Goal: Transaction & Acquisition: Purchase product/service

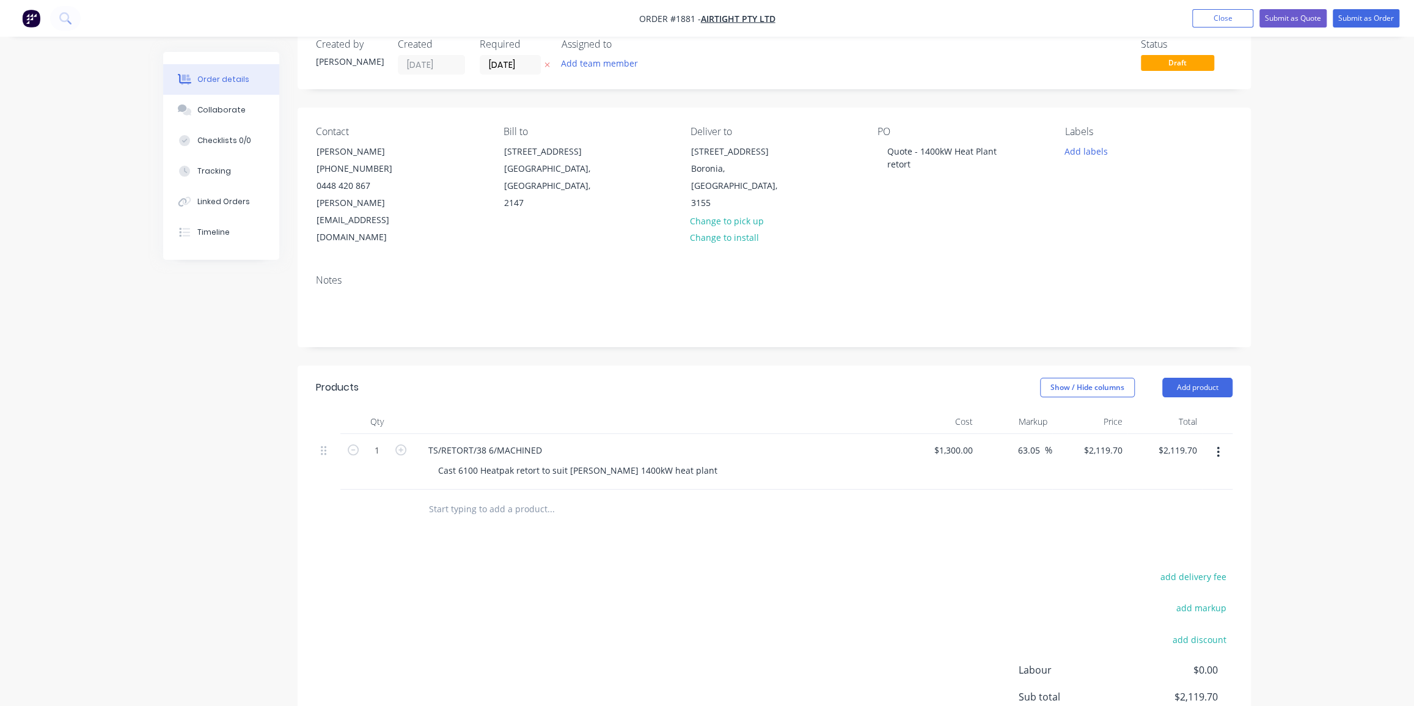
scroll to position [55, 0]
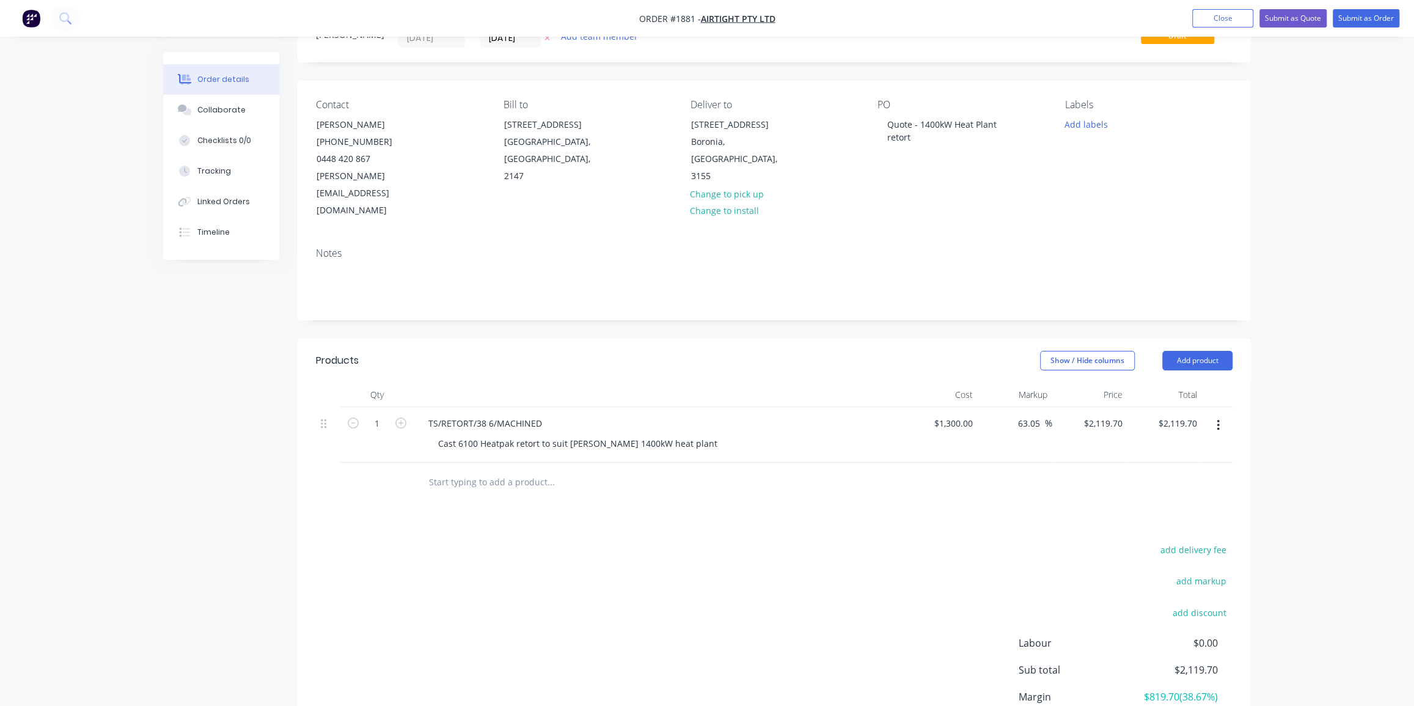
click at [1309, 299] on div "Order details Collaborate Checklists 0/0 Tracking Linked Orders Timeline Order …" at bounding box center [707, 379] width 1414 height 869
click at [1299, 20] on button "Submit as Quote" at bounding box center [1292, 18] width 67 height 18
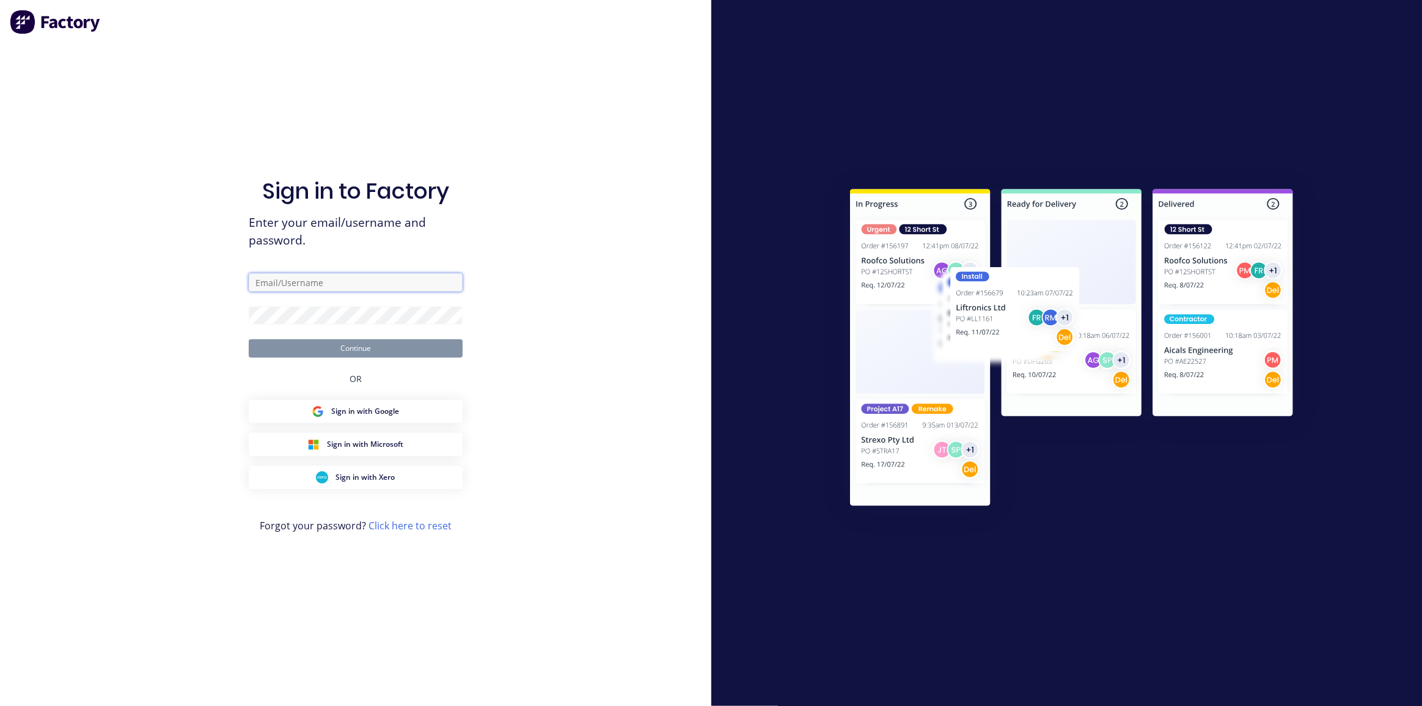
type input "dean@axionmetalworks.com.au"
click at [371, 350] on button "Continue" at bounding box center [356, 348] width 214 height 18
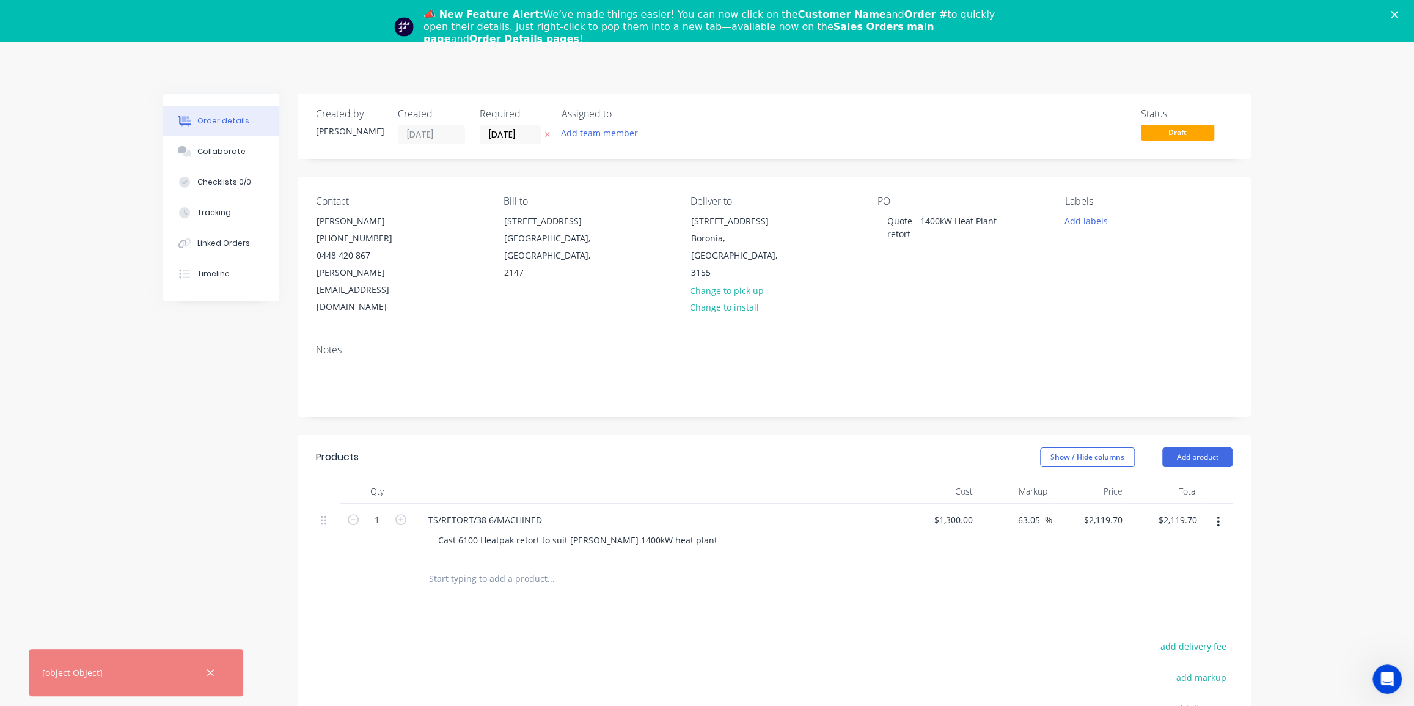
click at [1398, 11] on icon "Close" at bounding box center [1393, 14] width 7 height 7
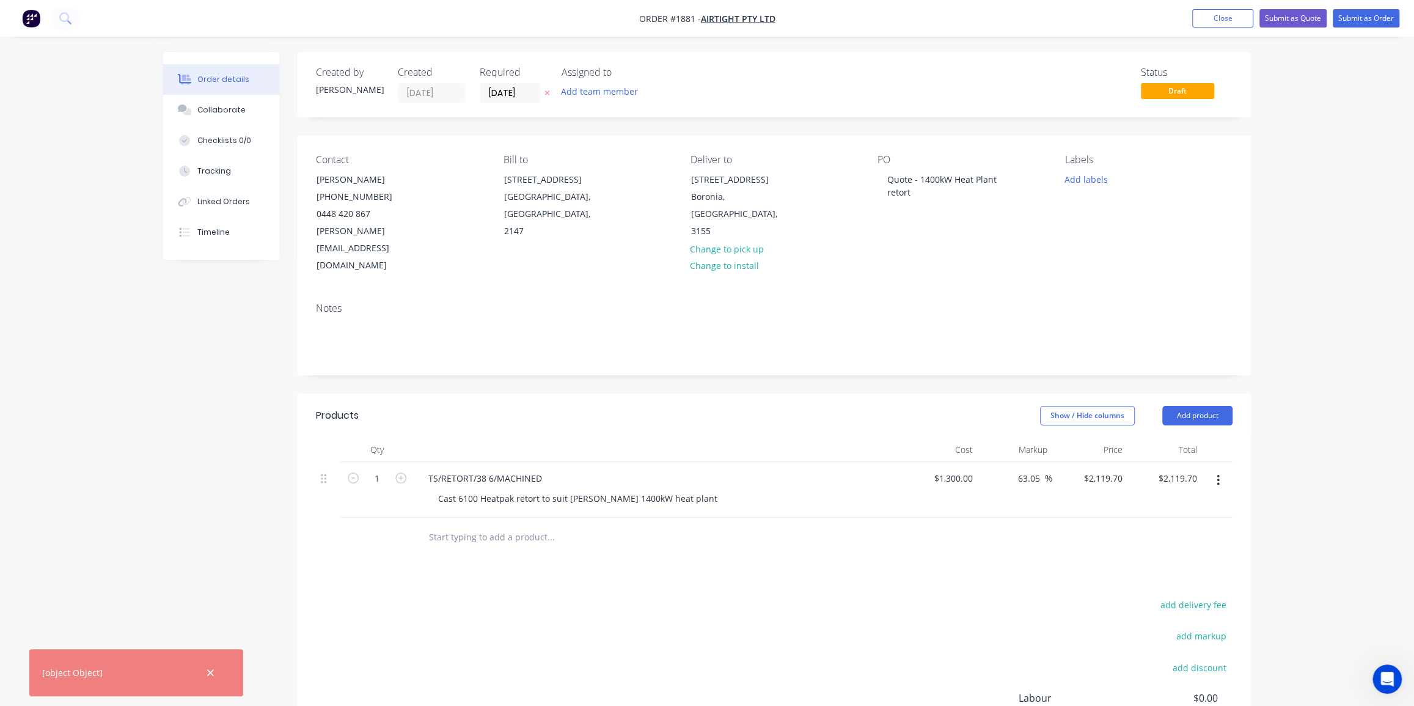
click at [1292, 113] on div "Order details Collaborate Checklists 0/0 Tracking Linked Orders Timeline Order …" at bounding box center [707, 434] width 1414 height 869
click at [1302, 12] on button "Submit as Quote" at bounding box center [1292, 18] width 67 height 18
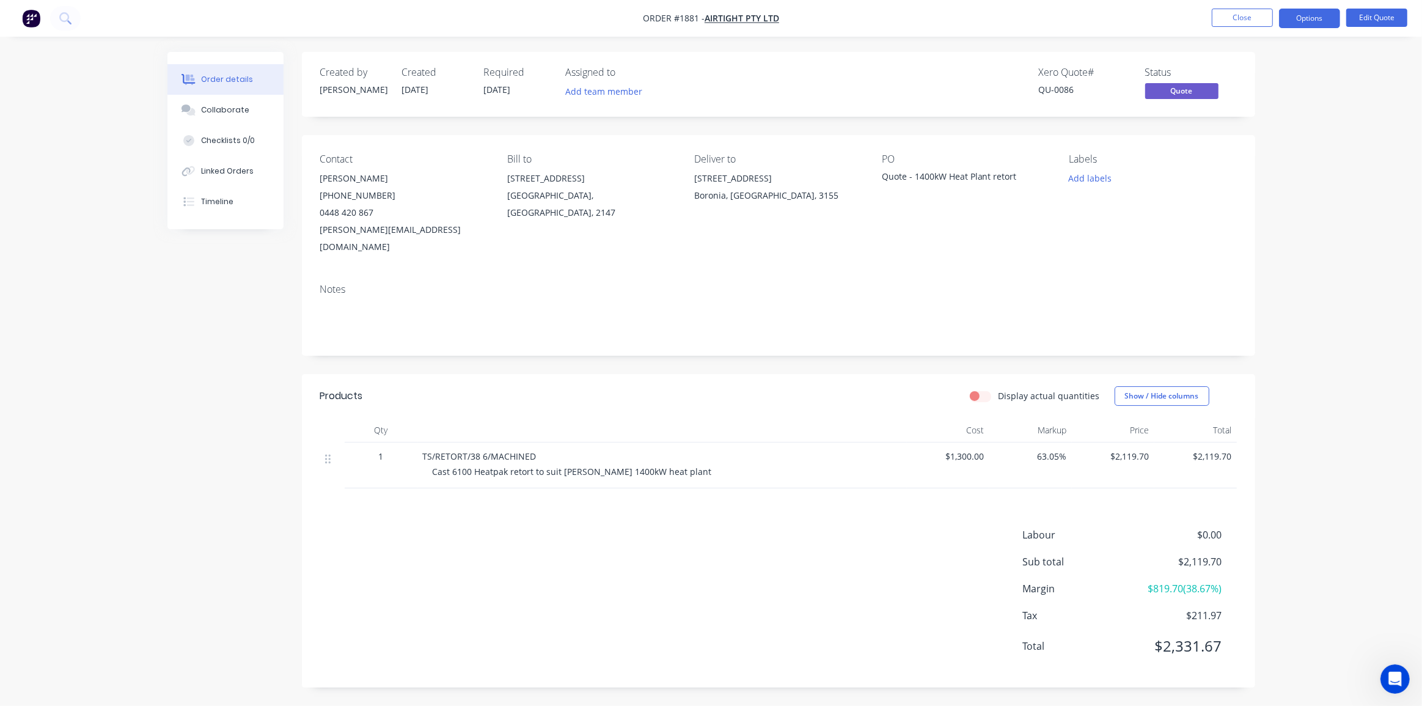
click at [1321, 101] on div "Order details Collaborate Checklists 0/0 Linked Orders Timeline Order details C…" at bounding box center [711, 353] width 1422 height 706
click at [1315, 16] on button "Options" at bounding box center [1309, 19] width 61 height 20
click at [1361, 82] on div "Order details Collaborate Checklists 0/0 Linked Orders Timeline Order details C…" at bounding box center [711, 353] width 1422 height 706
click at [1390, 18] on button "Edit Quote" at bounding box center [1376, 18] width 61 height 18
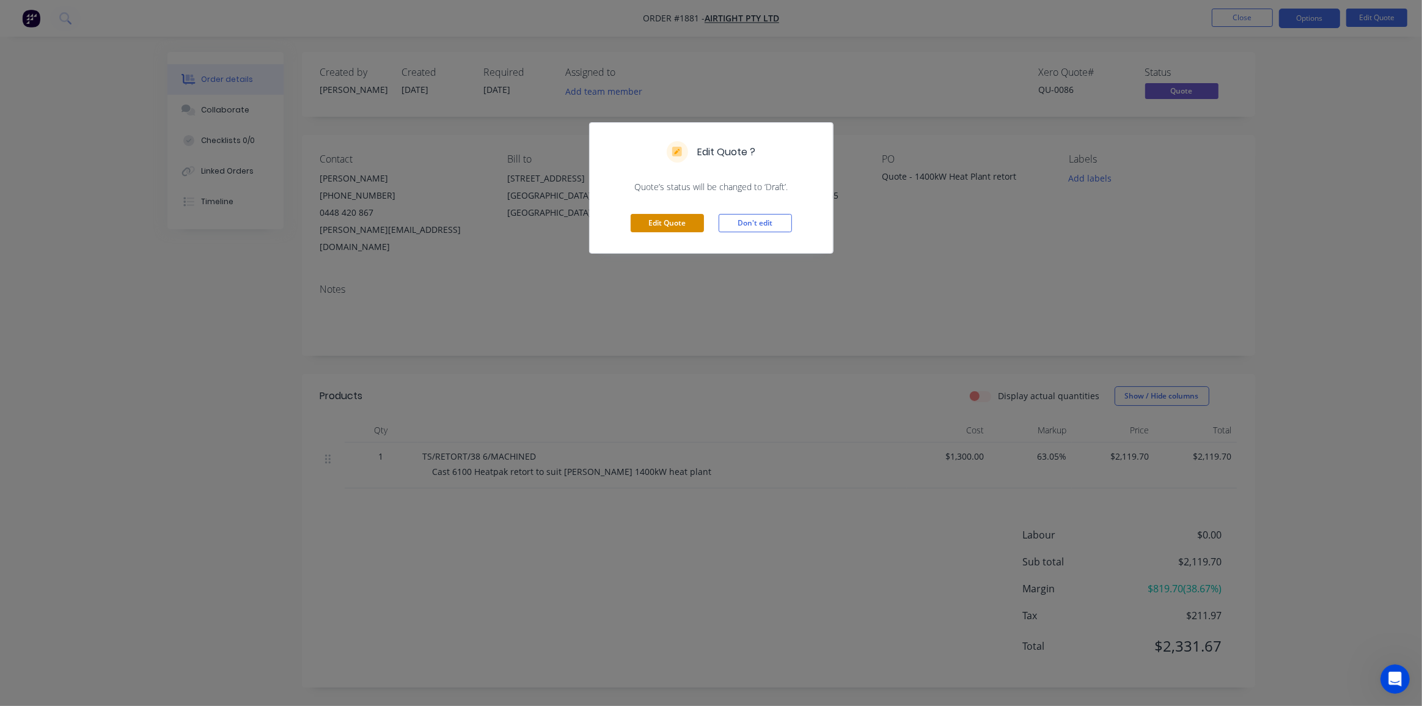
click at [676, 215] on button "Edit Quote" at bounding box center [666, 223] width 73 height 18
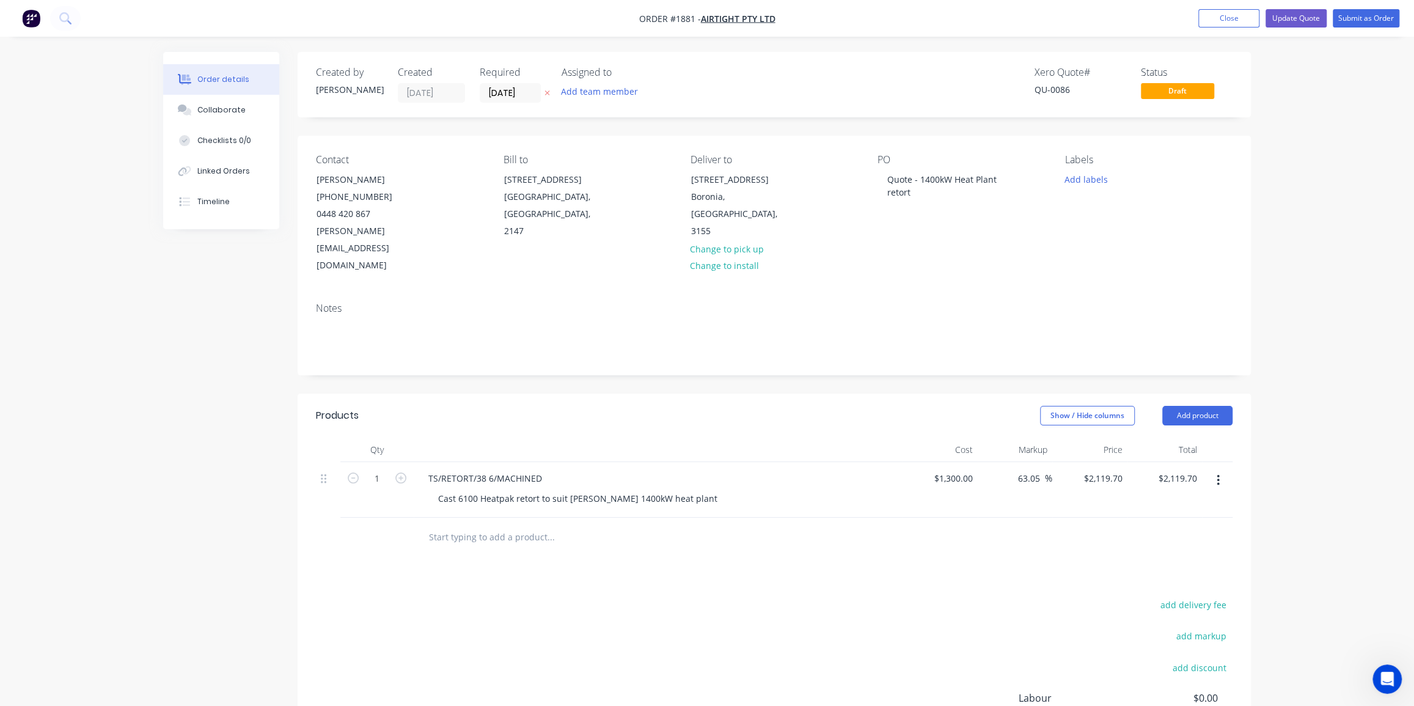
click at [497, 525] on input "text" at bounding box center [550, 537] width 244 height 24
click at [1199, 406] on button "Add product" at bounding box center [1197, 416] width 70 height 20
click at [1160, 608] on div "Notes (External)" at bounding box center [1174, 617] width 94 height 18
click at [480, 525] on div at bounding box center [462, 534] width 88 height 18
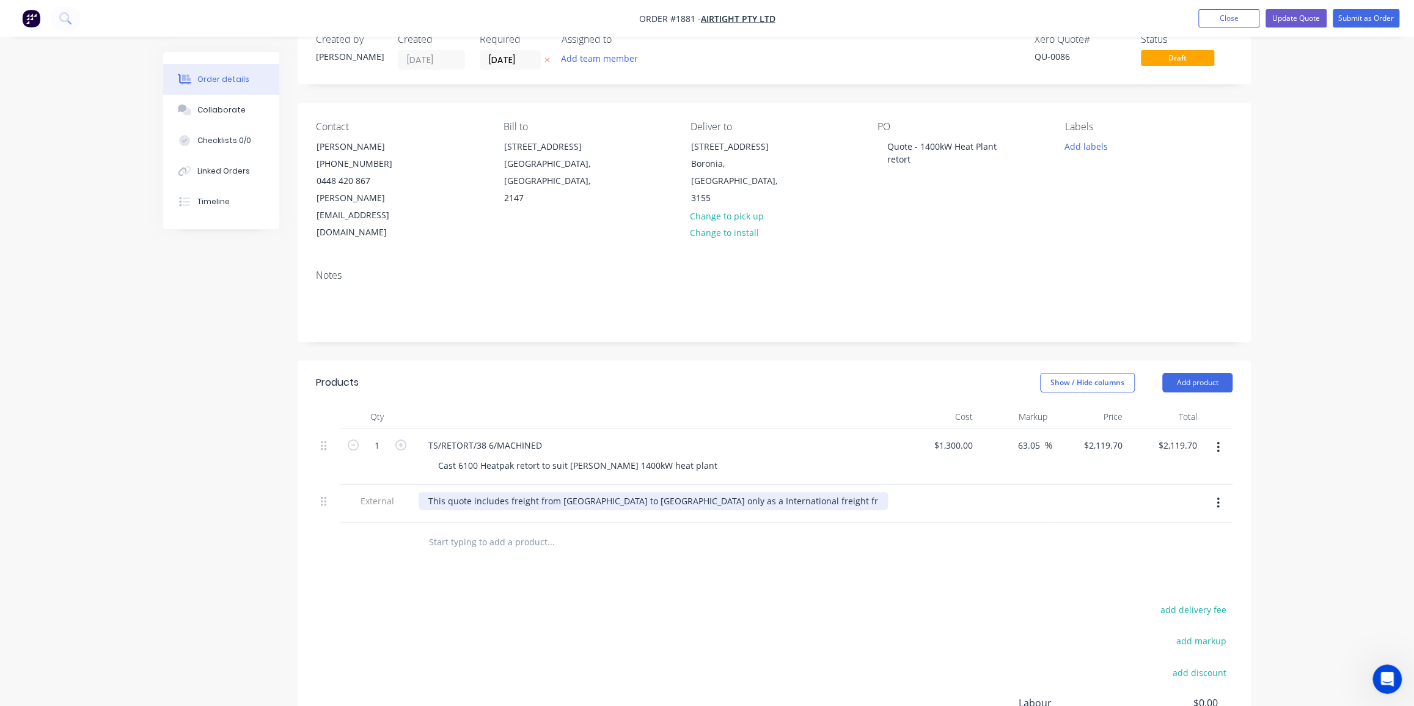
scroll to position [55, 0]
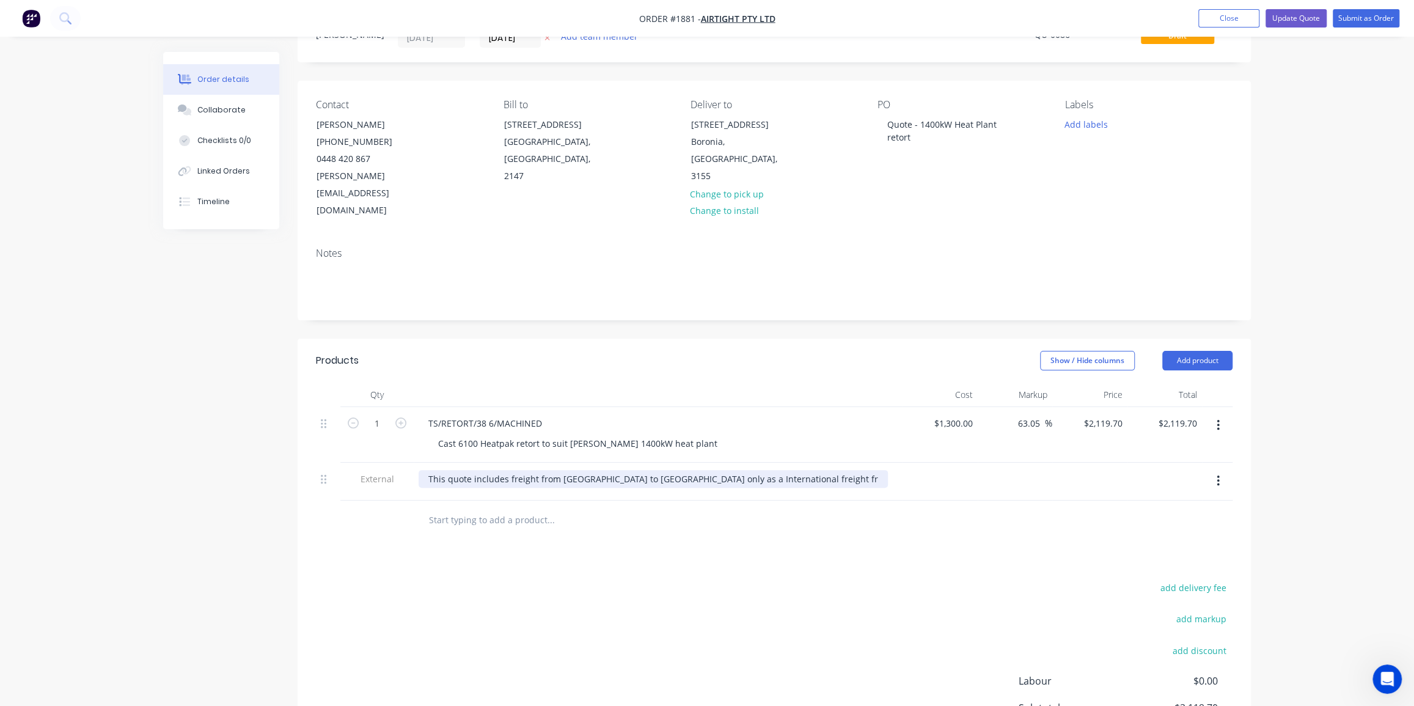
click at [678, 470] on div "This quote includes freight from Sydney to Melbourne only as a International fr…" at bounding box center [652, 479] width 469 height 18
click at [780, 470] on div "This quote includes freight from Sydney to Melbourne only as the International …" at bounding box center [657, 479] width 478 height 18
click at [1290, 309] on div "Order details Collaborate Checklists 0/0 Linked Orders Timeline Order details C…" at bounding box center [707, 404] width 1414 height 919
drag, startPoint x: 1335, startPoint y: 119, endPoint x: 1304, endPoint y: 10, distance: 113.7
click at [1335, 117] on div "Order details Collaborate Checklists 0/0 Linked Orders Timeline Order details C…" at bounding box center [707, 404] width 1414 height 919
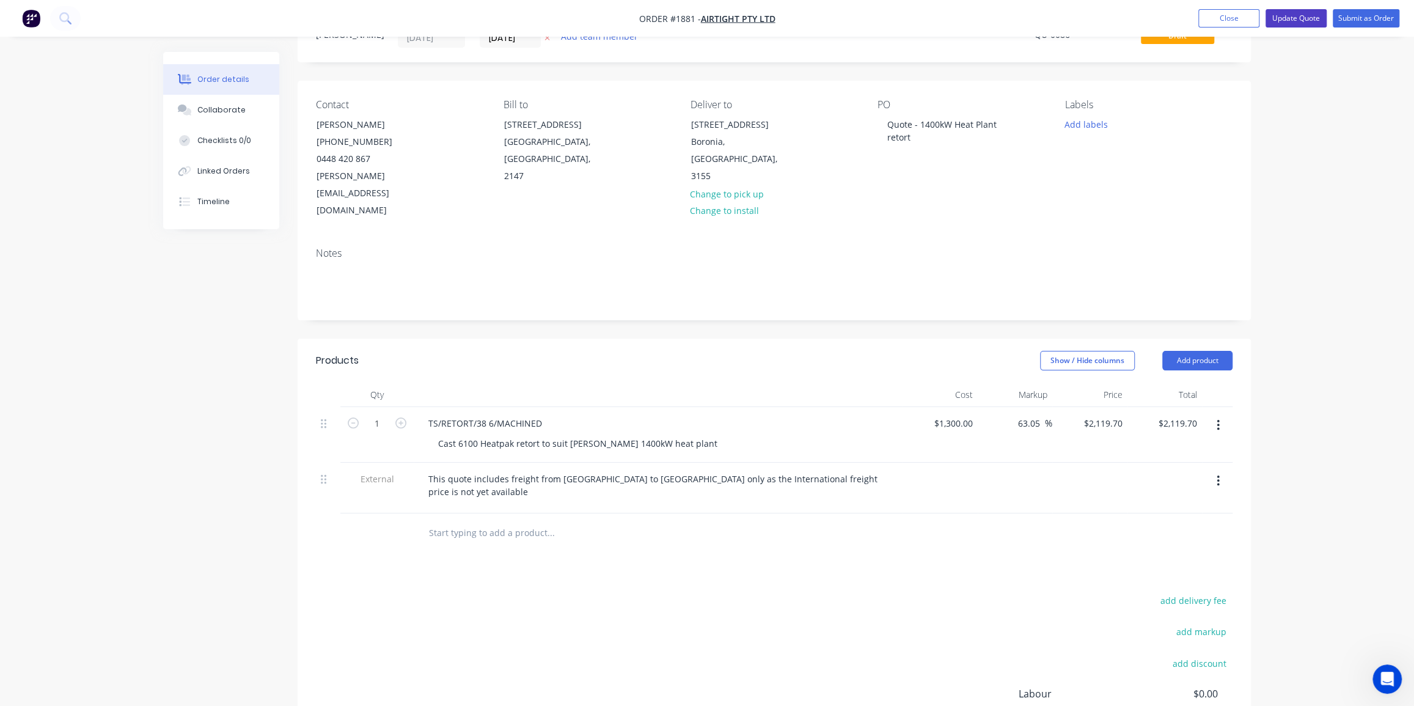
click at [1301, 22] on button "Update Quote" at bounding box center [1295, 18] width 61 height 18
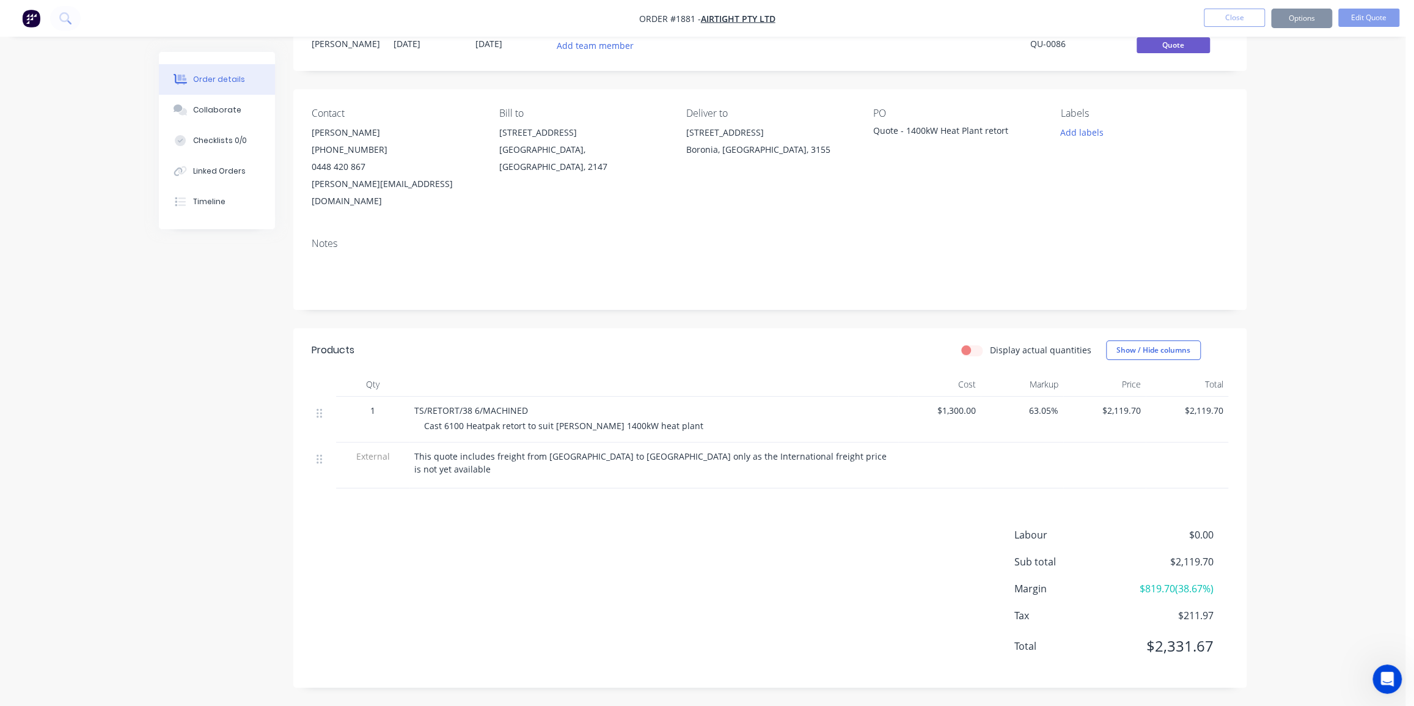
scroll to position [0, 0]
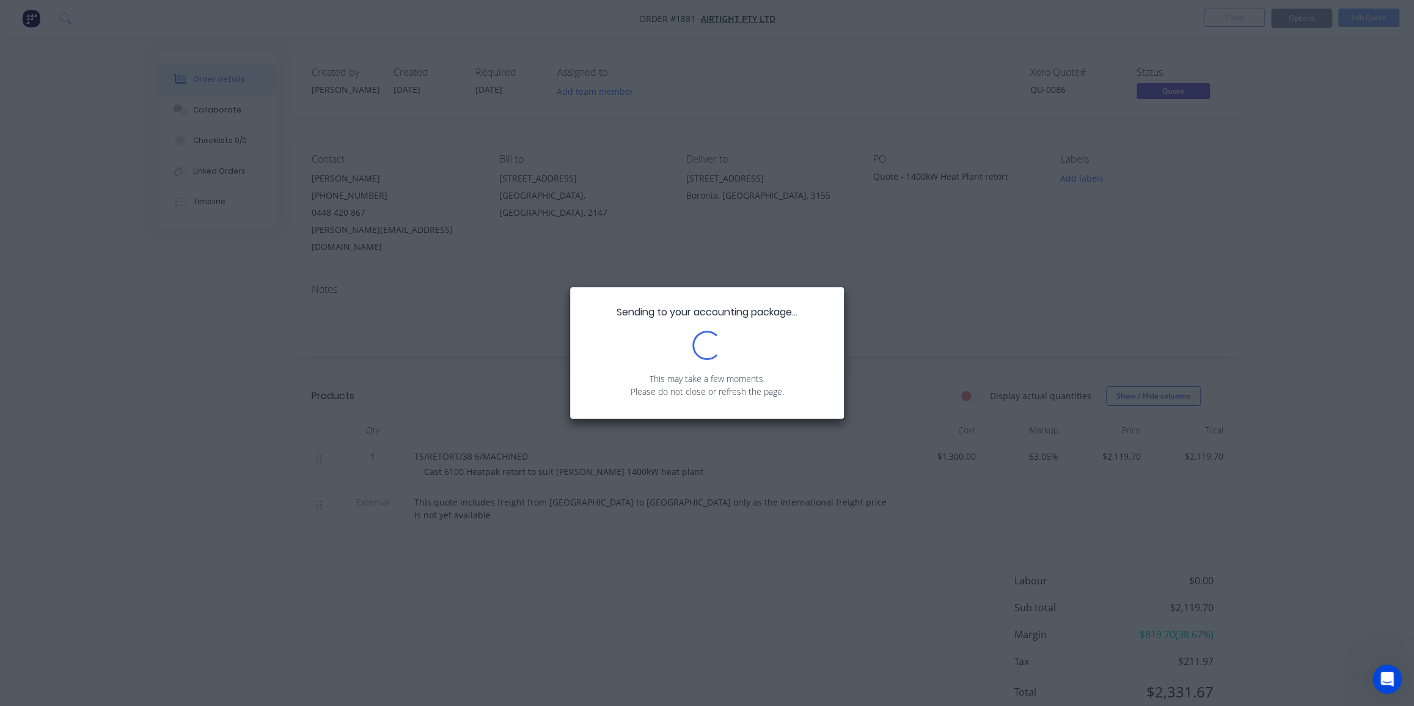
click at [1304, 269] on div "Sending to your accounting package... Loading... This may take a few moments. P…" at bounding box center [707, 353] width 1414 height 706
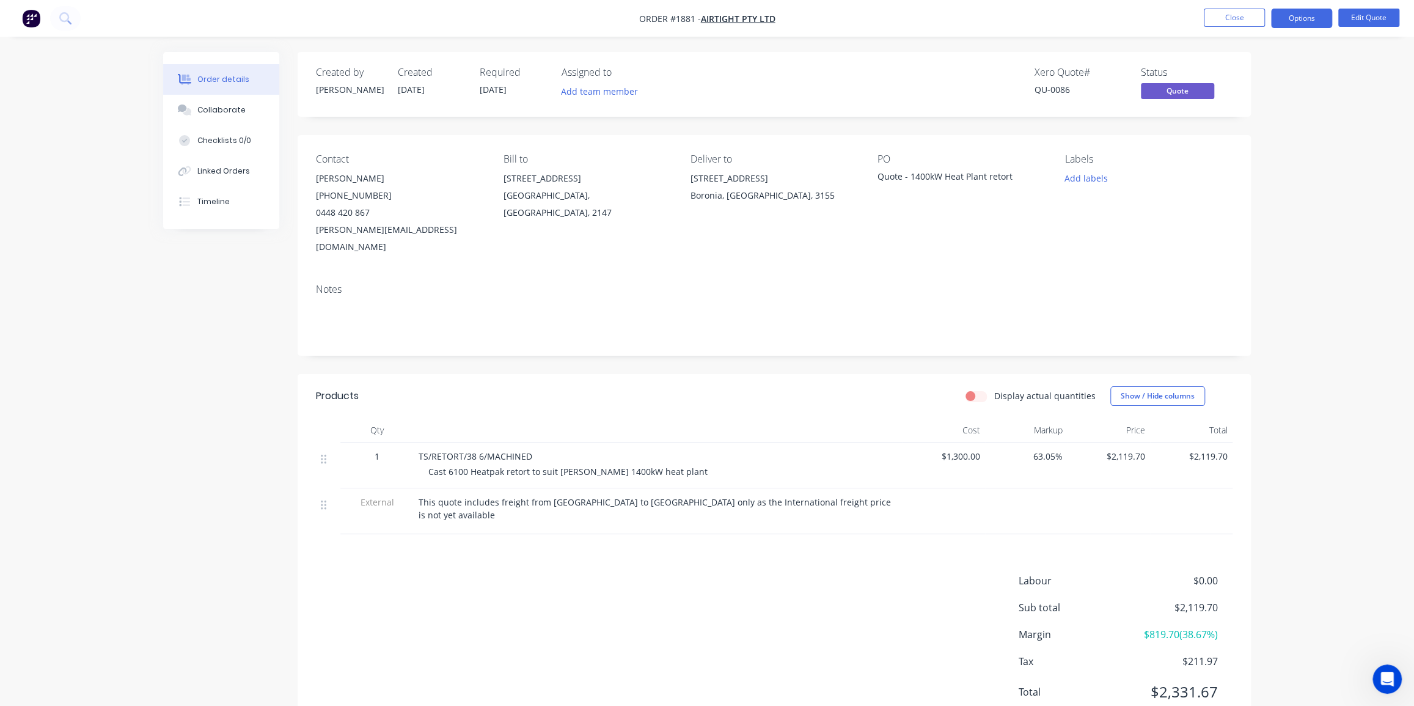
click at [1304, 220] on div "Order details Collaborate Checklists 0/0 Linked Orders Timeline Order details C…" at bounding box center [707, 375] width 1414 height 751
click at [1299, 12] on button "Options" at bounding box center [1301, 19] width 61 height 20
click at [1378, 152] on div "Order details Collaborate Checklists 0/0 Linked Orders Timeline Order details C…" at bounding box center [707, 375] width 1414 height 751
click at [1290, 14] on button "Options" at bounding box center [1301, 19] width 61 height 20
click at [1215, 81] on div "Quote" at bounding box center [1264, 74] width 112 height 18
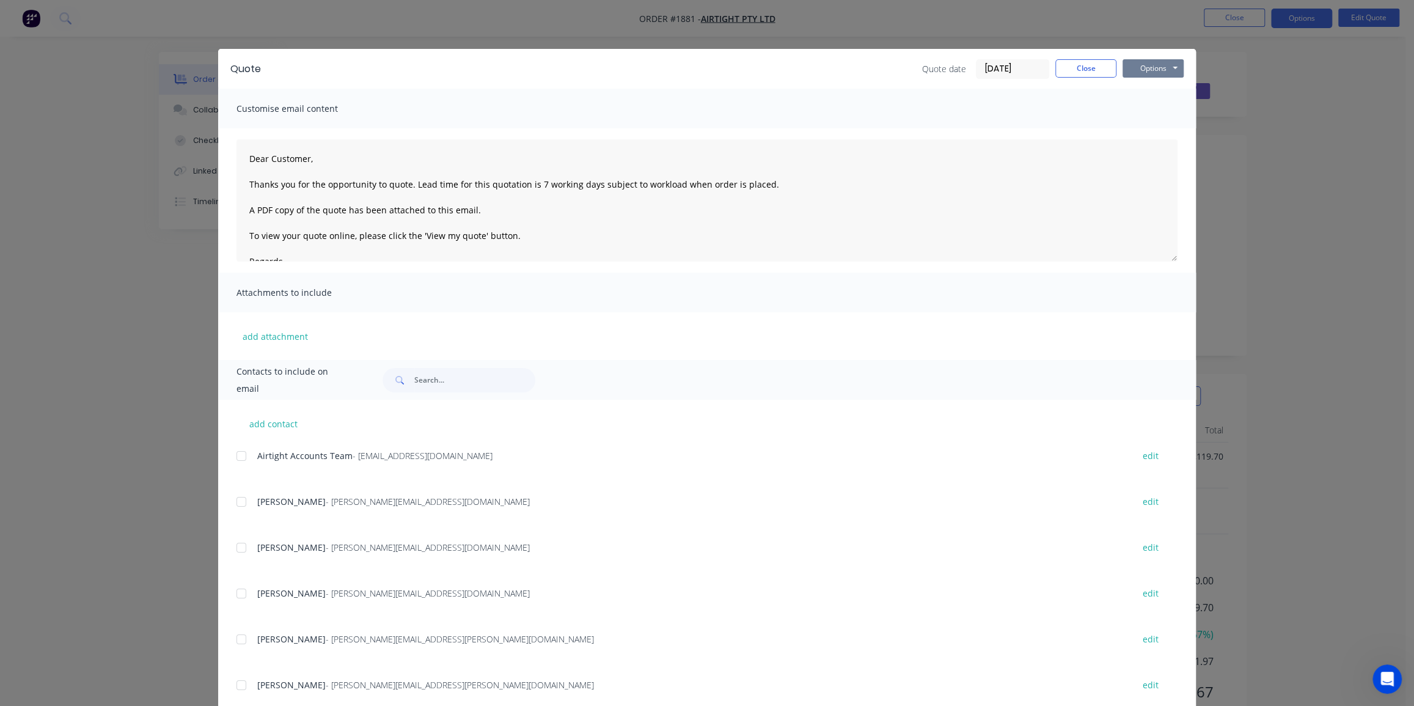
click at [1132, 73] on button "Options" at bounding box center [1152, 68] width 61 height 18
click at [1152, 111] on button "Print" at bounding box center [1161, 110] width 78 height 20
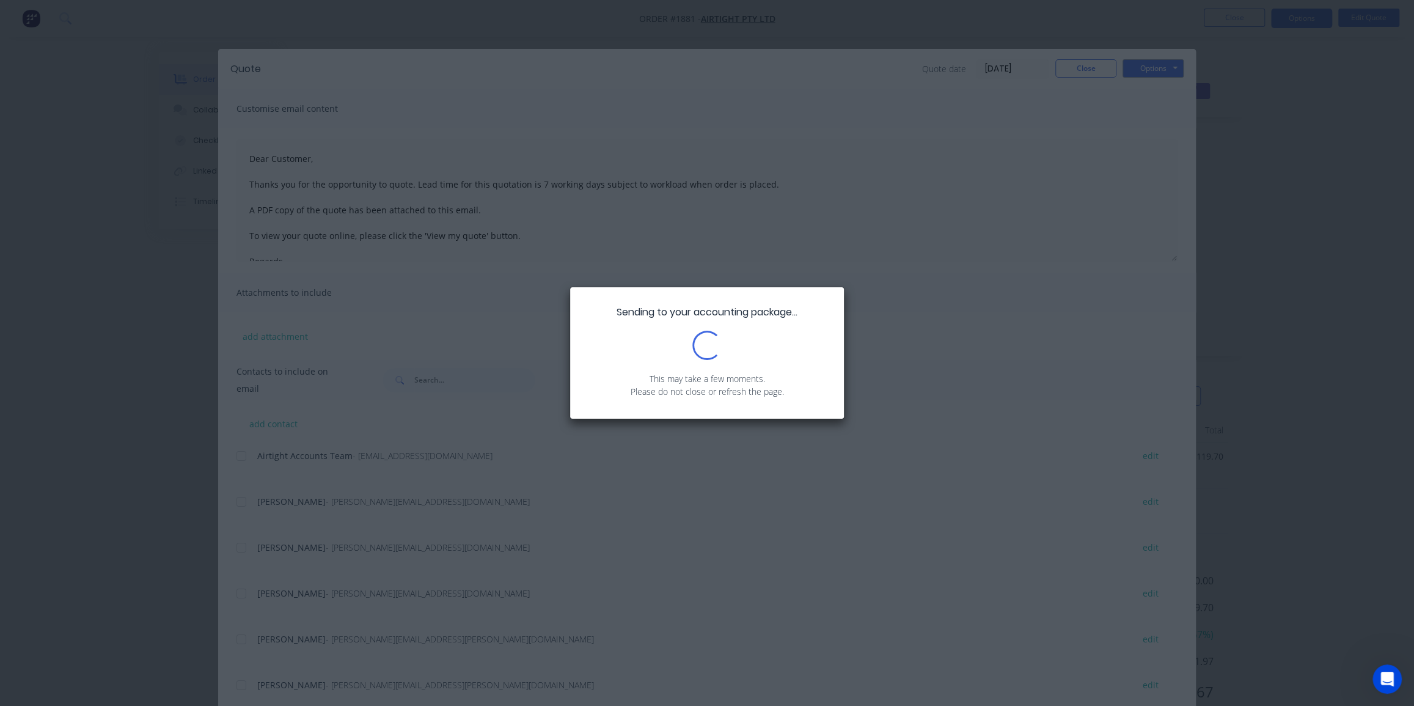
click at [1287, 342] on div "Sending to your accounting package... Loading... This may take a few moments. P…" at bounding box center [707, 353] width 1414 height 706
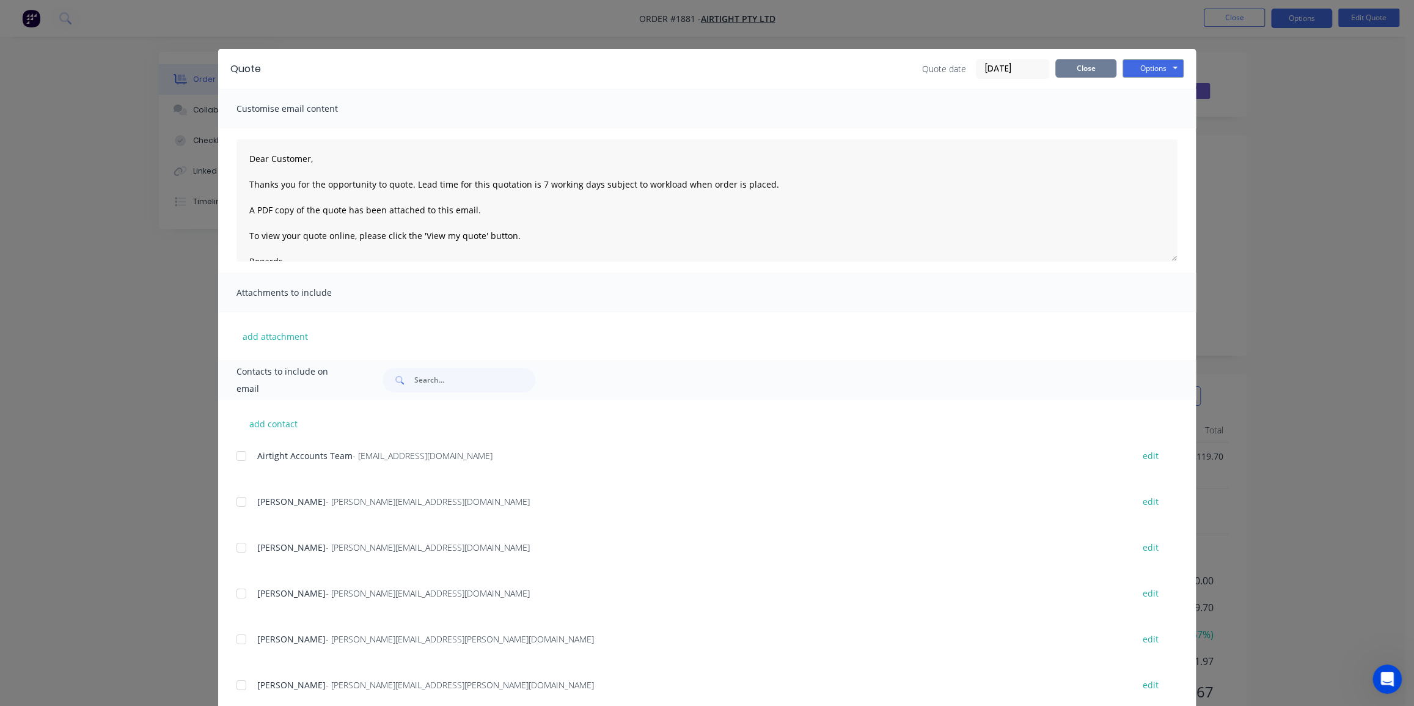
click at [1103, 65] on button "Close" at bounding box center [1085, 68] width 61 height 18
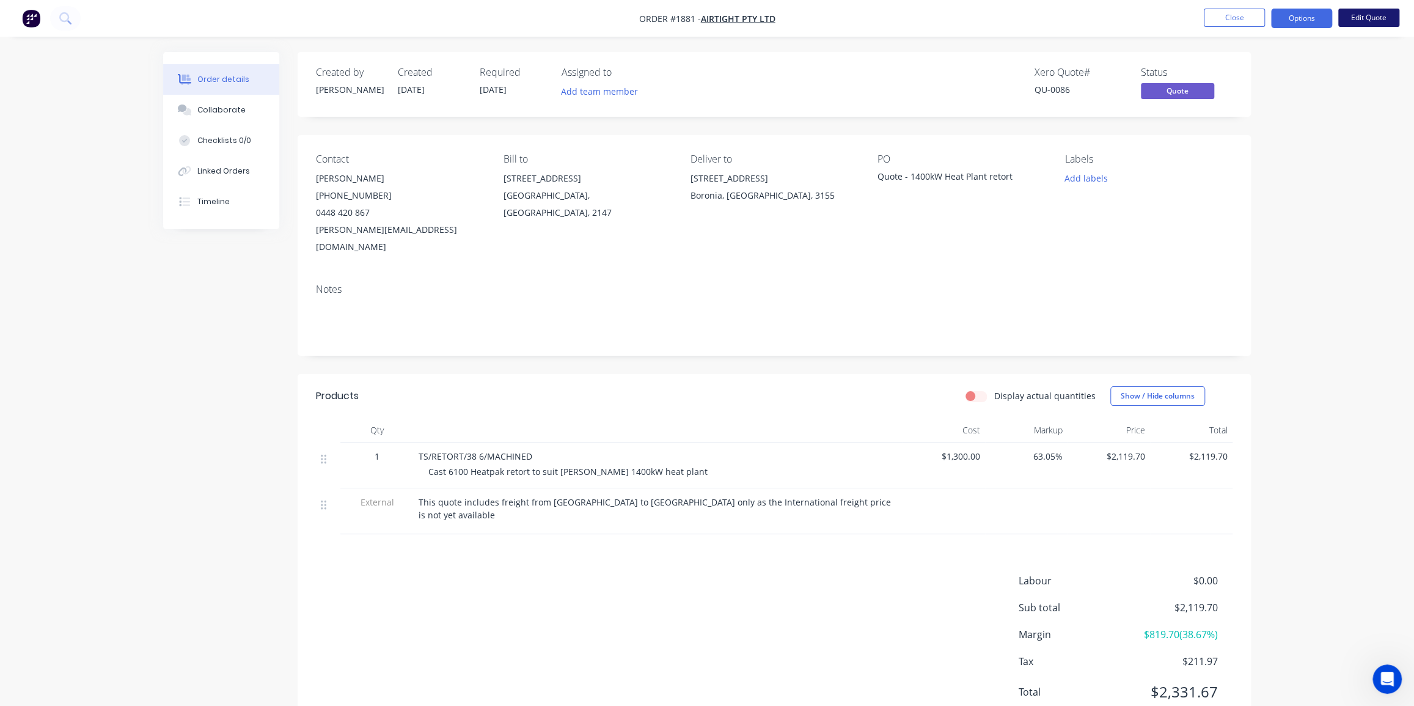
click at [1374, 20] on button "Edit Quote" at bounding box center [1368, 18] width 61 height 18
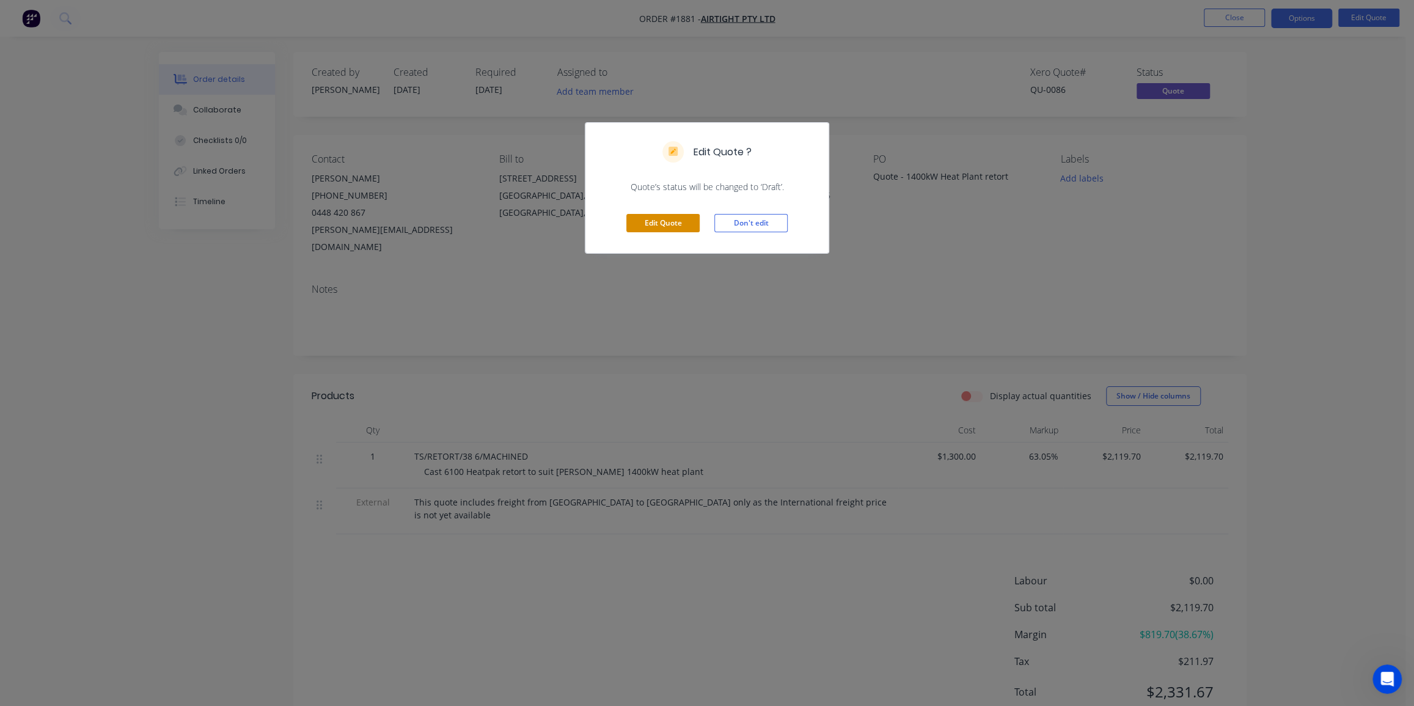
click at [669, 227] on button "Edit Quote" at bounding box center [662, 223] width 73 height 18
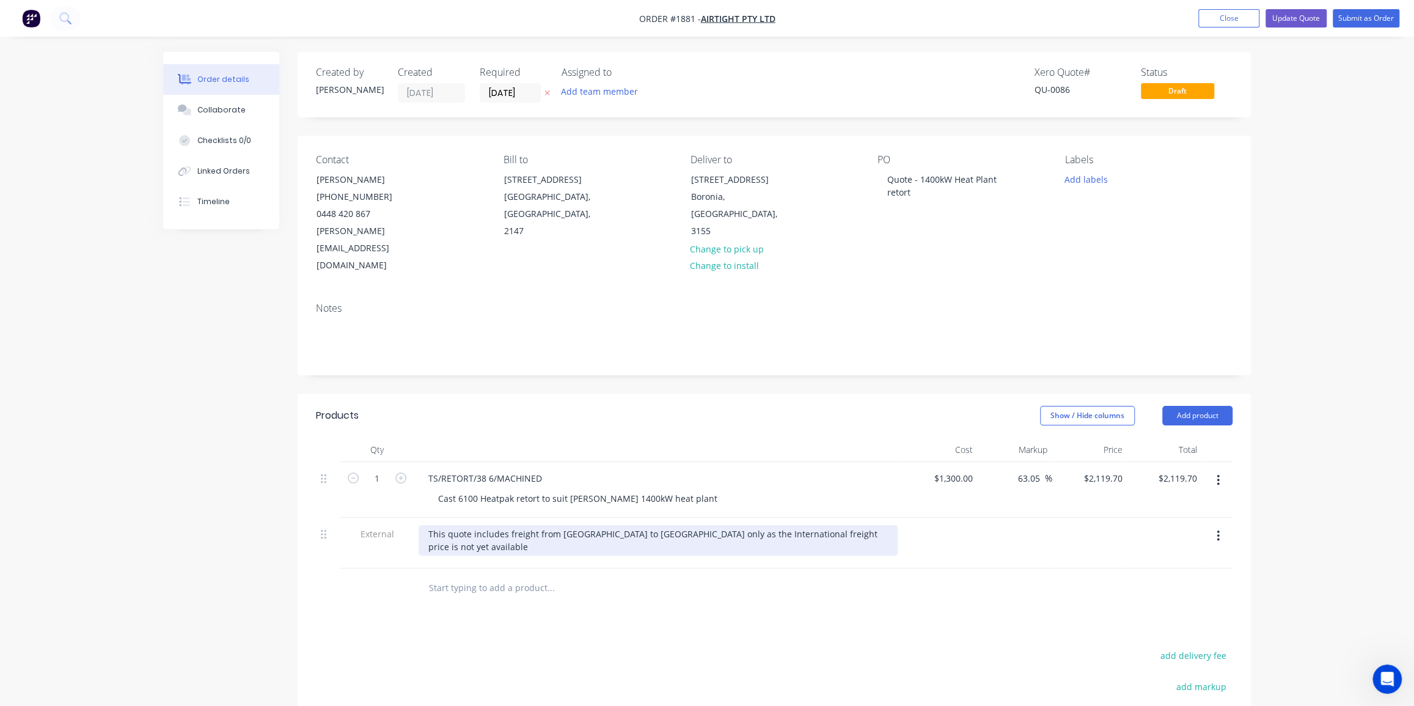
click at [869, 525] on div "This quote includes freight from Sydney to Melbourne only as the International …" at bounding box center [657, 540] width 479 height 31
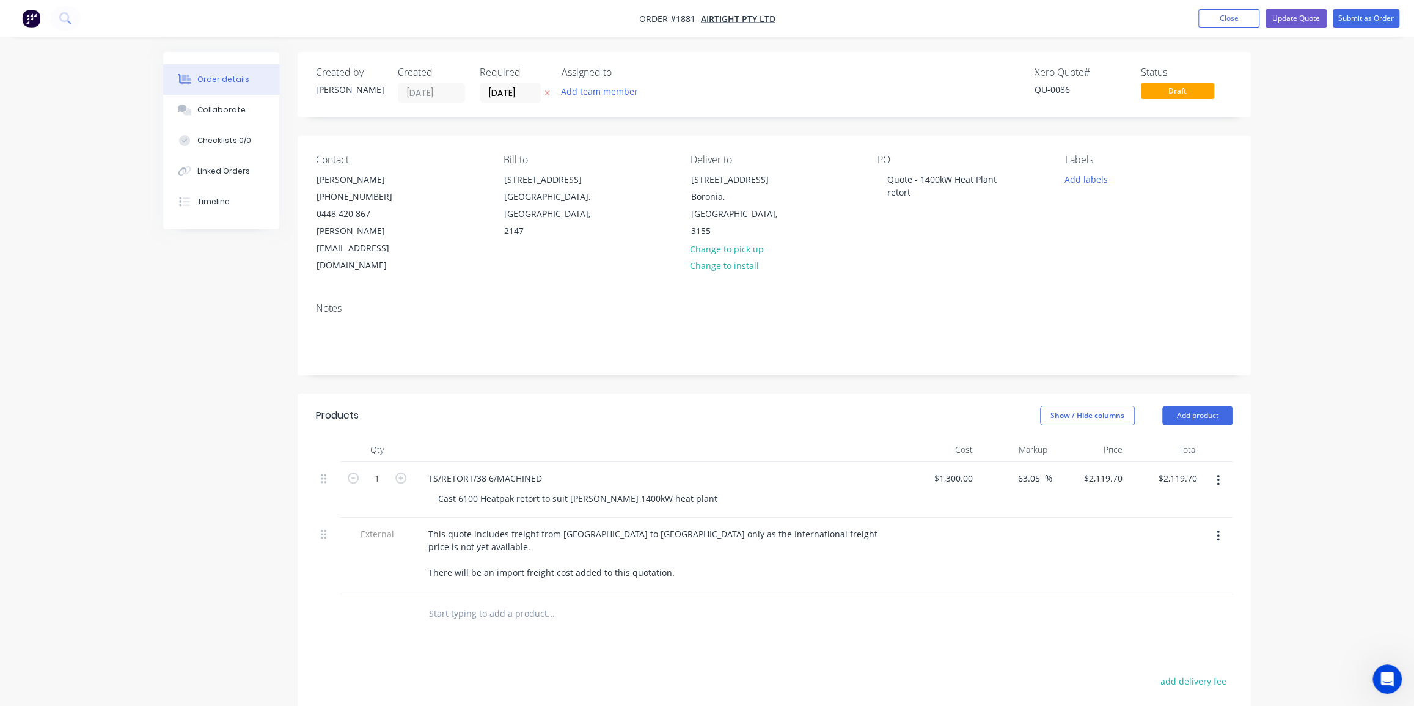
drag, startPoint x: 1283, startPoint y: 192, endPoint x: 1313, endPoint y: 90, distance: 106.5
click at [1283, 187] on div "Order details Collaborate Checklists 0/0 Linked Orders Timeline Order details C…" at bounding box center [707, 472] width 1414 height 945
click at [1288, 20] on button "Update Quote" at bounding box center [1295, 18] width 61 height 18
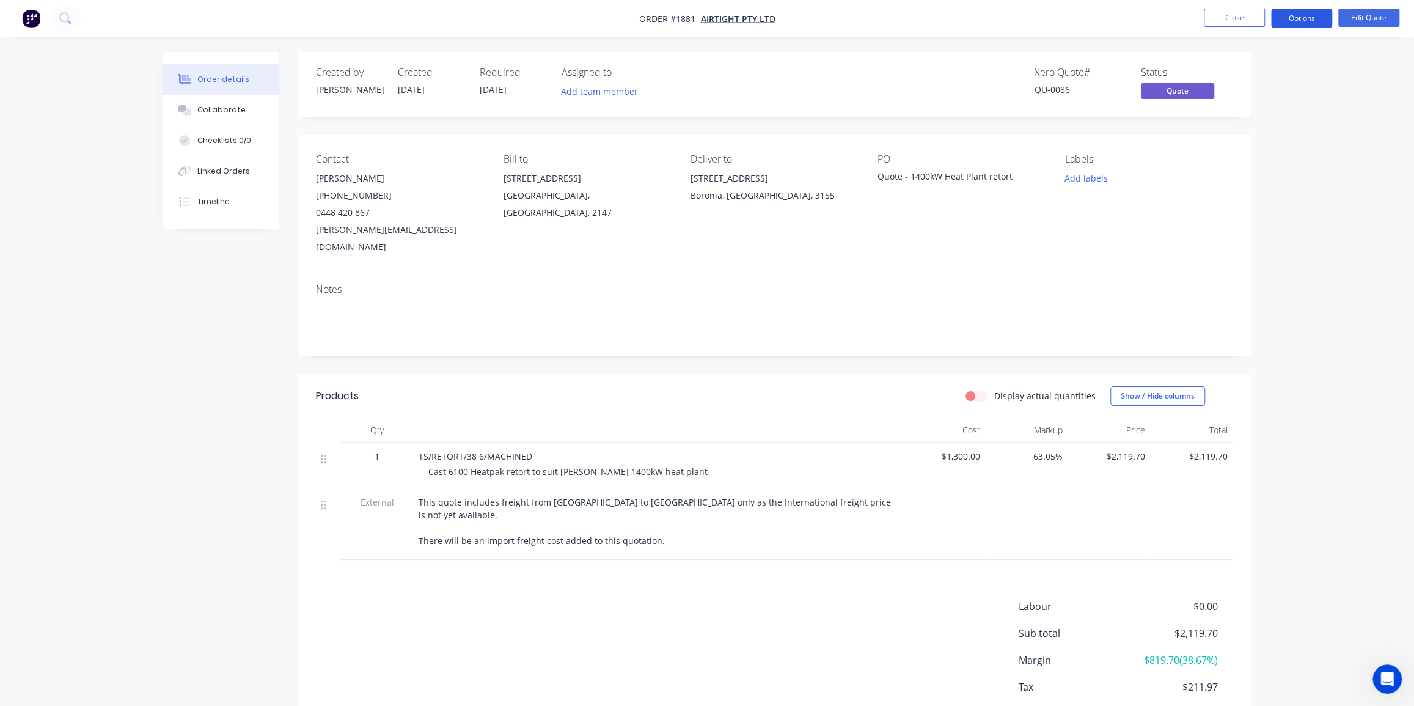
click at [1301, 13] on button "Options" at bounding box center [1301, 19] width 61 height 20
click at [1231, 86] on button "Proforma Invoice" at bounding box center [1264, 98] width 134 height 24
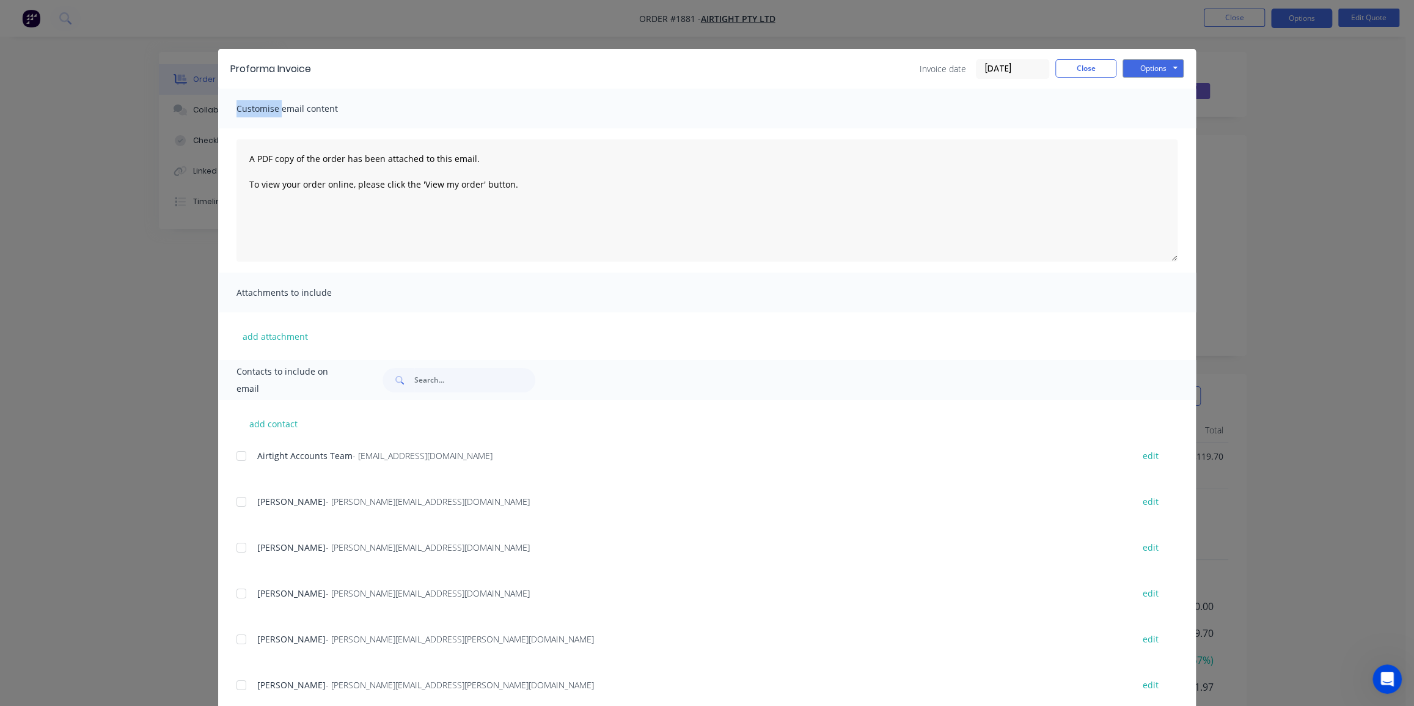
drag, startPoint x: 1231, startPoint y: 86, endPoint x: 1235, endPoint y: 79, distance: 7.7
click at [1233, 83] on div "Proforma Invoice Invoice date 13/08/25 Close Options Preview Print Email Custom…" at bounding box center [707, 353] width 1414 height 706
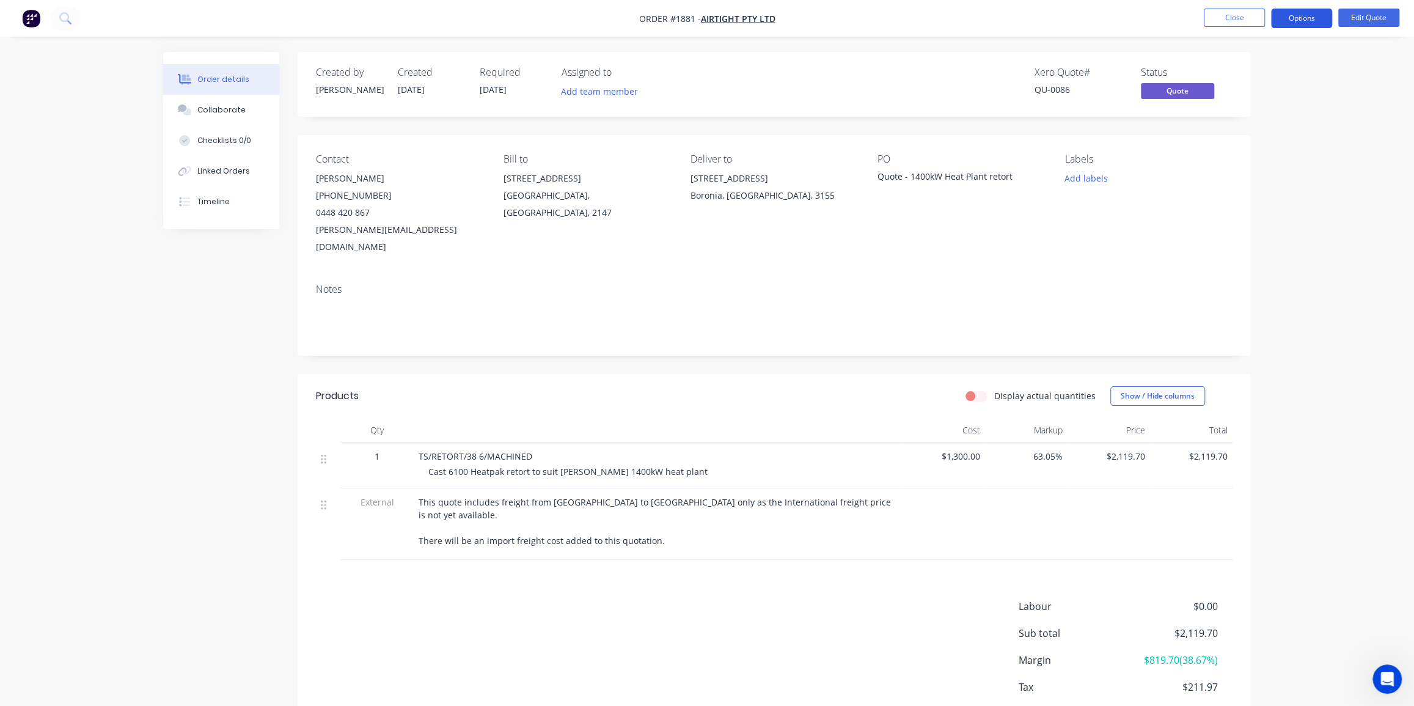
click at [1298, 15] on button "Options" at bounding box center [1301, 19] width 61 height 20
click at [1222, 69] on div "Quote" at bounding box center [1264, 74] width 112 height 18
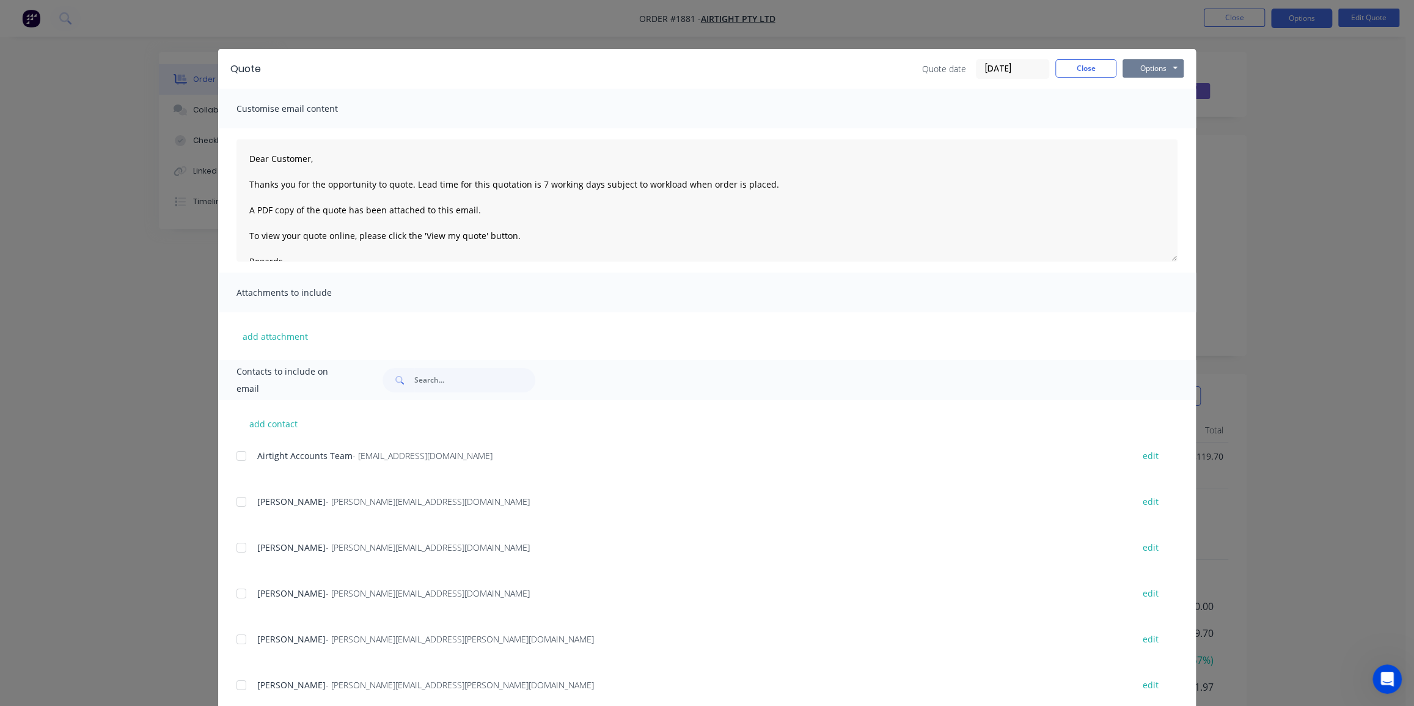
drag, startPoint x: 1146, startPoint y: 60, endPoint x: 1152, endPoint y: 78, distance: 18.0
click at [1147, 60] on button "Options" at bounding box center [1152, 68] width 61 height 18
click at [1144, 109] on button "Print" at bounding box center [1161, 110] width 78 height 20
click at [1086, 71] on button "Close" at bounding box center [1085, 68] width 61 height 18
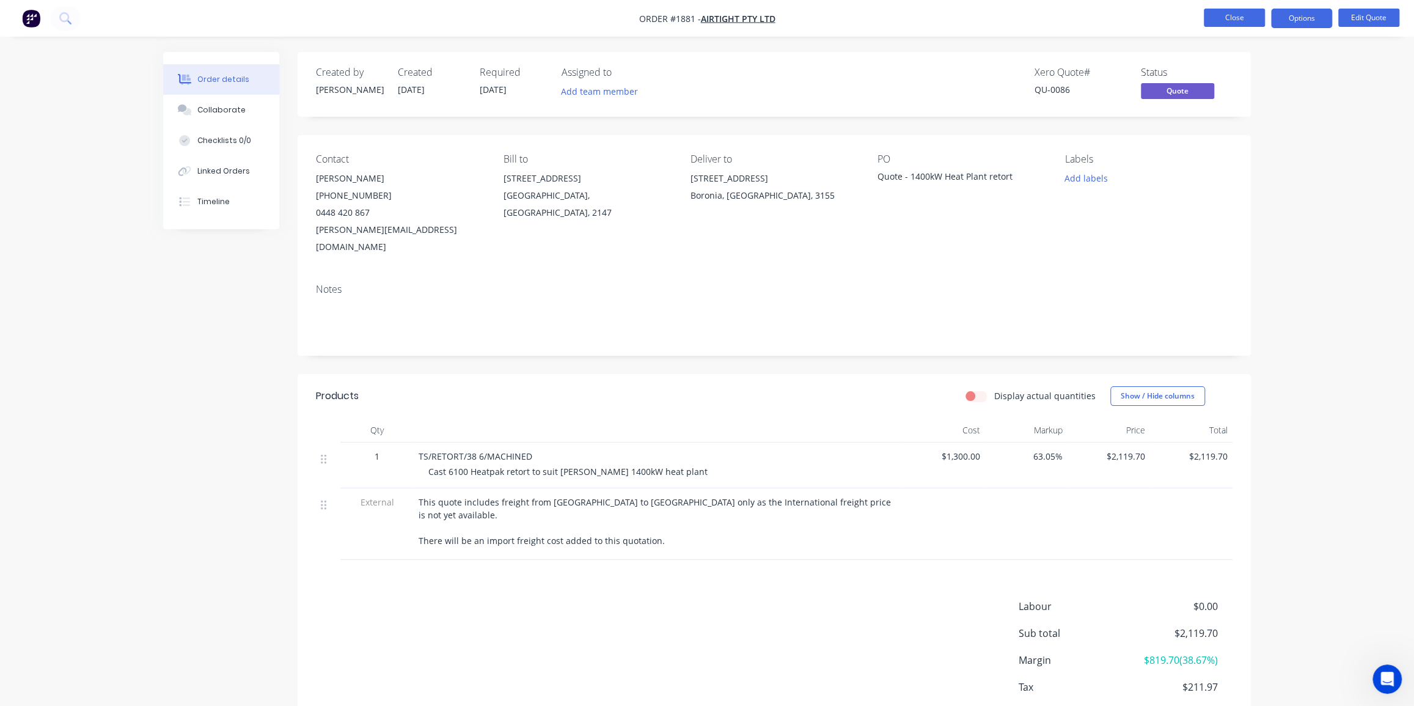
click at [1232, 16] on button "Close" at bounding box center [1234, 18] width 61 height 18
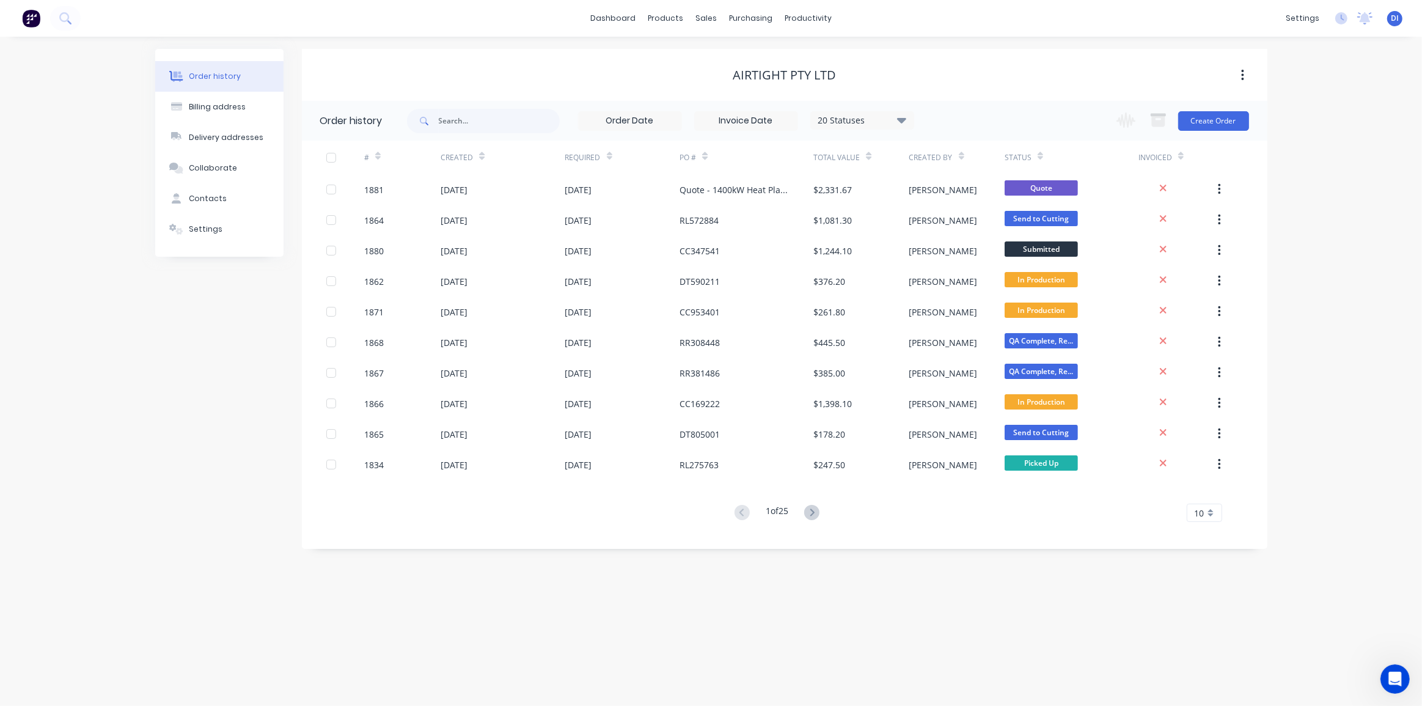
click at [1299, 73] on div "Order history Billing address Delivery addresses Collaborate Contacts Settings …" at bounding box center [711, 371] width 1422 height 669
click at [734, 75] on link "Customers" at bounding box center [771, 83] width 162 height 24
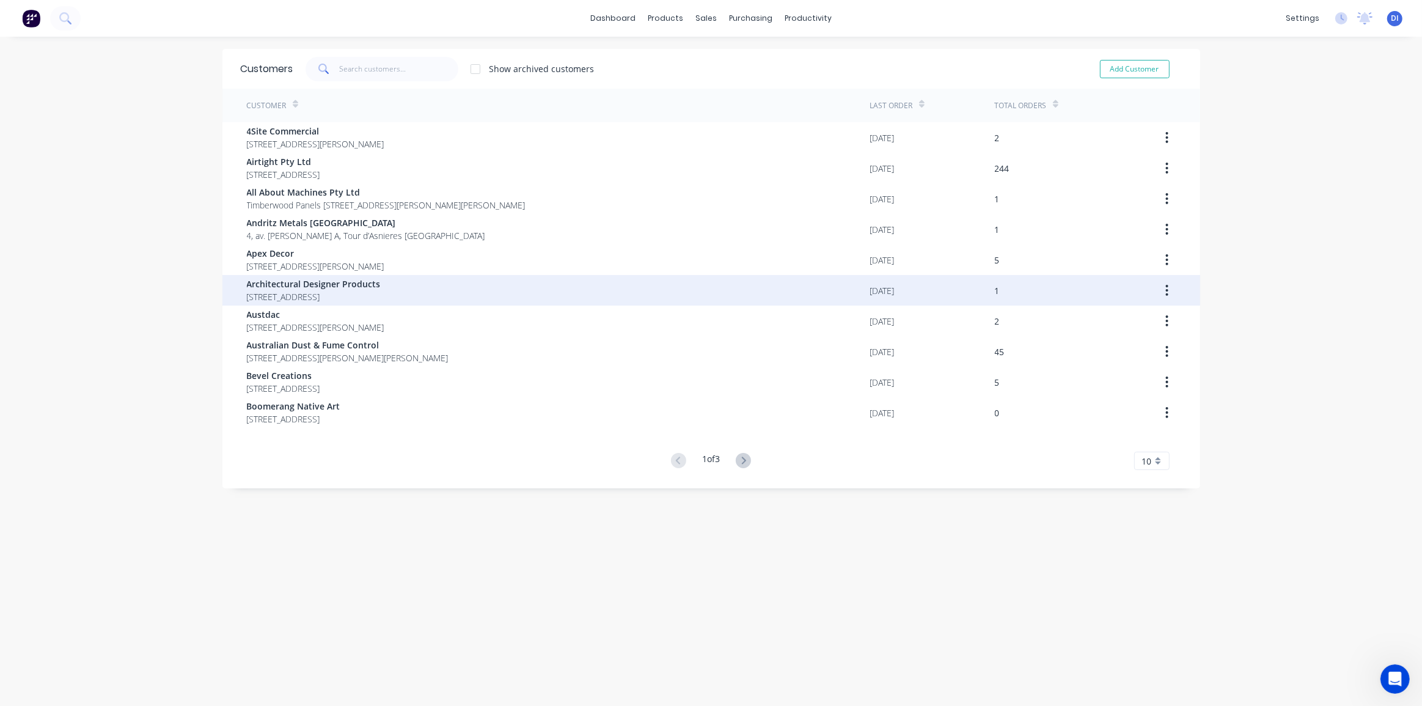
click at [381, 280] on span "Architectural Designer Products" at bounding box center [314, 283] width 134 height 13
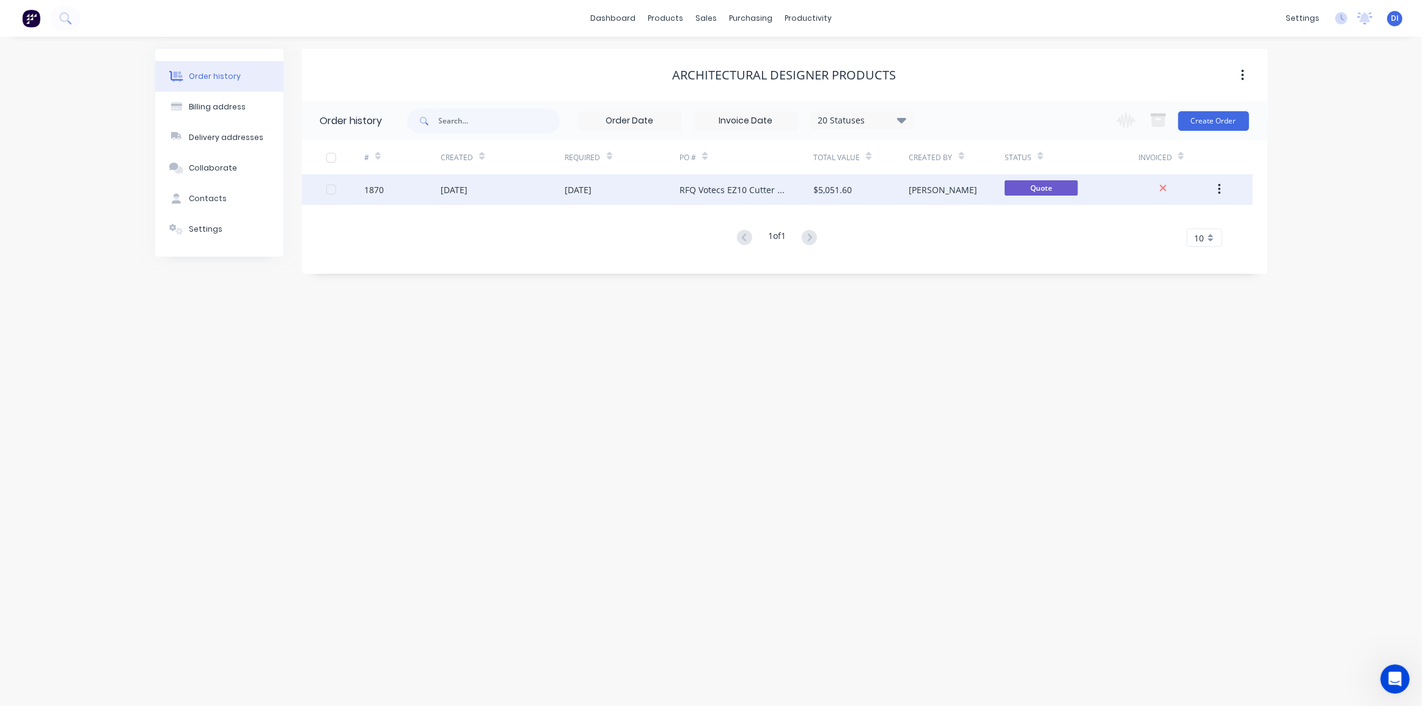
click at [644, 194] on div "12 Aug 2025" at bounding box center [622, 189] width 115 height 31
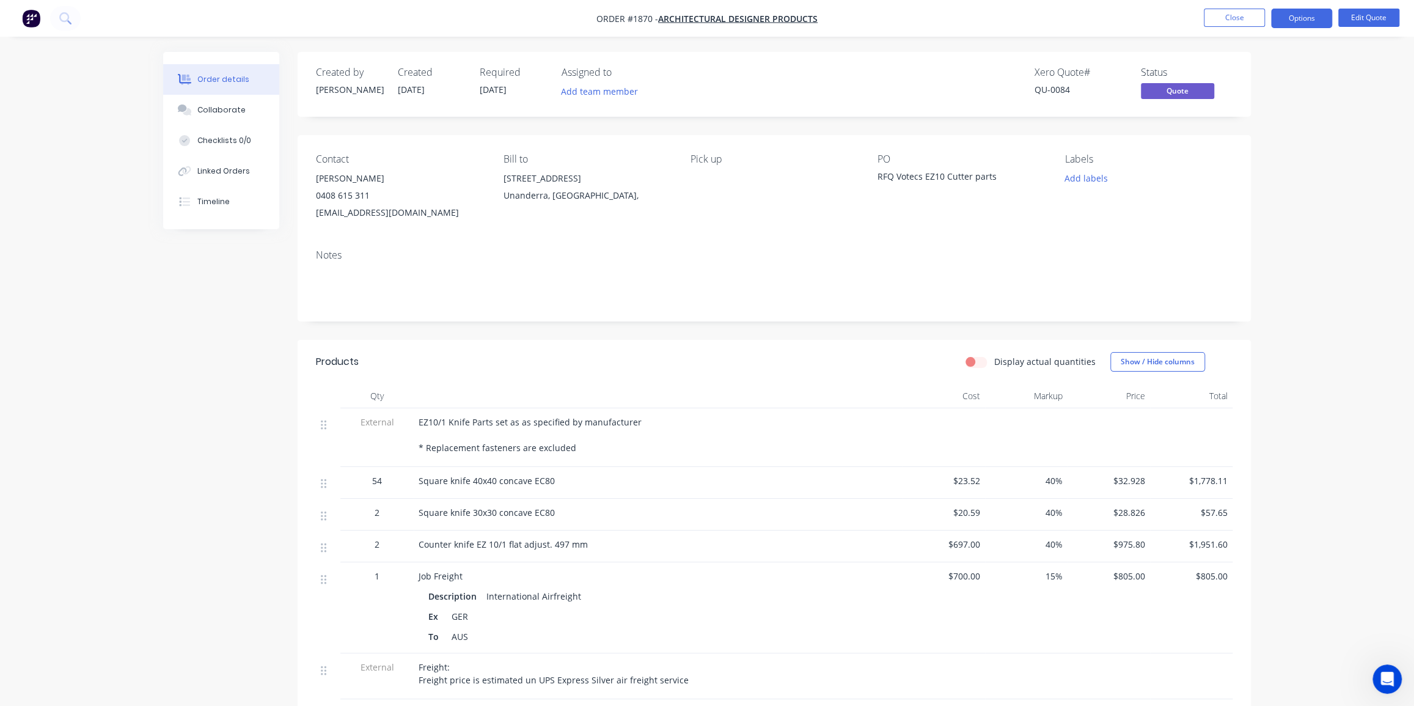
click at [888, 174] on div "RFQ Votecs EZ10 Cutter parts" at bounding box center [953, 178] width 153 height 17
drag, startPoint x: 894, startPoint y: 177, endPoint x: 866, endPoint y: 174, distance: 28.9
click at [866, 174] on div "Contact Bill Dibley 0408 615 311 Bill.dibley@adpaustralia.com.au Bill to 37-45 …" at bounding box center [774, 187] width 953 height 104
click at [940, 200] on div "PO RFQ Votecs EZ10 Cutter parts" at bounding box center [960, 187] width 167 height 68
click at [1312, 291] on div "Order details Collaborate Checklists 0/0 Linked Orders Timeline Order details C…" at bounding box center [707, 510] width 1414 height 1021
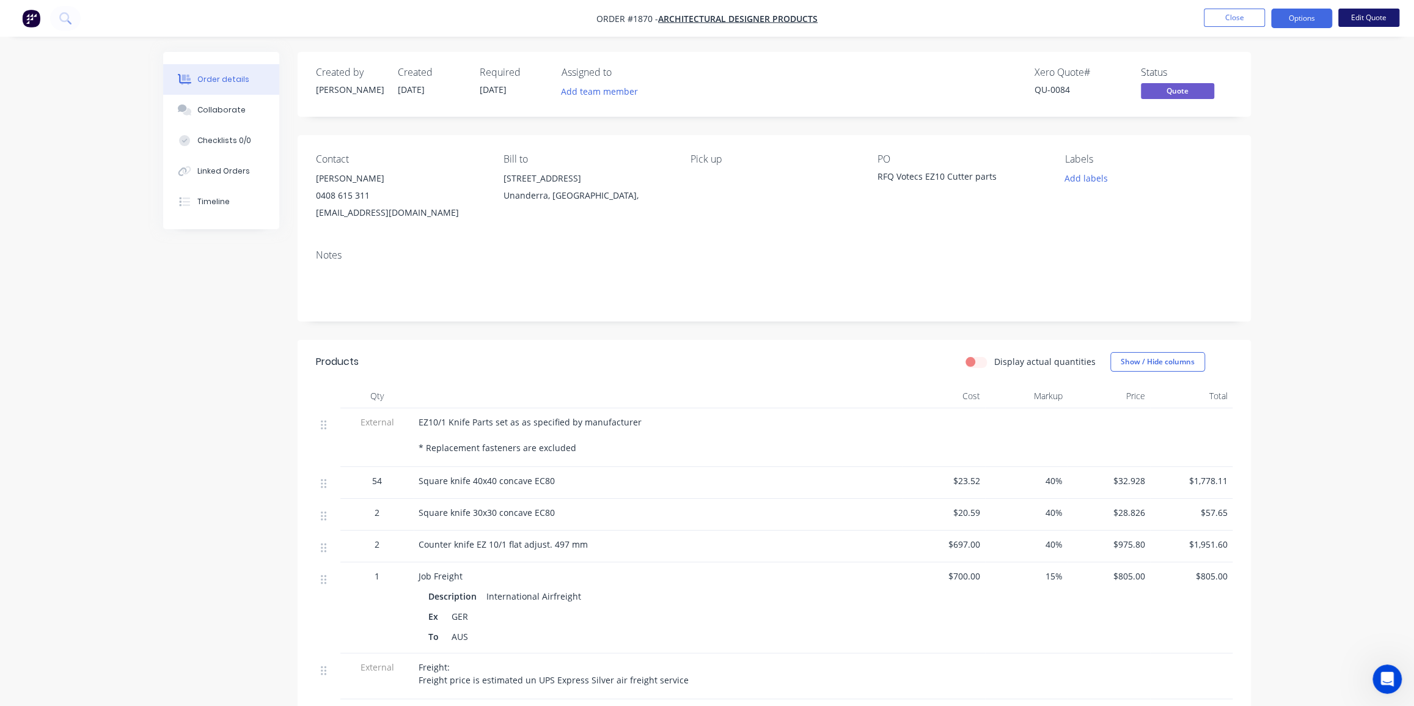
click at [1362, 17] on button "Edit Quote" at bounding box center [1368, 18] width 61 height 18
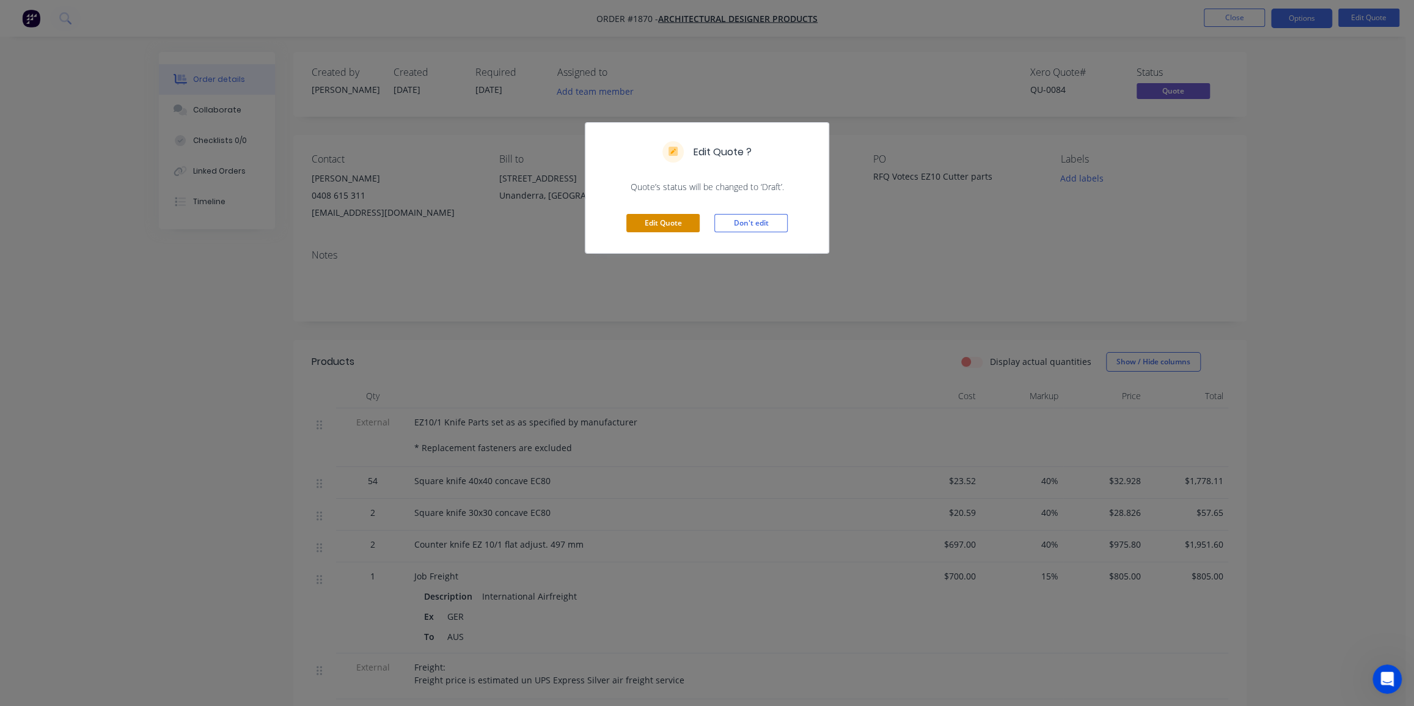
click at [672, 223] on button "Edit Quote" at bounding box center [662, 223] width 73 height 18
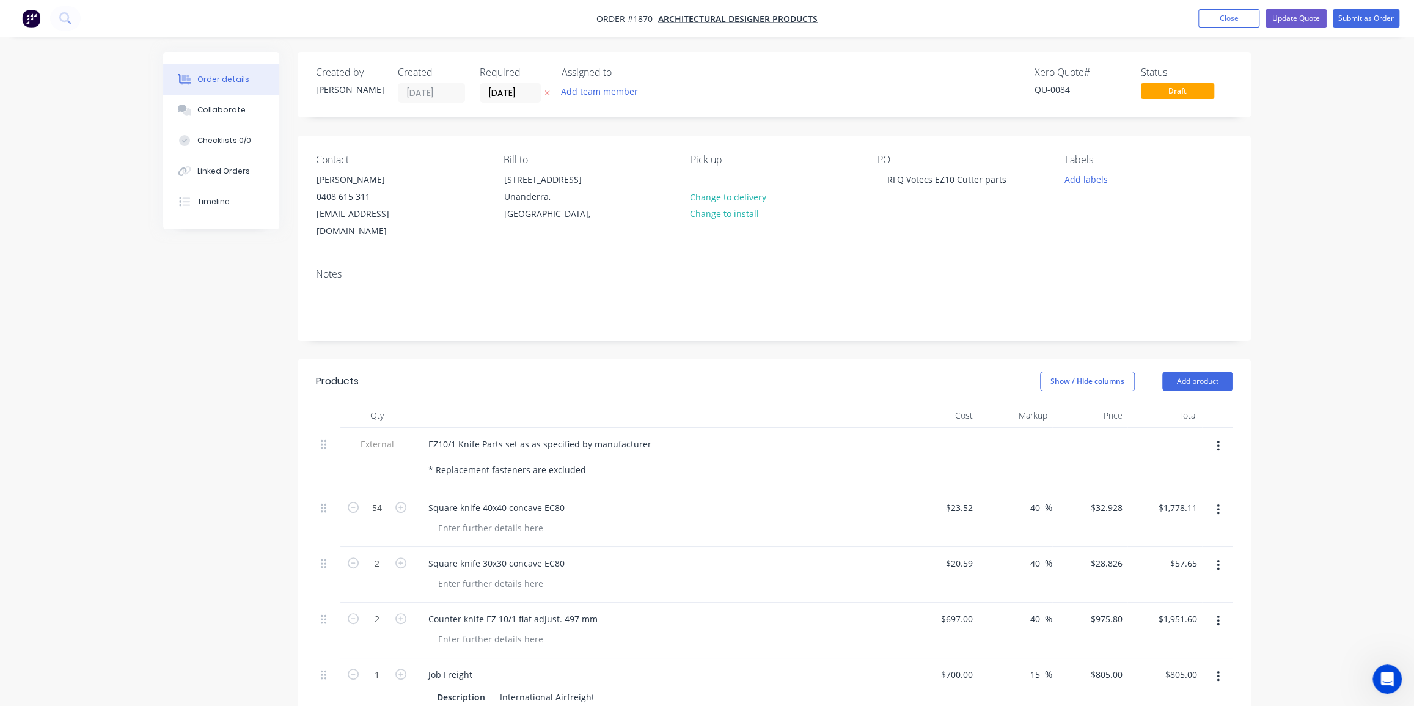
drag, startPoint x: 1284, startPoint y: 131, endPoint x: 1294, endPoint y: 123, distance: 12.2
click at [1285, 130] on div "Order details Collaborate Checklists 0/0 Linked Orders Timeline Order details C…" at bounding box center [707, 635] width 1414 height 1270
click at [1359, 17] on button "Submit as Order" at bounding box center [1365, 18] width 67 height 18
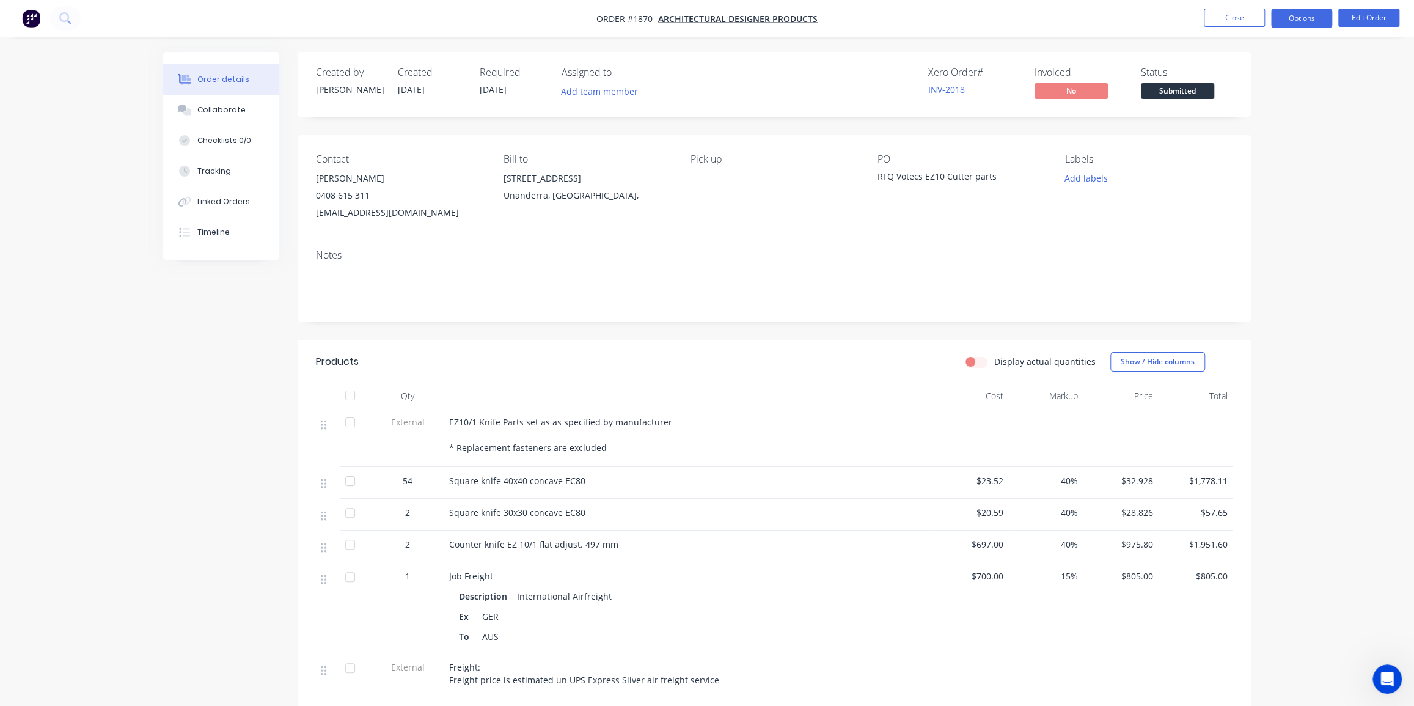
click at [1295, 15] on button "Options" at bounding box center [1301, 19] width 61 height 20
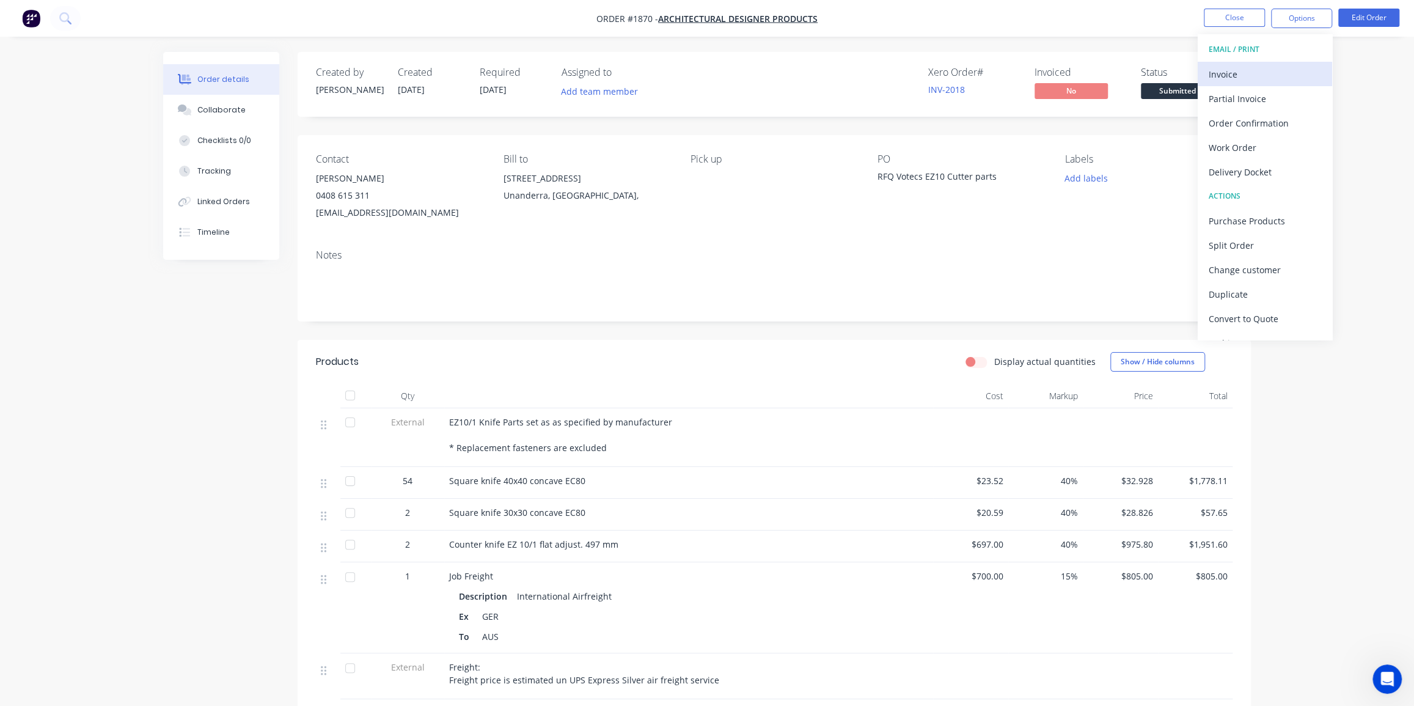
click at [1246, 78] on div "Invoice" at bounding box center [1264, 74] width 112 height 18
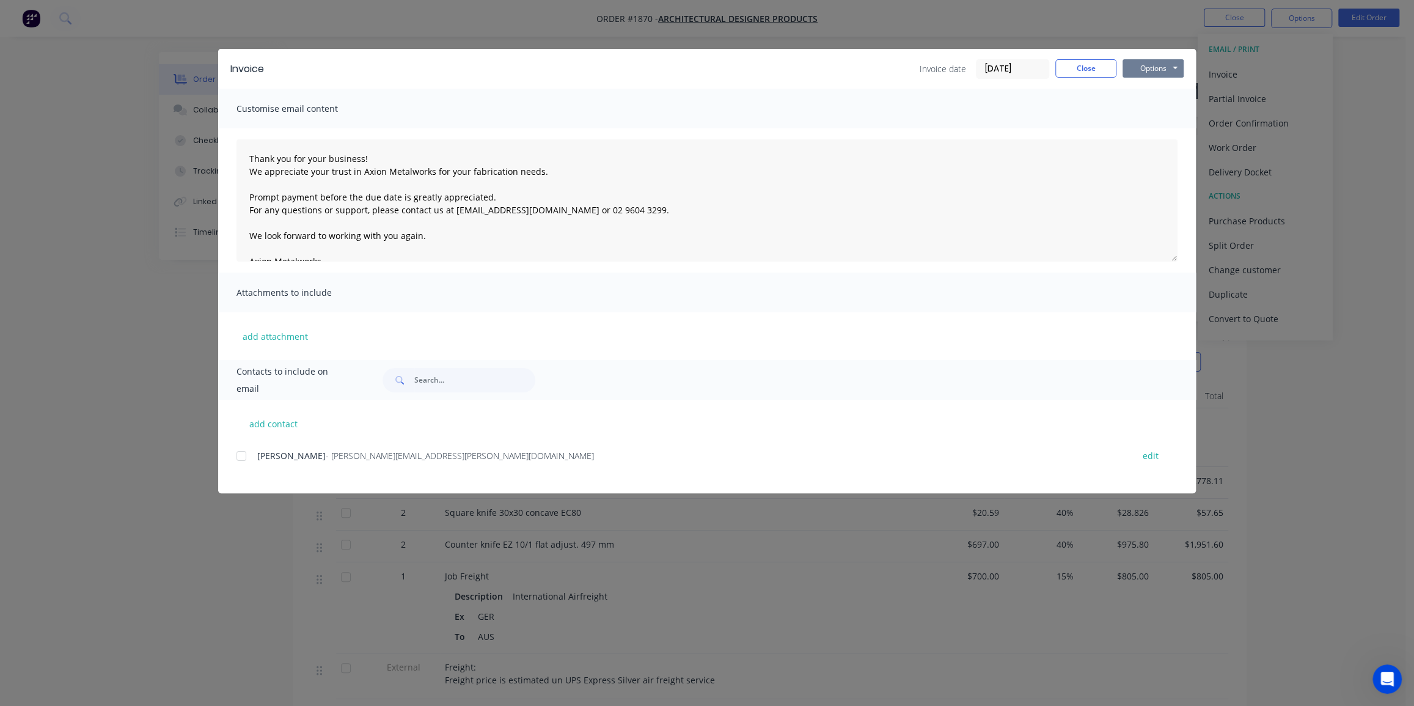
click at [1160, 70] on button "Options" at bounding box center [1152, 68] width 61 height 18
click at [1149, 111] on button "Print" at bounding box center [1161, 110] width 78 height 20
click at [1081, 67] on button "Close" at bounding box center [1085, 68] width 61 height 18
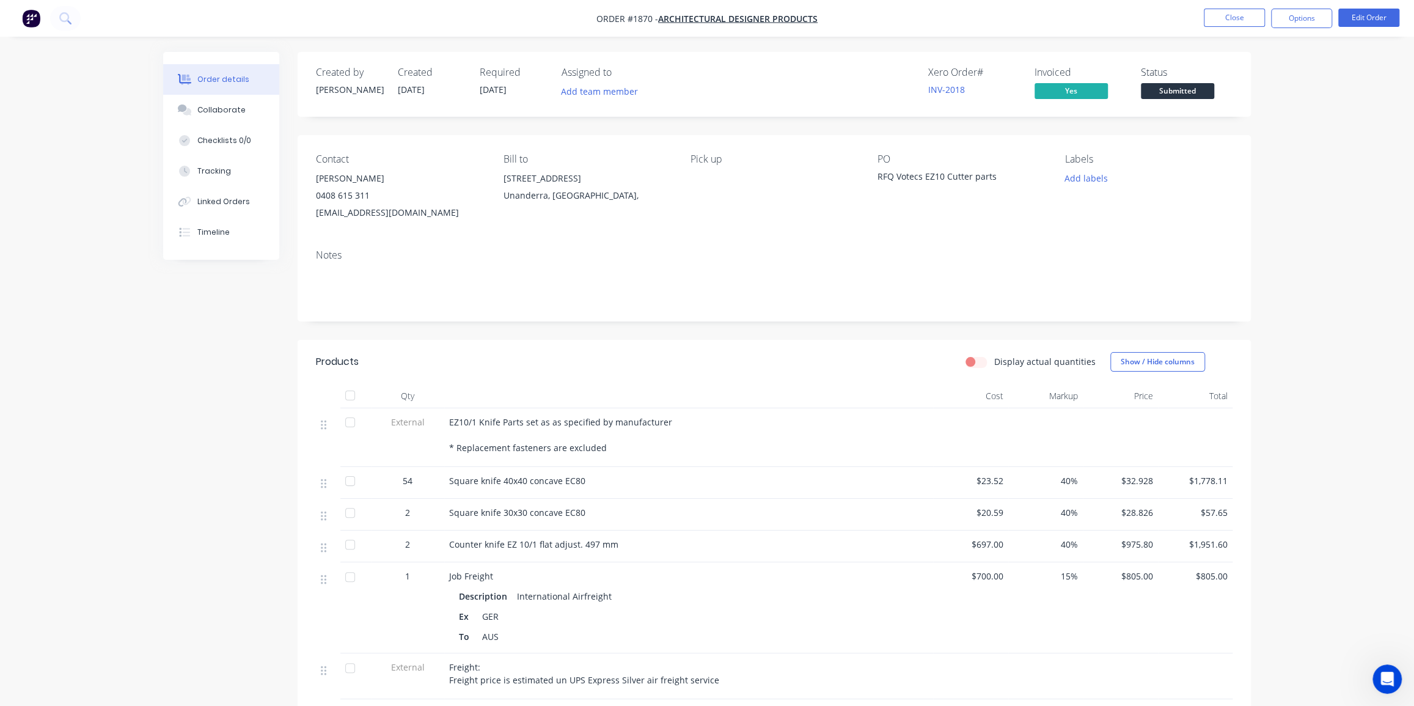
click at [1324, 208] on div "Order details Collaborate Checklists 0/0 Tracking Linked Orders Timeline Order …" at bounding box center [707, 510] width 1414 height 1021
click at [1288, 144] on div "Order details Collaborate Checklists 0/0 Tracking Linked Orders Timeline Order …" at bounding box center [707, 510] width 1414 height 1021
click at [1313, 151] on div "Order details Collaborate Checklists 0/0 Tracking Linked Orders Timeline Order …" at bounding box center [707, 510] width 1414 height 1021
click at [935, 180] on div "RFQ Votecs EZ10 Cutter parts" at bounding box center [953, 178] width 153 height 17
click at [934, 178] on div "RFQ Votecs EZ10 Cutter parts" at bounding box center [953, 178] width 153 height 17
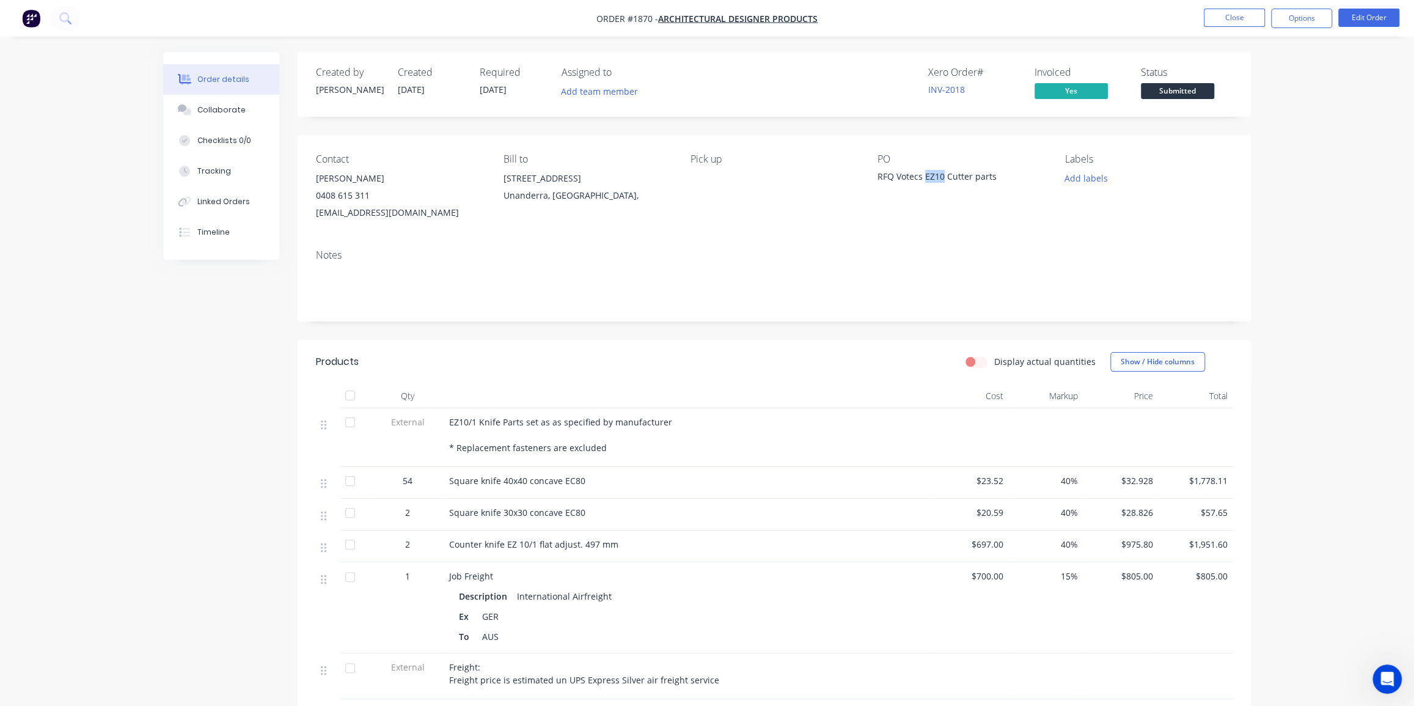
click at [934, 178] on div "RFQ Votecs EZ10 Cutter parts" at bounding box center [953, 178] width 153 height 17
click at [932, 177] on div "RFQ Votecs EZ10 Cutter parts" at bounding box center [953, 178] width 153 height 17
click at [1000, 177] on div "RFQ Votecs EZ10 Cutter parts" at bounding box center [953, 178] width 153 height 17
drag, startPoint x: 995, startPoint y: 176, endPoint x: 874, endPoint y: 178, distance: 121.6
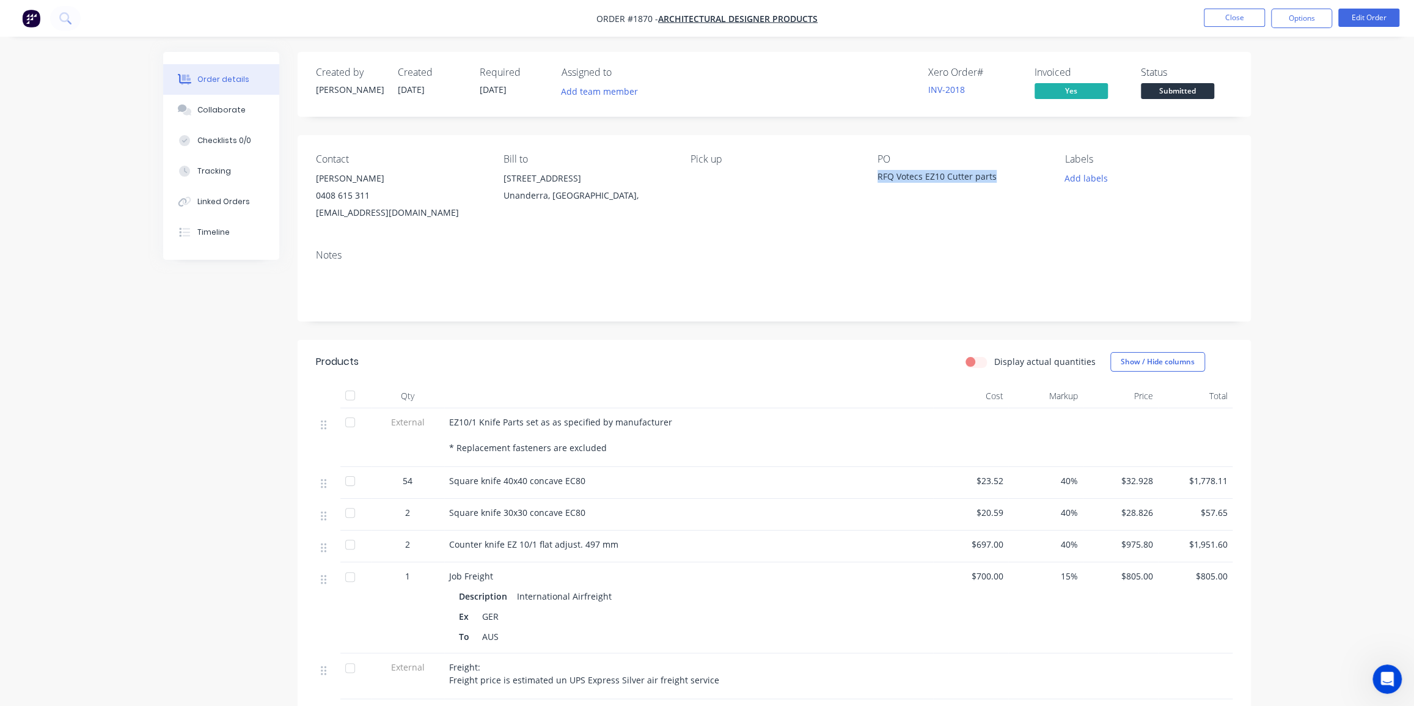
click at [874, 178] on div "Contact Bill Dibley 0408 615 311 Bill.dibley@adpaustralia.com.au Bill to 37-45 …" at bounding box center [774, 187] width 953 height 104
click at [1357, 16] on button "Edit Order" at bounding box center [1368, 18] width 61 height 18
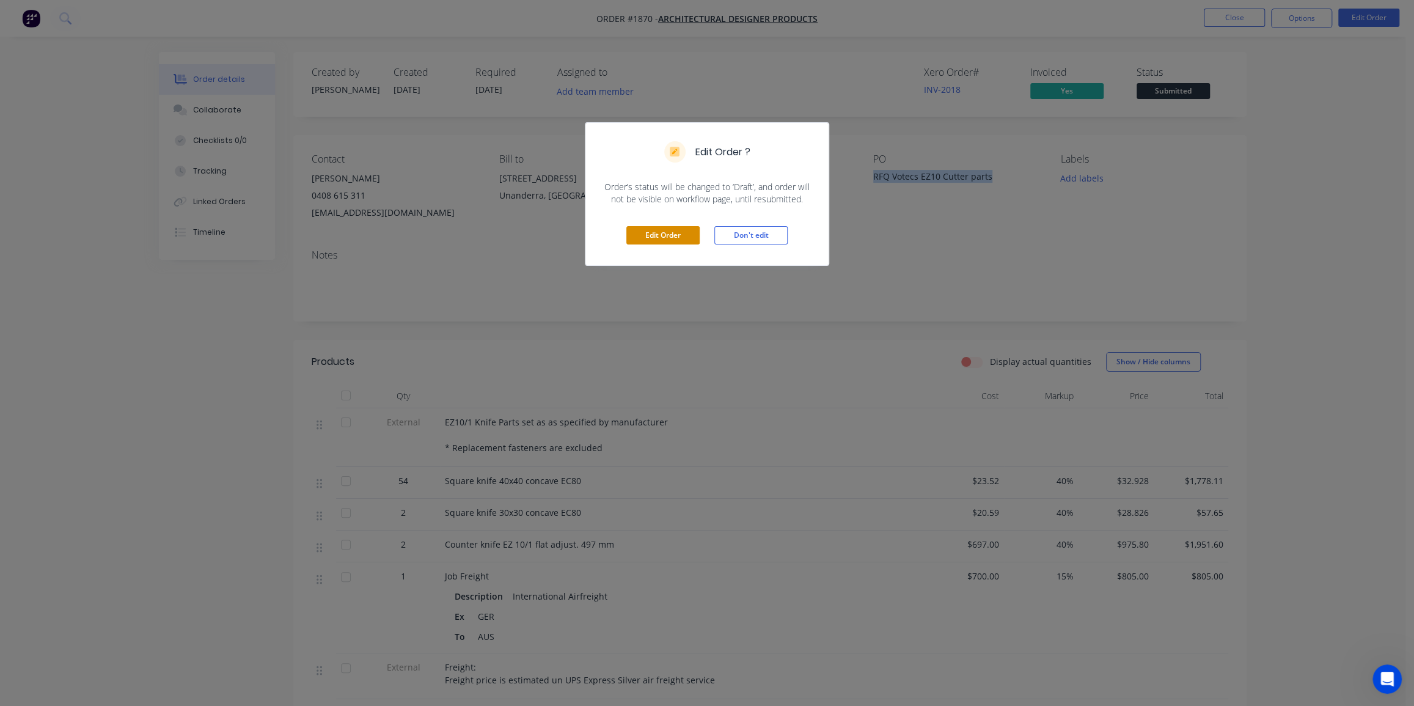
click at [663, 240] on button "Edit Order" at bounding box center [662, 235] width 73 height 18
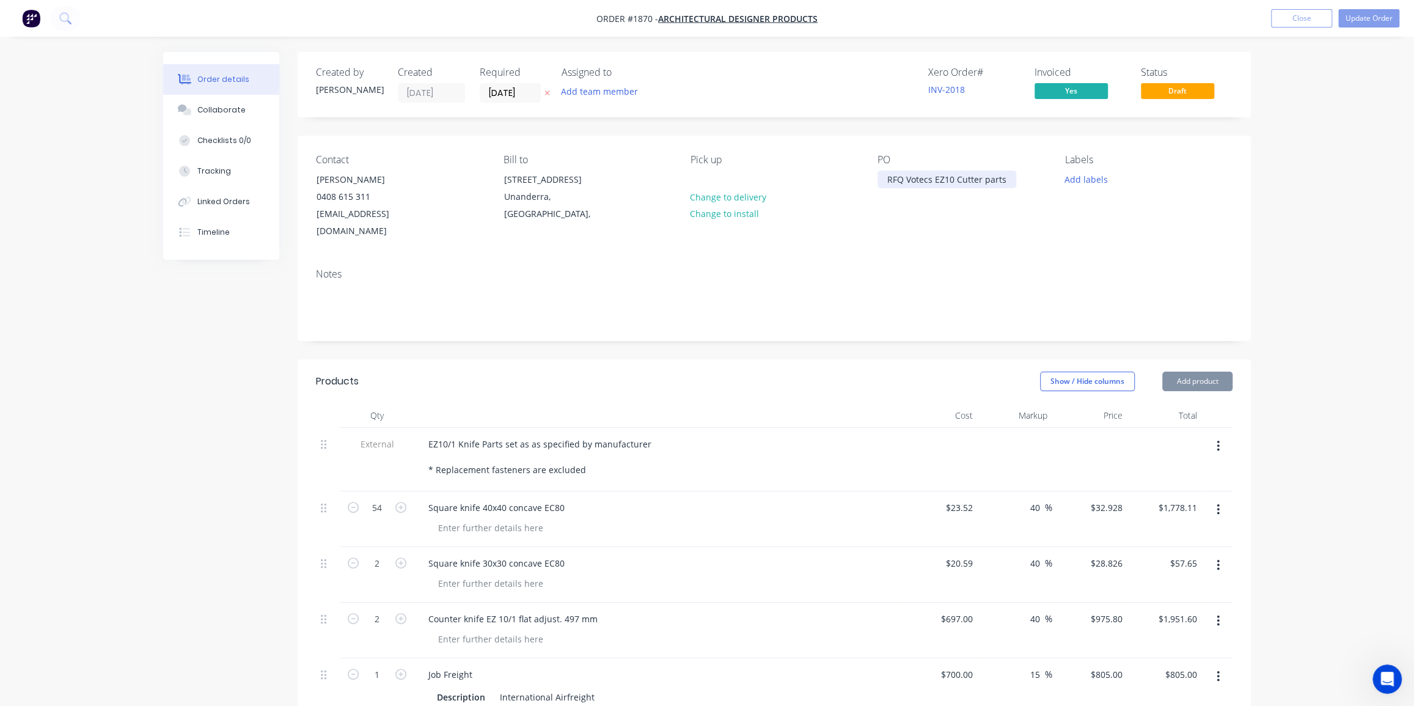
click at [931, 176] on div "RFQ Votecs EZ10 Cutter parts" at bounding box center [946, 179] width 139 height 18
paste div
click at [974, 258] on div "Notes" at bounding box center [774, 299] width 953 height 82
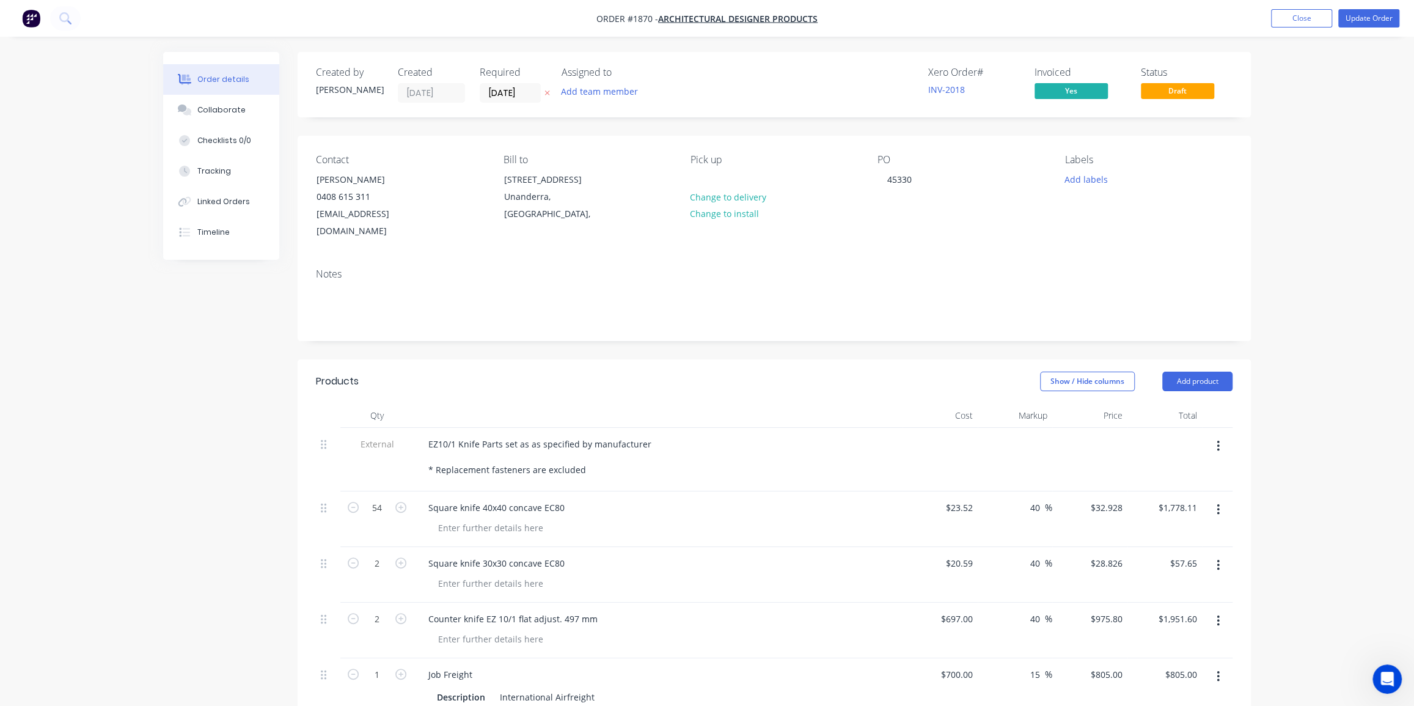
click at [1338, 433] on div "Order details Collaborate Checklists 0/0 Tracking Linked Orders Timeline Order …" at bounding box center [707, 635] width 1414 height 1270
click at [1306, 280] on div "Order details Collaborate Checklists 0/0 Tracking Linked Orders Timeline Order …" at bounding box center [707, 635] width 1414 height 1270
click at [1367, 20] on button "Update Order" at bounding box center [1368, 18] width 61 height 18
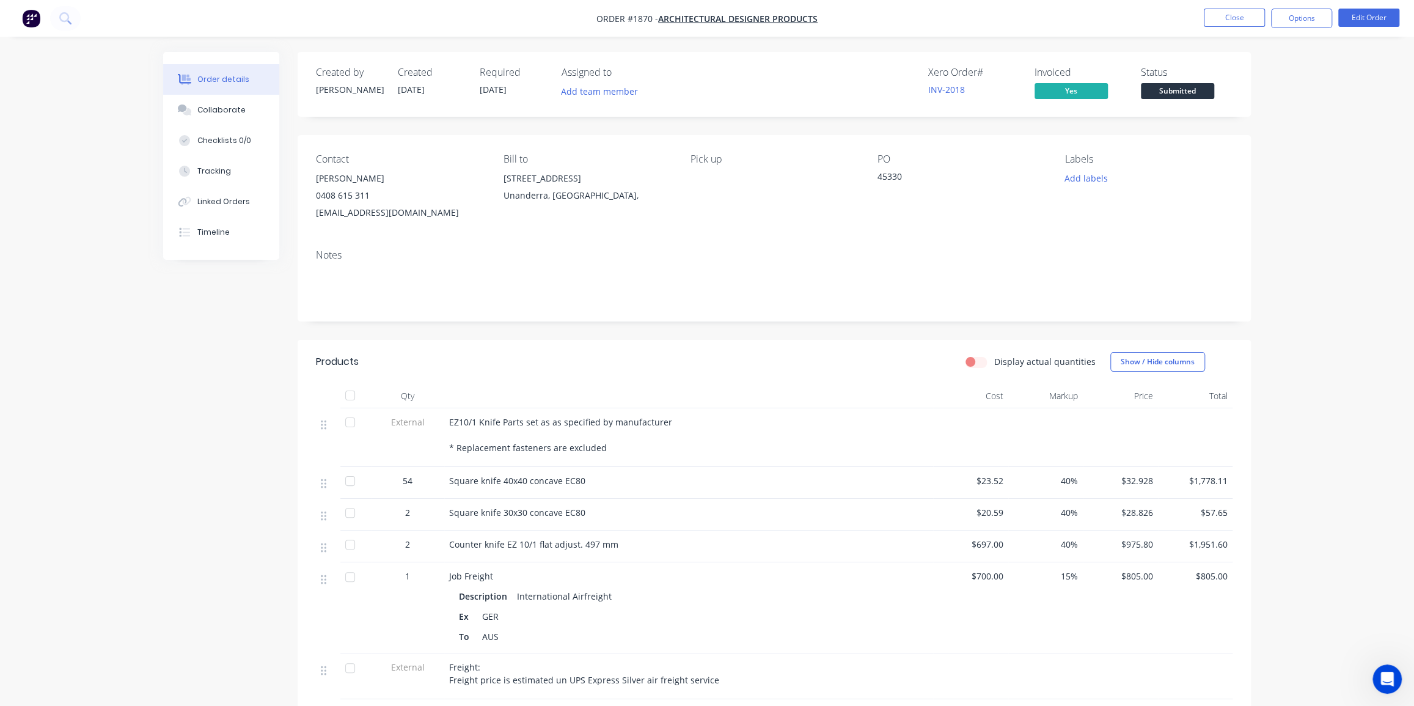
click at [1277, 136] on div "Order details Collaborate Checklists 0/0 Tracking Linked Orders Timeline Order …" at bounding box center [707, 510] width 1414 height 1021
click at [1298, 11] on button "Options" at bounding box center [1301, 19] width 61 height 20
click at [1247, 72] on div "Invoice" at bounding box center [1264, 74] width 112 height 18
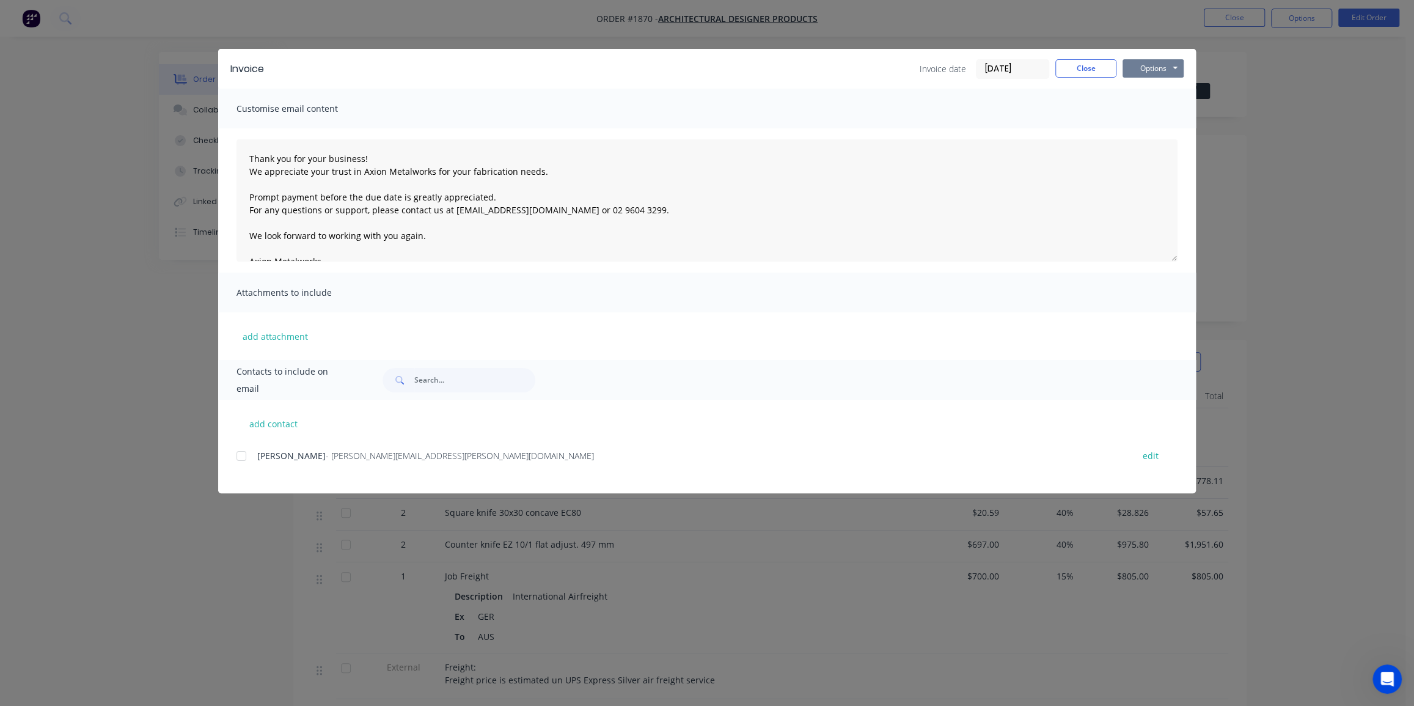
click at [1137, 71] on button "Options" at bounding box center [1152, 68] width 61 height 18
click at [1147, 110] on button "Print" at bounding box center [1161, 110] width 78 height 20
click at [1278, 152] on div "Invoice Invoice date 13/08/25 Close Options Preview Print Email Customise email…" at bounding box center [707, 353] width 1414 height 706
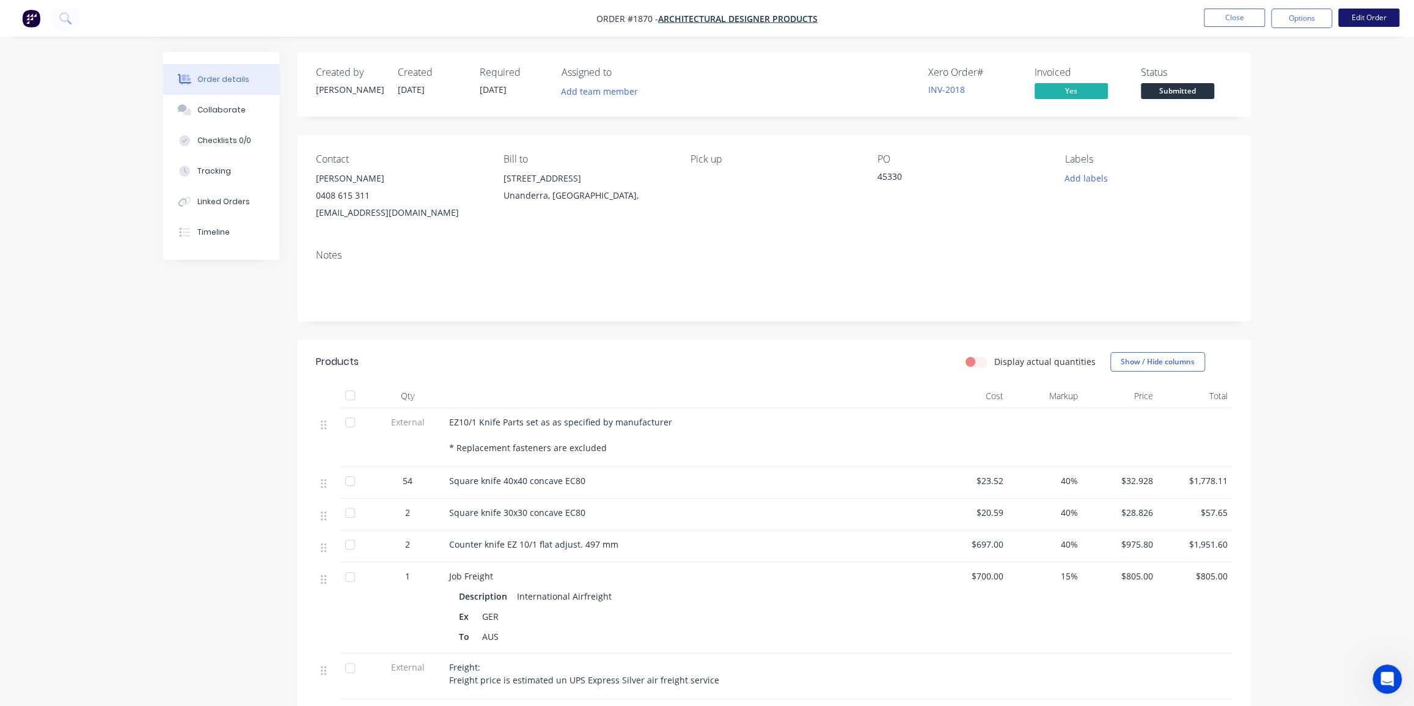
click at [1359, 21] on button "Edit Order" at bounding box center [1368, 18] width 61 height 18
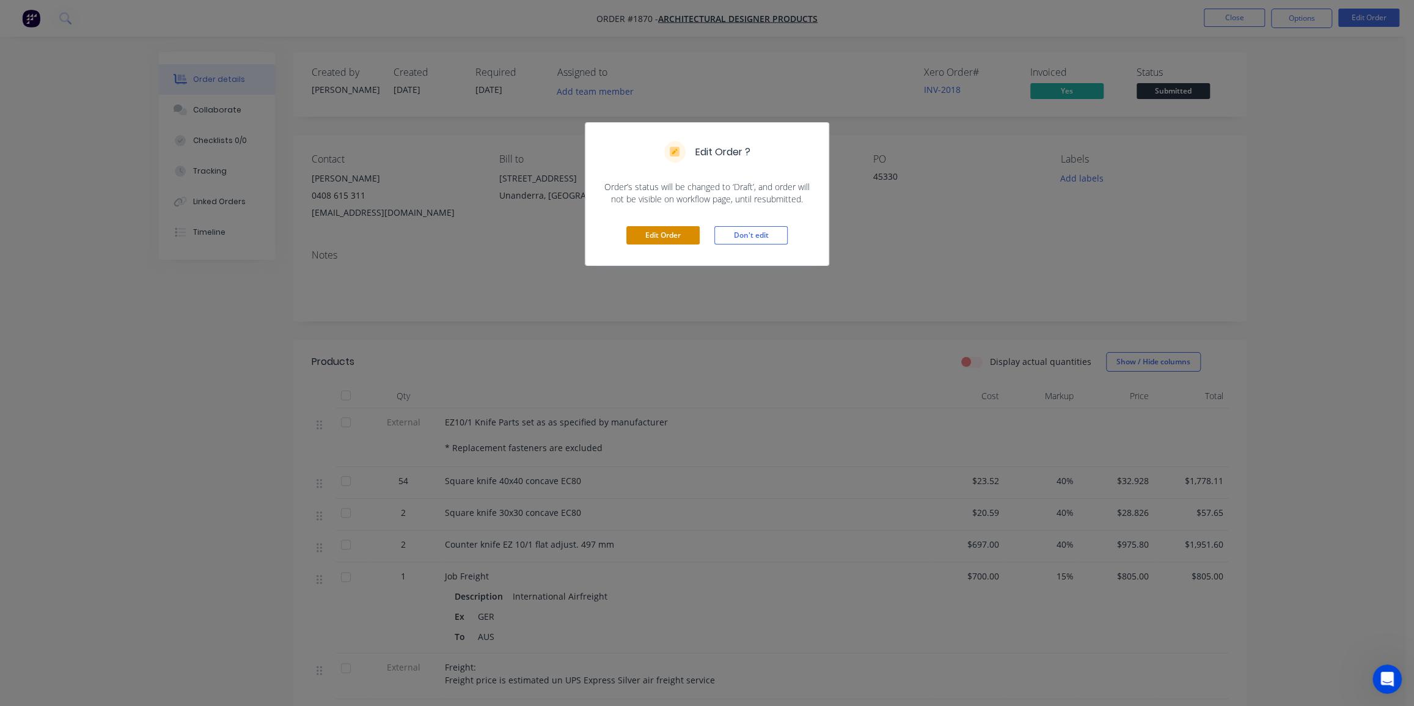
click at [660, 234] on button "Edit Order" at bounding box center [662, 235] width 73 height 18
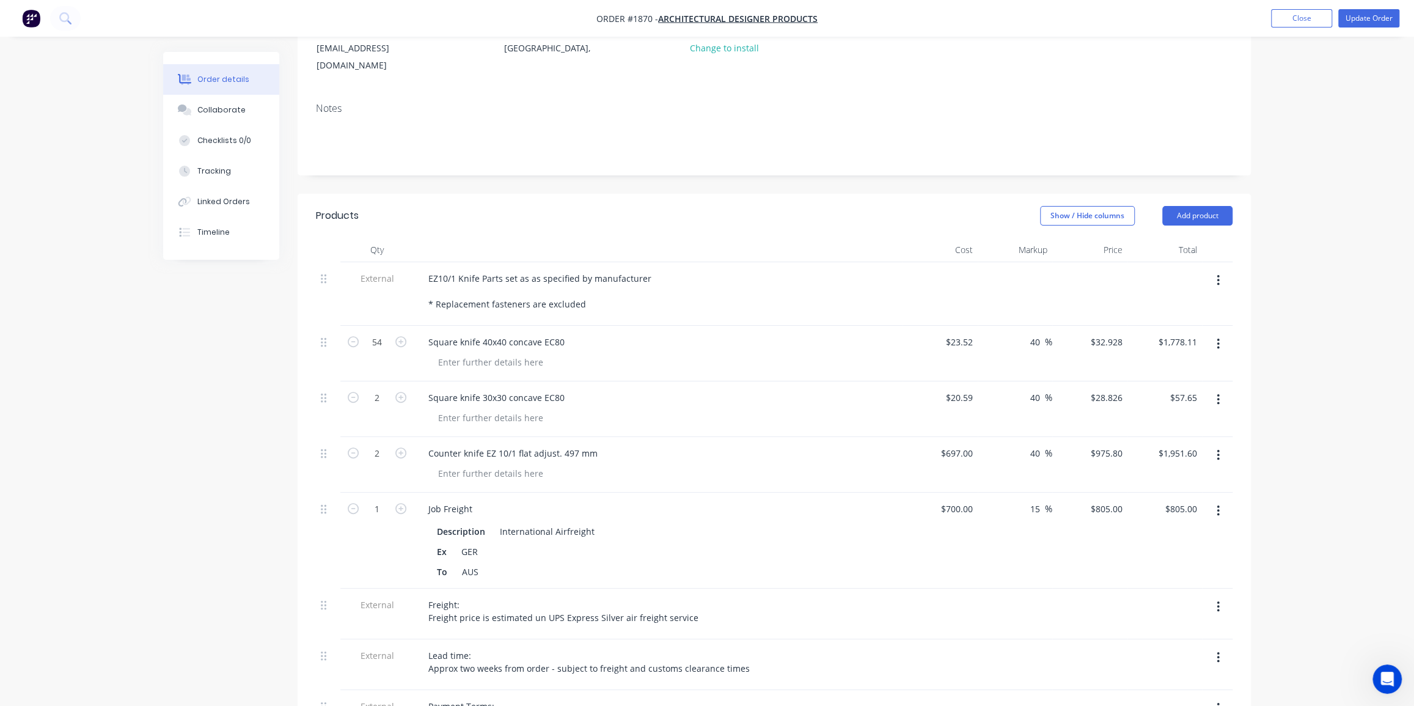
scroll to position [222, 0]
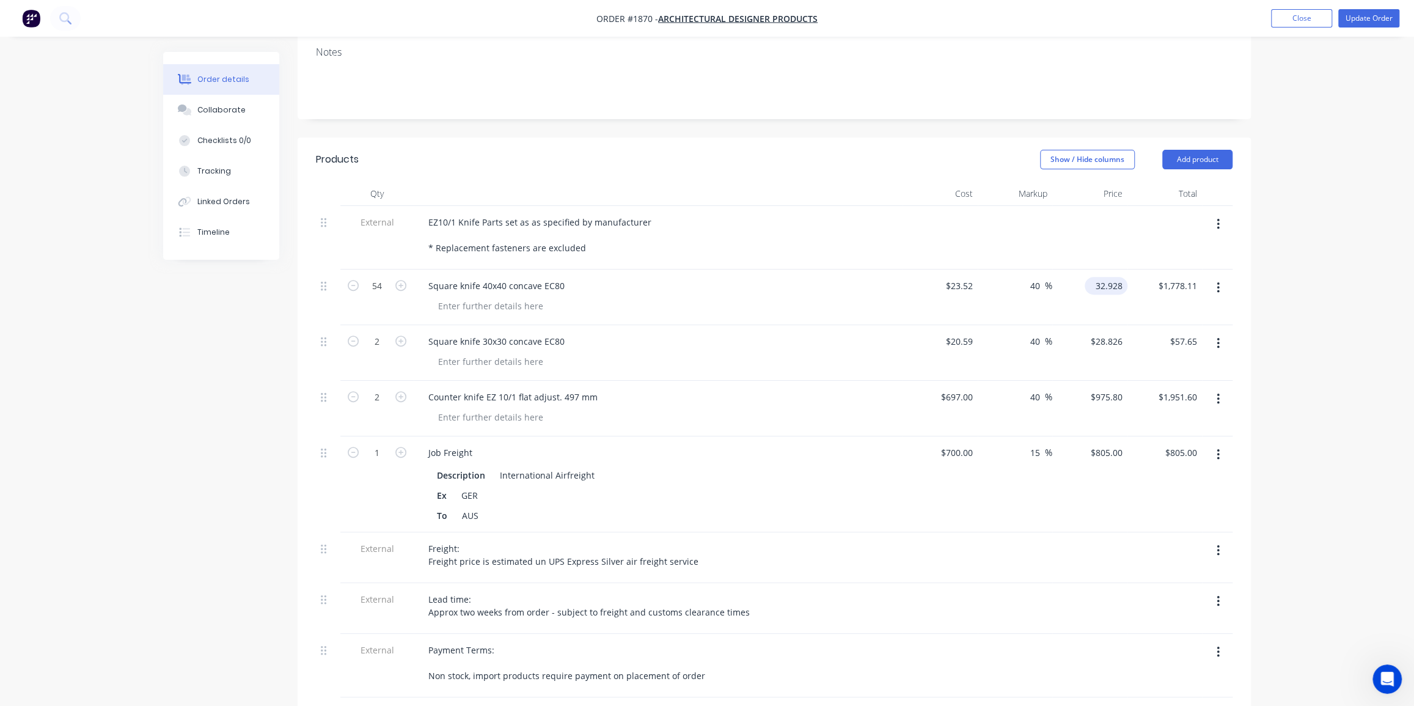
click at [1106, 277] on input "32.928" at bounding box center [1108, 286] width 38 height 18
type input "32.93"
type input "40.01"
type input "$32.93"
type input "$1,778.22"
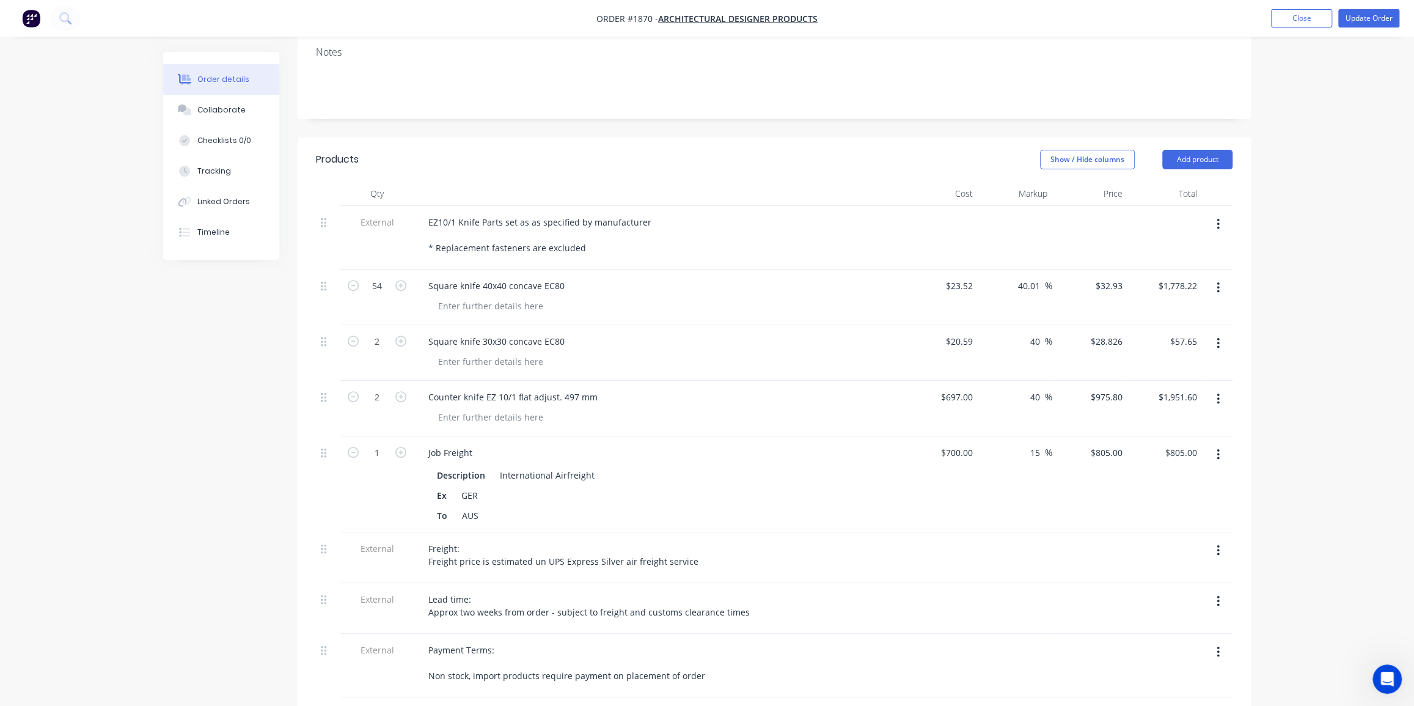
drag, startPoint x: 1317, startPoint y: 285, endPoint x: 1293, endPoint y: 282, distance: 23.3
click at [1315, 283] on div "Order details Collaborate Checklists 0/0 Tracking Linked Orders Timeline Order …" at bounding box center [707, 413] width 1414 height 1270
click at [1114, 332] on input "28.826" at bounding box center [1108, 341] width 38 height 18
type input "28.83"
type input "40.02"
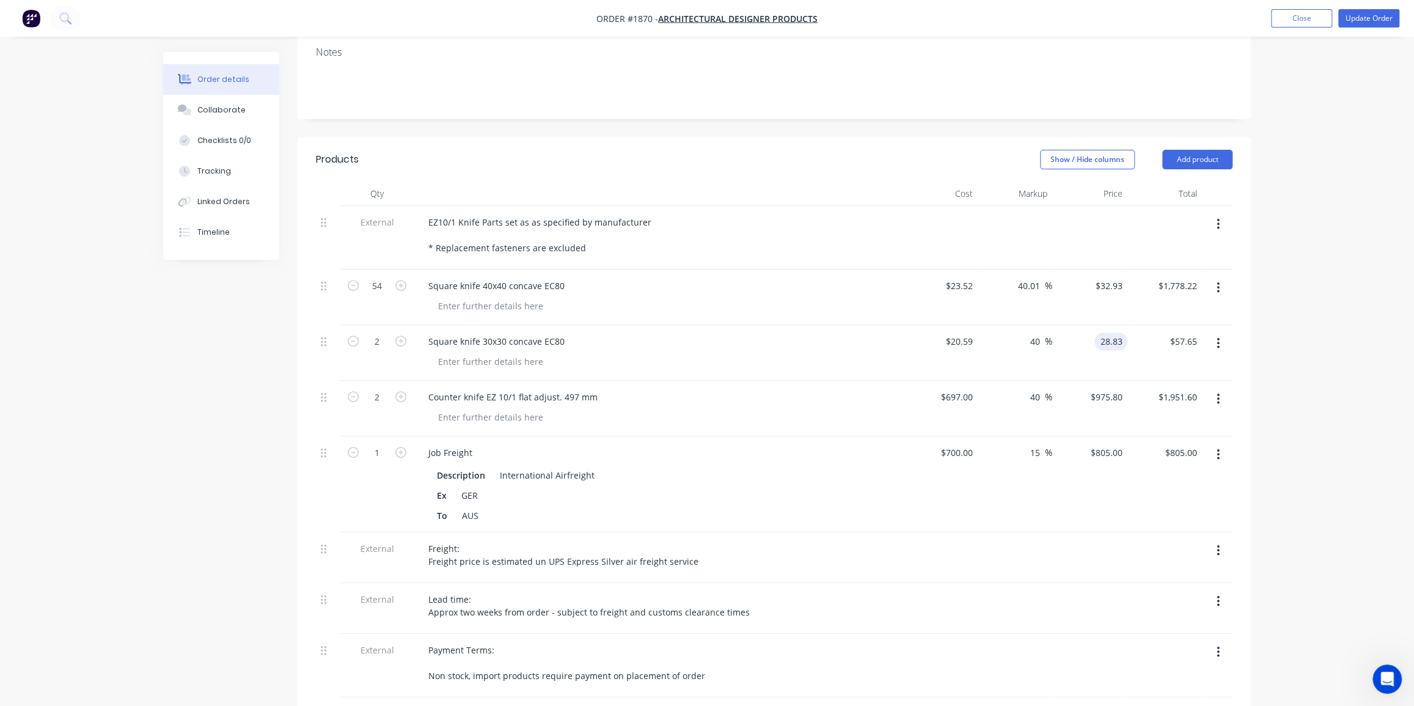
type input "$28.83"
type input "$57.66"
click at [1276, 336] on div "Order details Collaborate Checklists 0/0 Tracking Linked Orders Timeline Order …" at bounding box center [707, 413] width 1414 height 1270
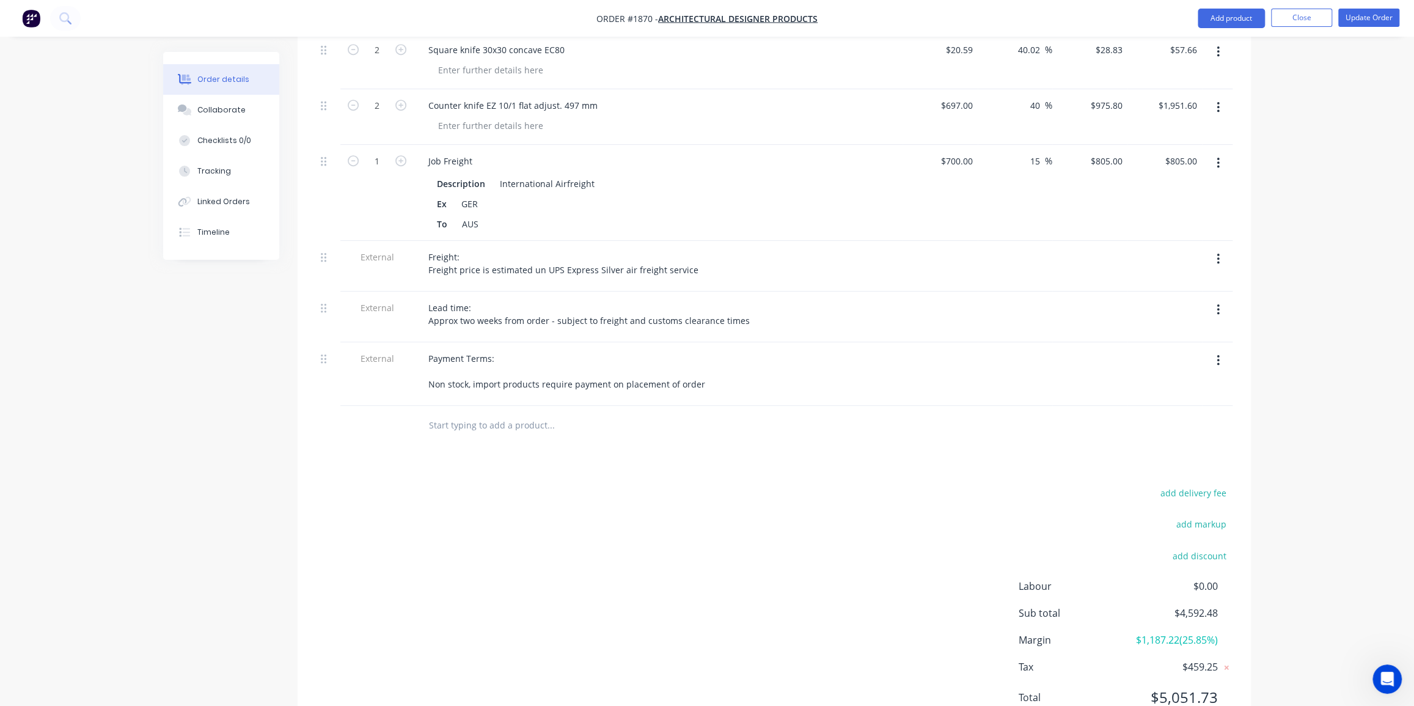
scroll to position [546, 0]
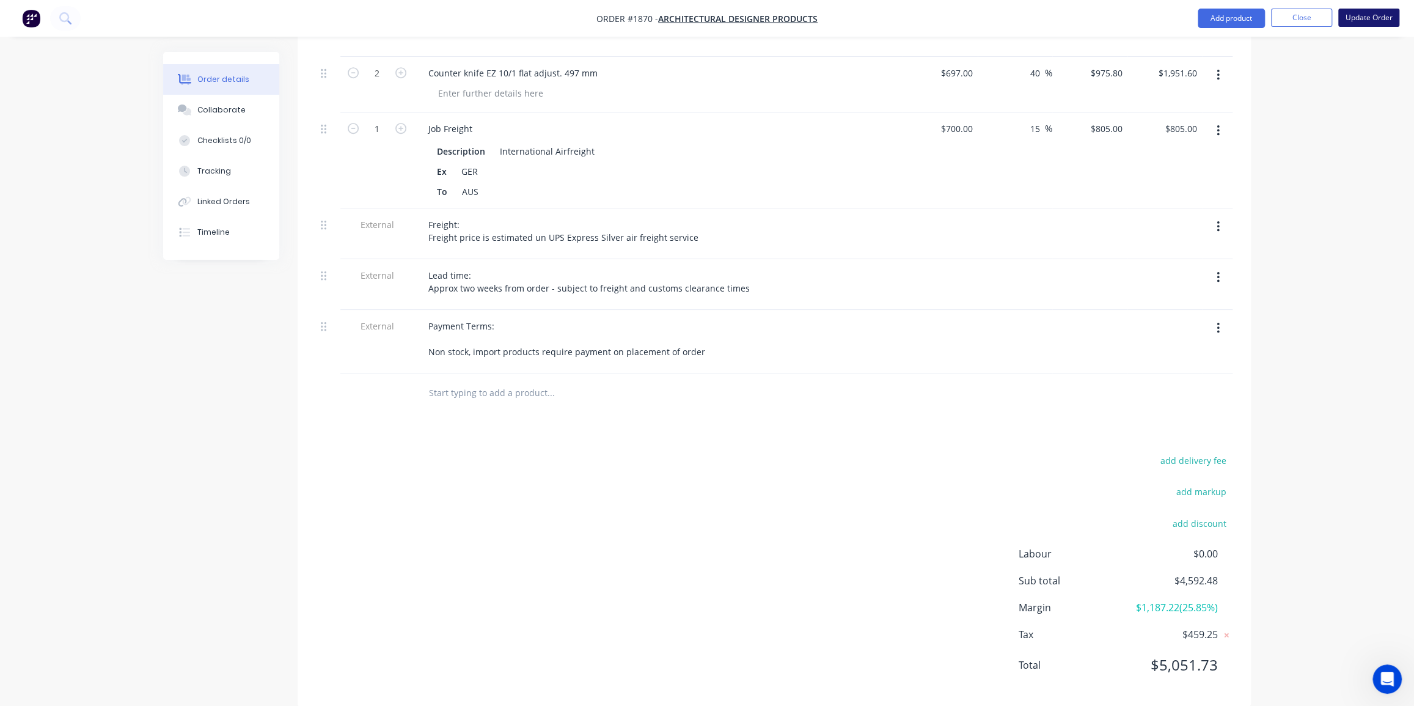
click at [1362, 17] on button "Update Order" at bounding box center [1368, 18] width 61 height 18
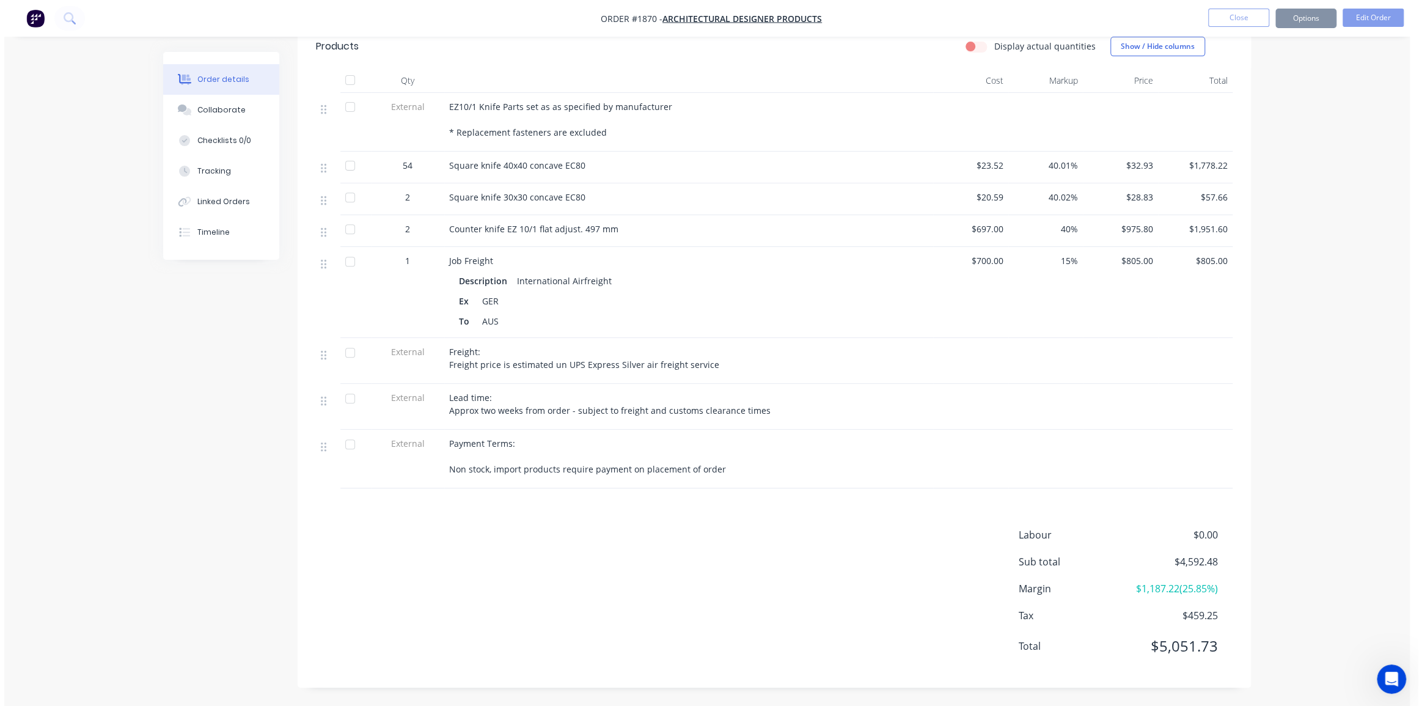
scroll to position [0, 0]
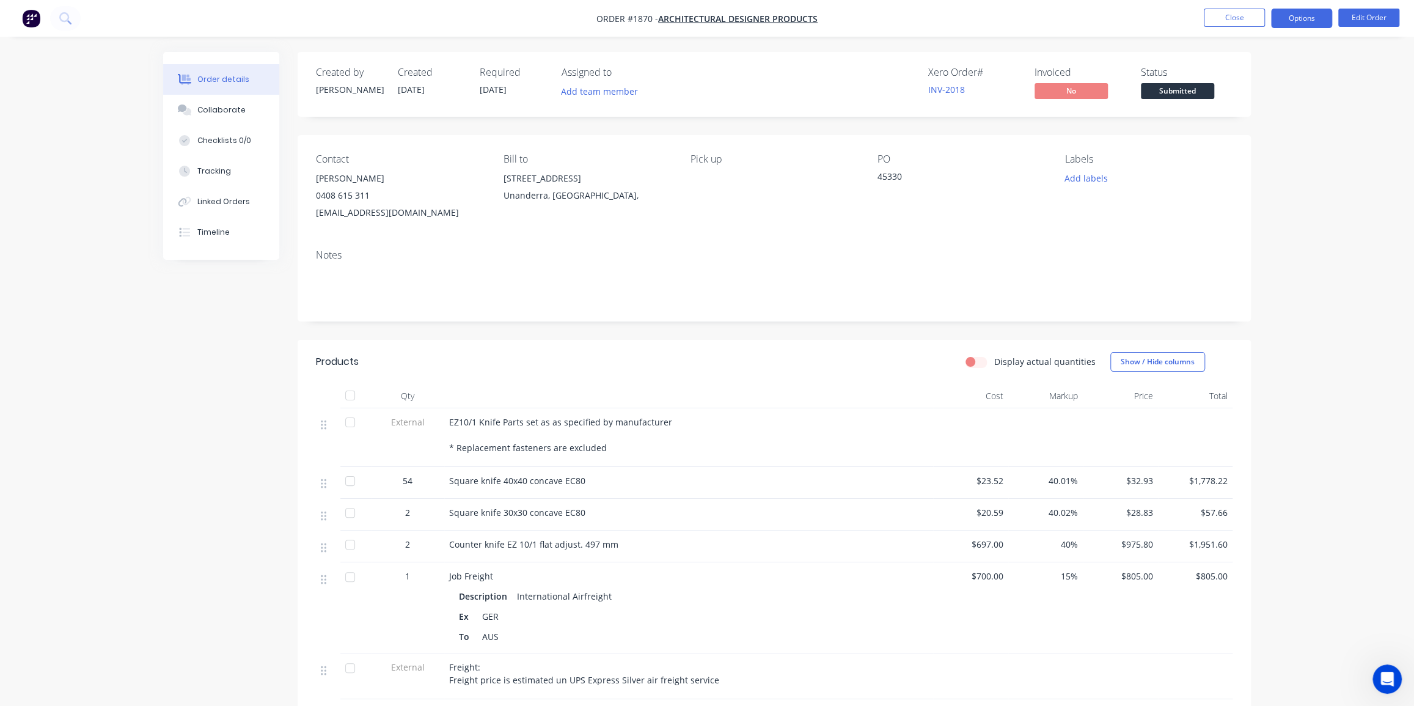
click at [1303, 18] on button "Options" at bounding box center [1301, 19] width 61 height 20
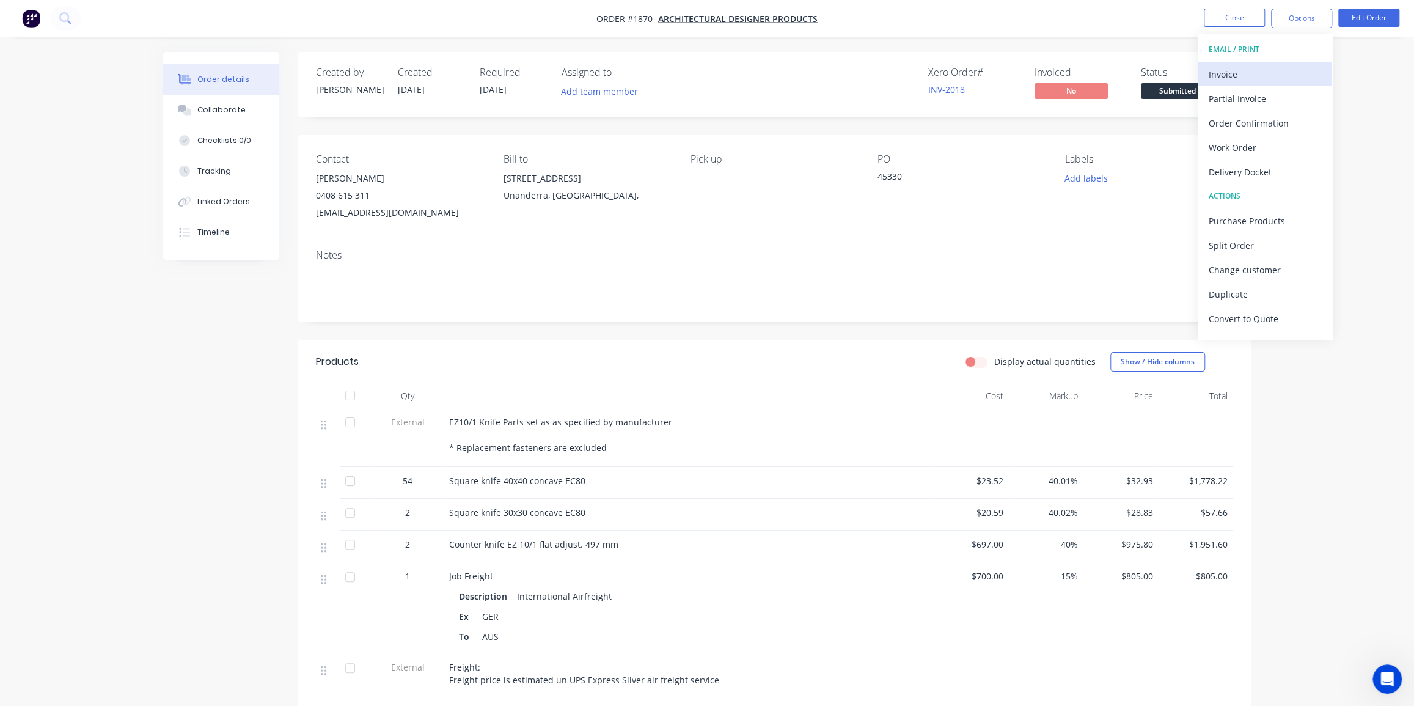
click at [1257, 79] on div "Invoice" at bounding box center [1264, 74] width 112 height 18
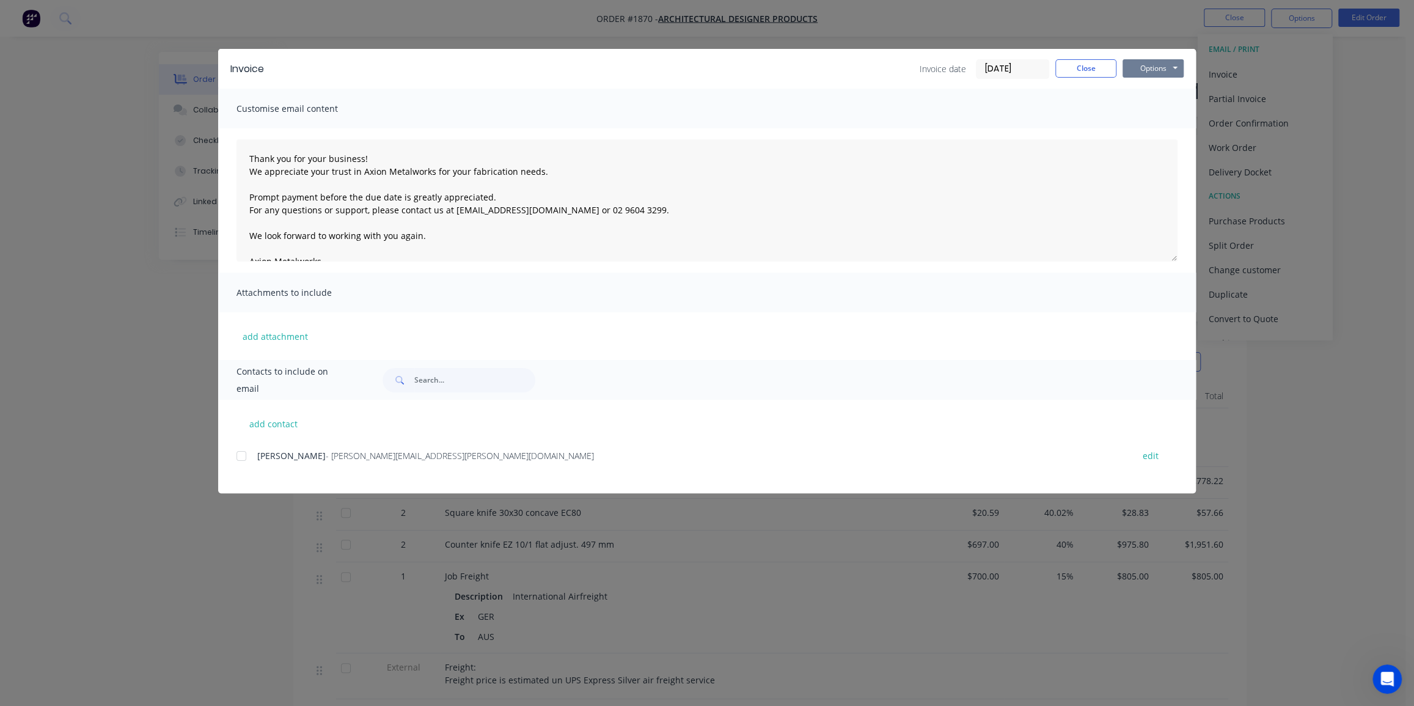
click at [1133, 63] on button "Options" at bounding box center [1152, 68] width 61 height 18
click at [1137, 105] on button "Print" at bounding box center [1161, 110] width 78 height 20
click at [1104, 63] on button "Close" at bounding box center [1085, 68] width 61 height 18
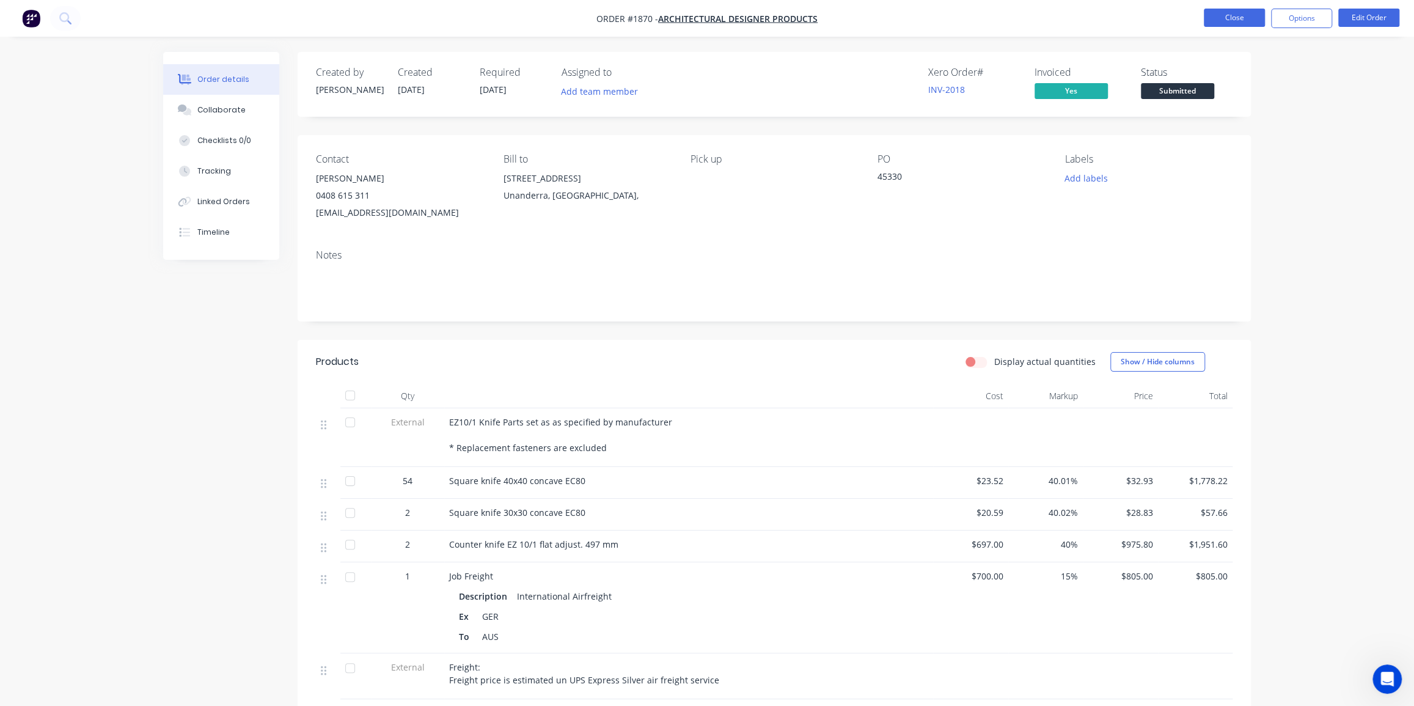
click at [1227, 21] on button "Close" at bounding box center [1234, 18] width 61 height 18
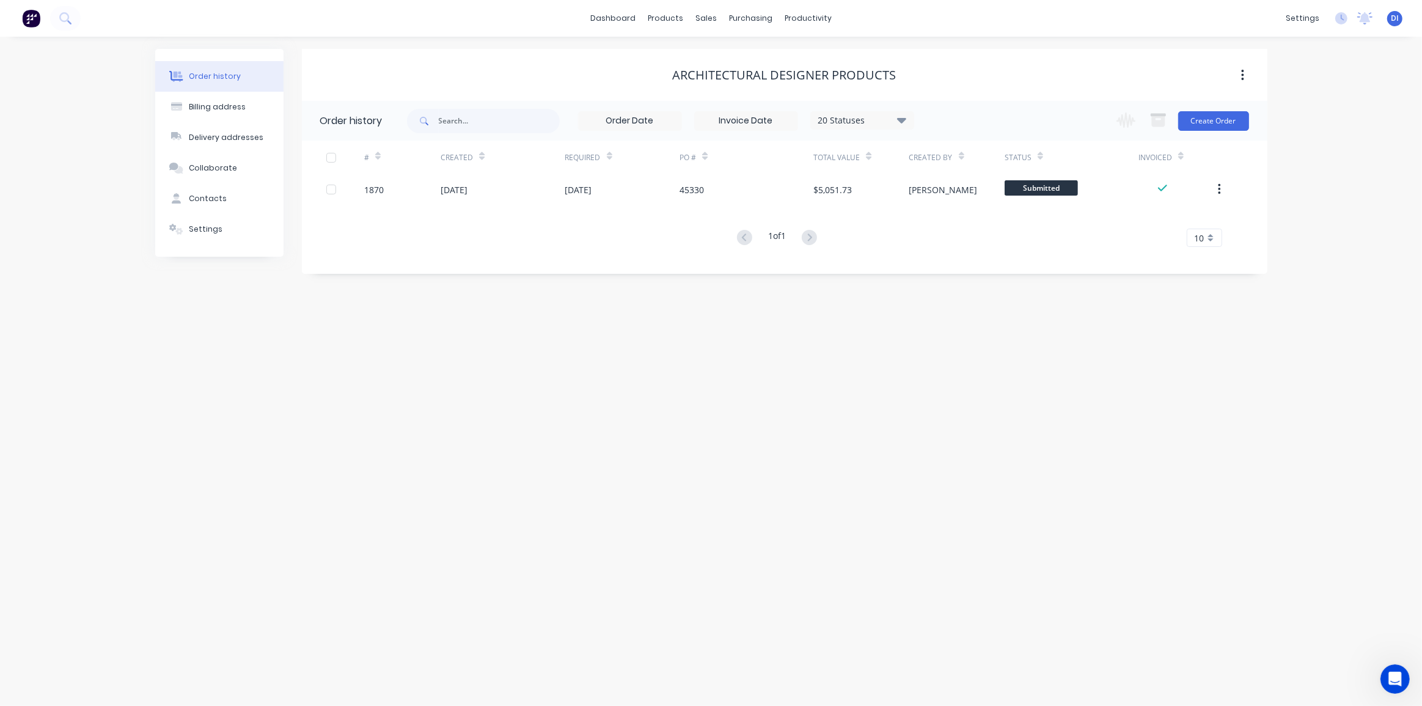
click at [1306, 119] on div "Order history Billing address Delivery addresses Collaborate Contacts Settings …" at bounding box center [711, 371] width 1422 height 669
click at [1295, 143] on div "Order history Billing address Delivery addresses Collaborate Contacts Settings …" at bounding box center [711, 371] width 1422 height 669
click at [1011, 40] on div "Order history Billing address Delivery addresses Collaborate Contacts Settings …" at bounding box center [711, 371] width 1422 height 669
click at [1020, 331] on div "Order history Billing address Delivery addresses Collaborate Contacts Settings …" at bounding box center [711, 371] width 1422 height 669
click at [31, 20] on img at bounding box center [31, 18] width 18 height 18
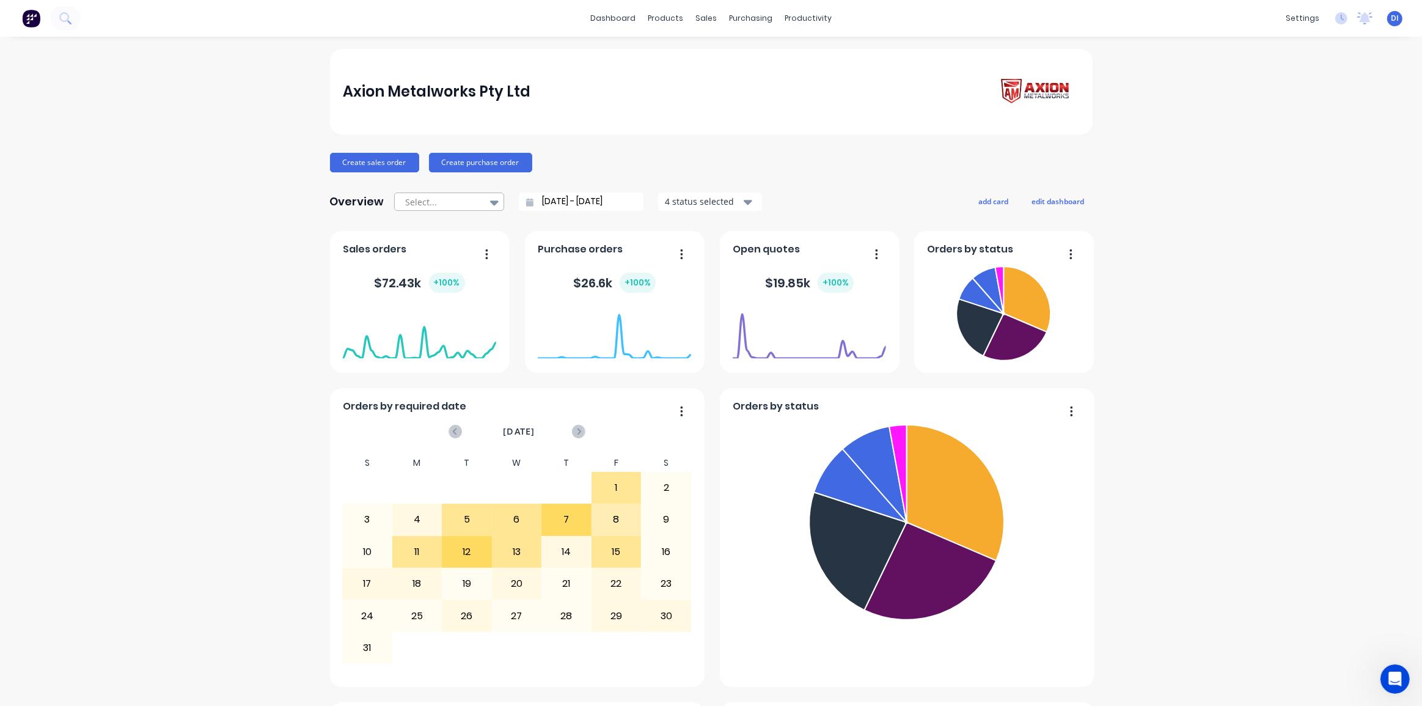
click at [428, 201] on div at bounding box center [442, 201] width 77 height 15
click at [416, 315] on div "All time" at bounding box center [449, 320] width 110 height 23
type input "08/03/25 - 13/08/25"
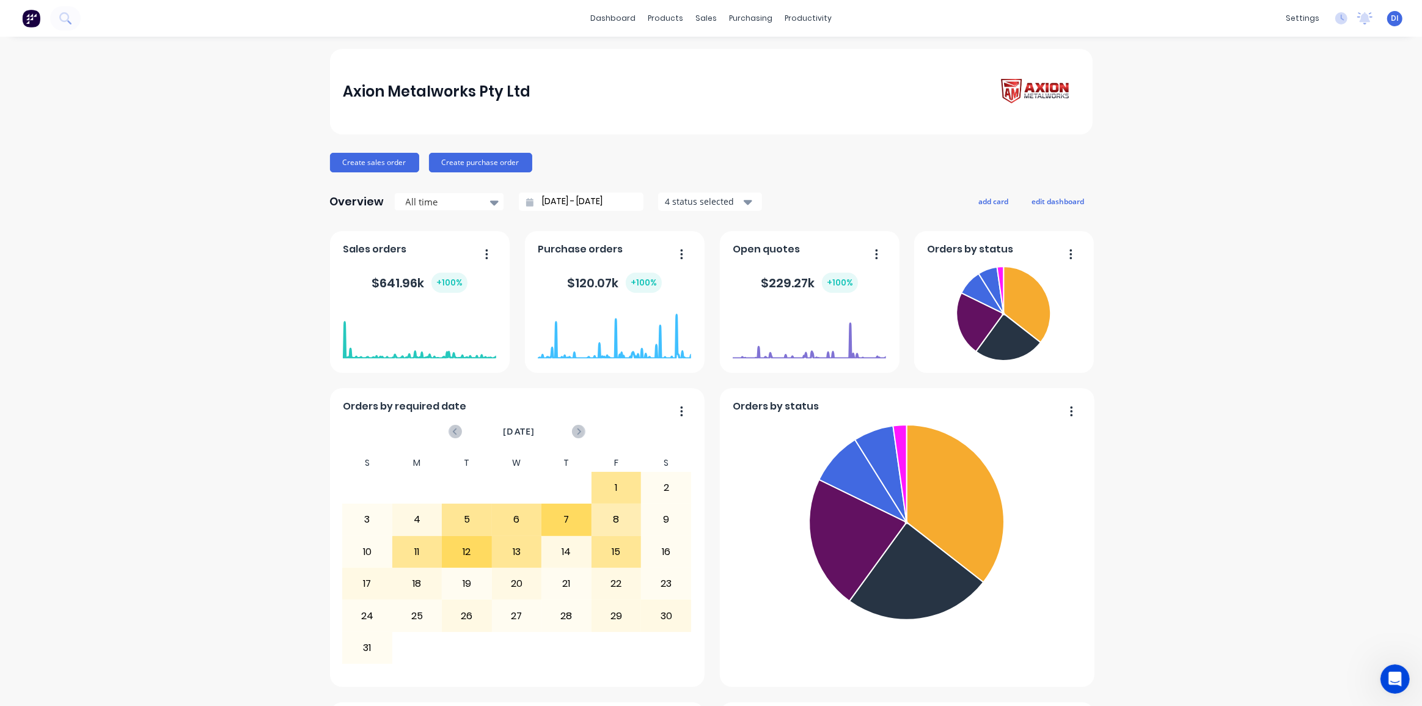
click at [1082, 251] on div "Orders by status" at bounding box center [1004, 302] width 180 height 142
click at [717, 82] on div at bounding box center [709, 83] width 18 height 11
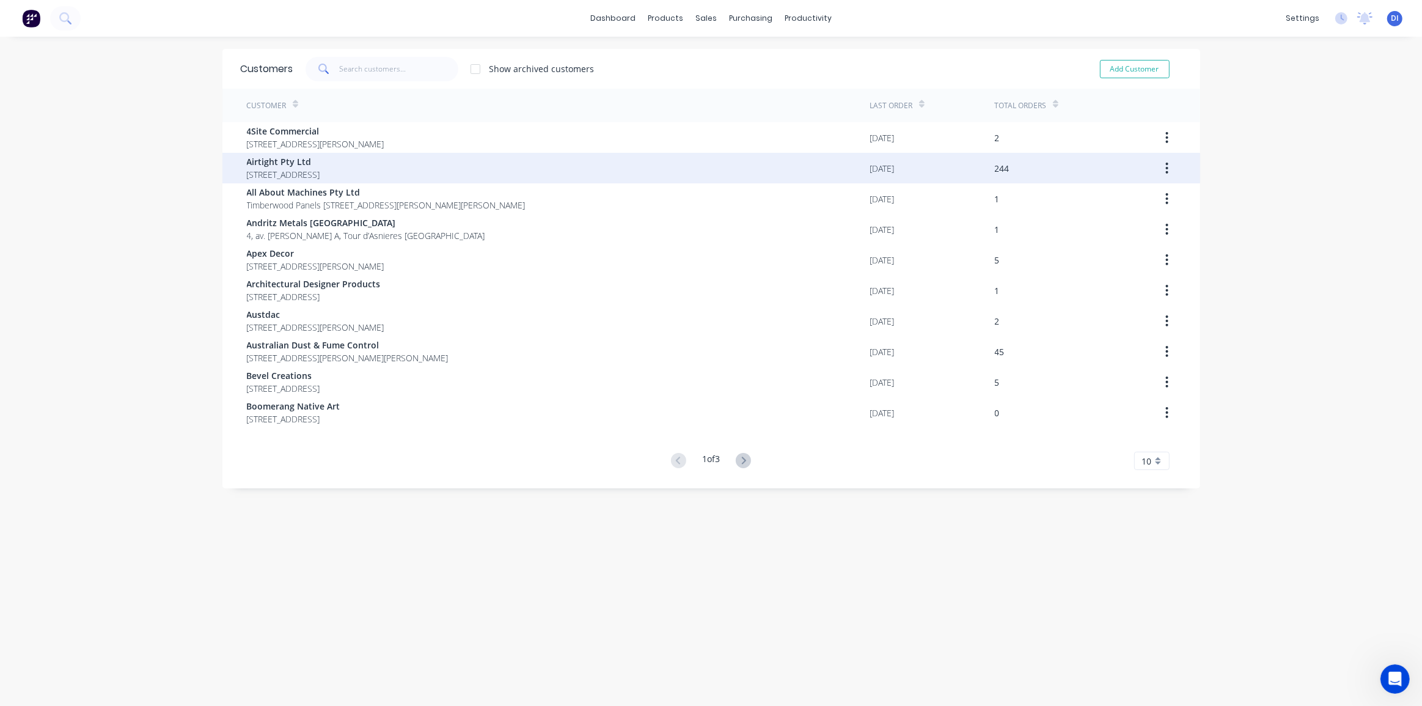
click at [560, 169] on div "Airtight Pty Ltd 18 / 167 Prospect Highway Seven Hills New South Wales 2147" at bounding box center [558, 168] width 623 height 31
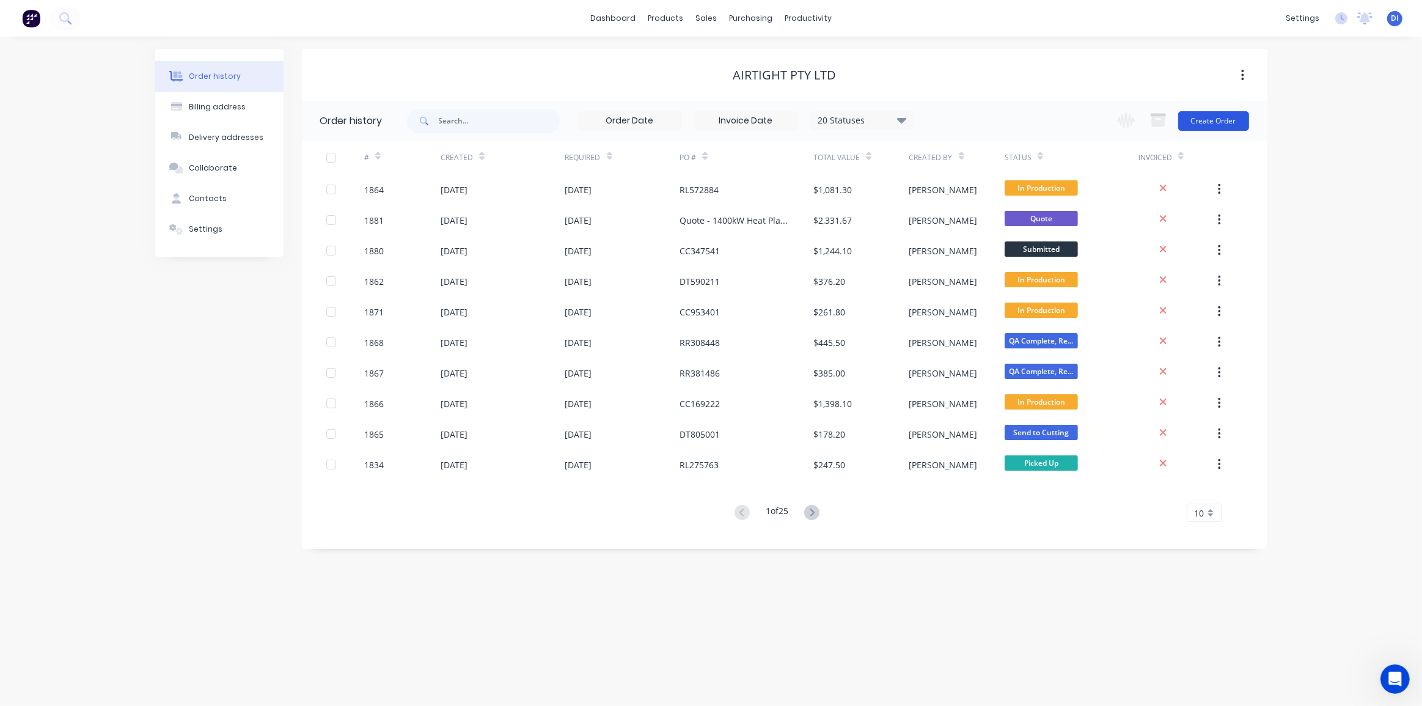
click at [1213, 122] on button "Create Order" at bounding box center [1213, 121] width 71 height 20
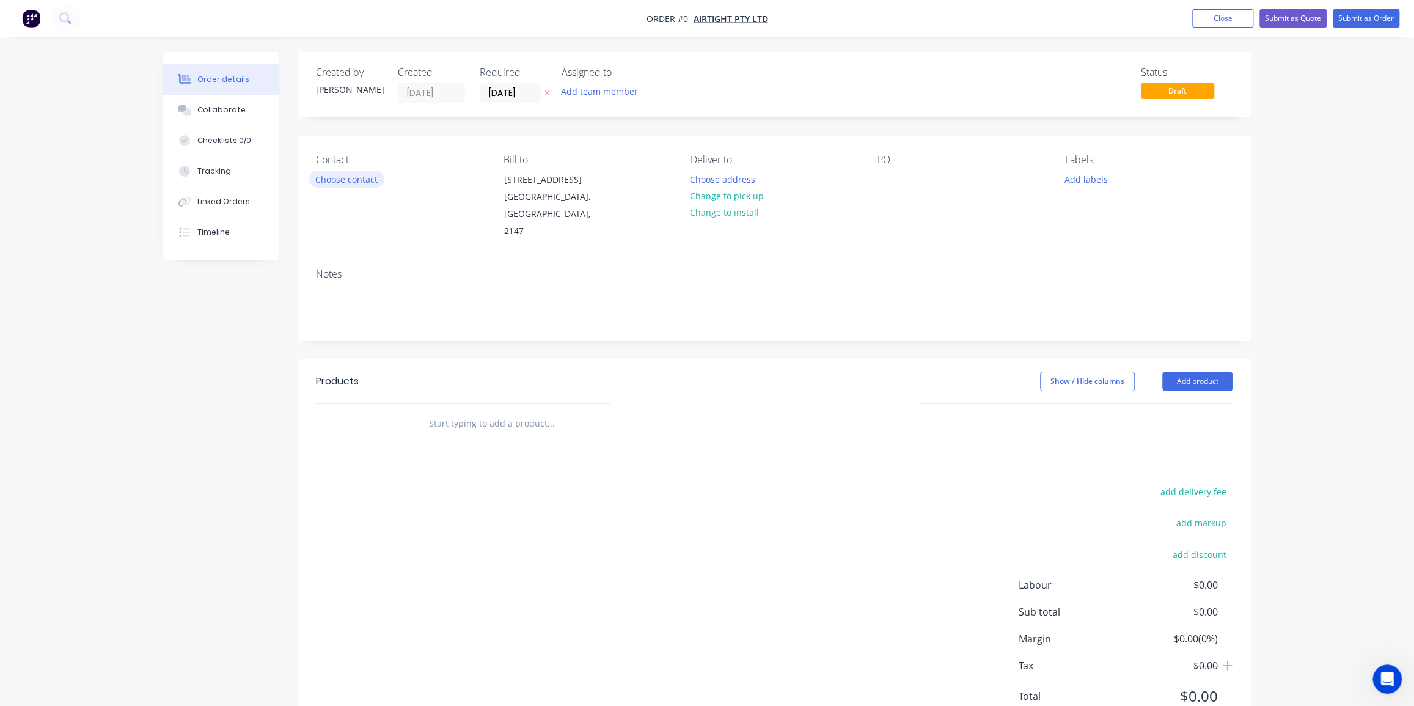
click at [356, 178] on button "Choose contact" at bounding box center [346, 178] width 75 height 16
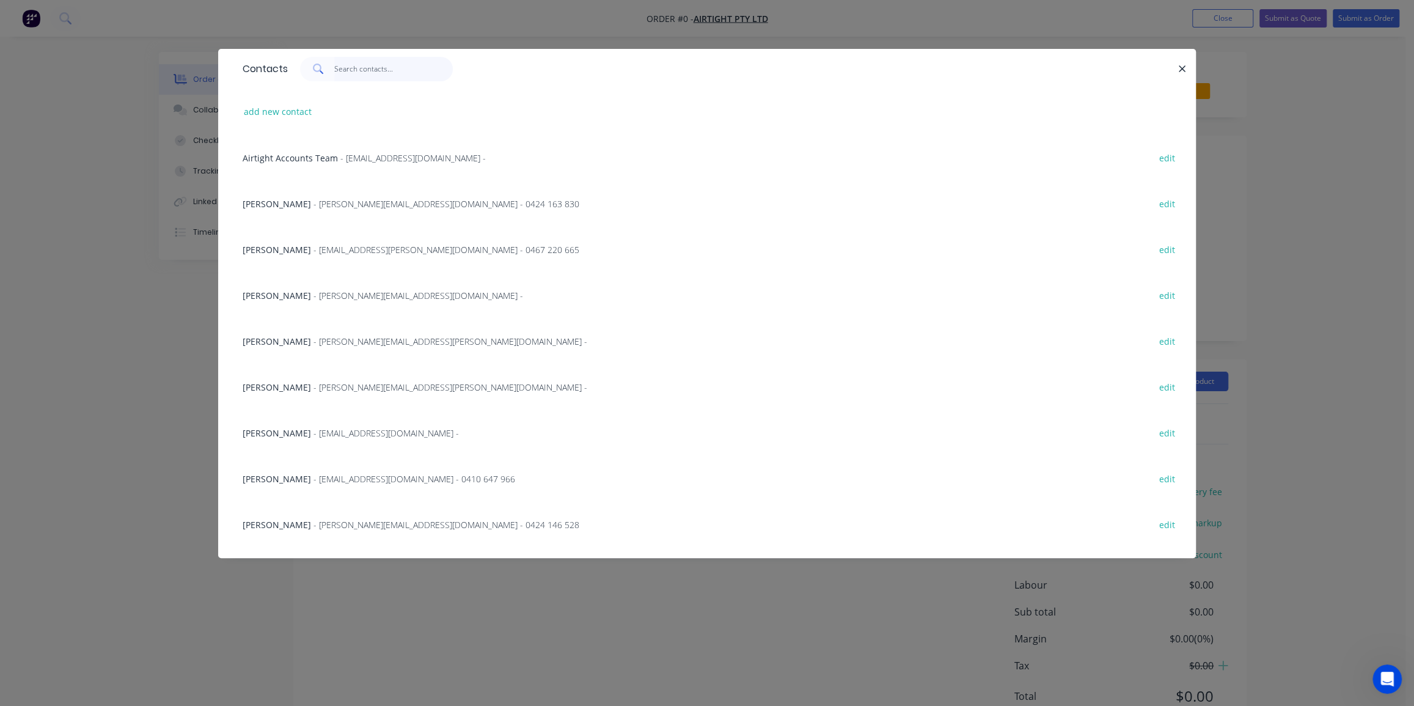
click at [382, 73] on input "text" at bounding box center [393, 69] width 119 height 24
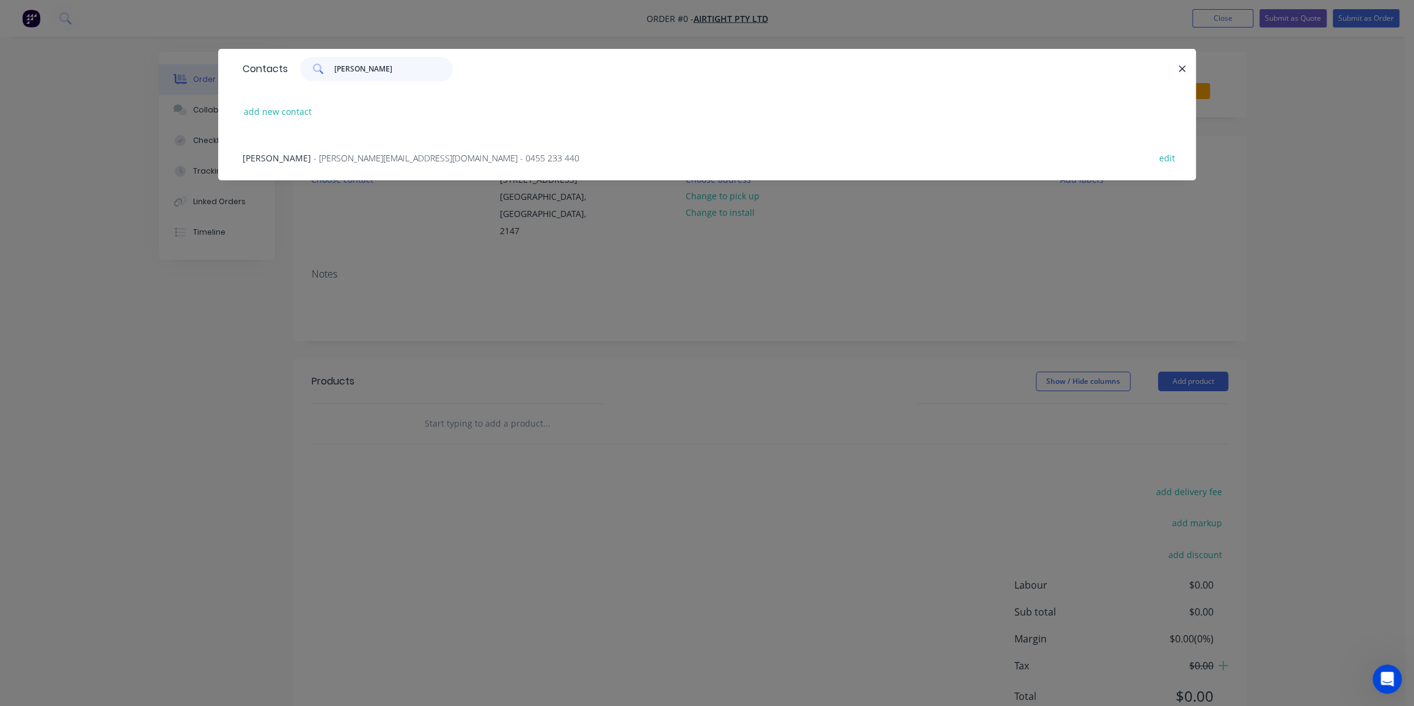
type input "joe"
click at [397, 157] on span "- Joe@airtight.com.au - 0455 233 440" at bounding box center [446, 158] width 266 height 12
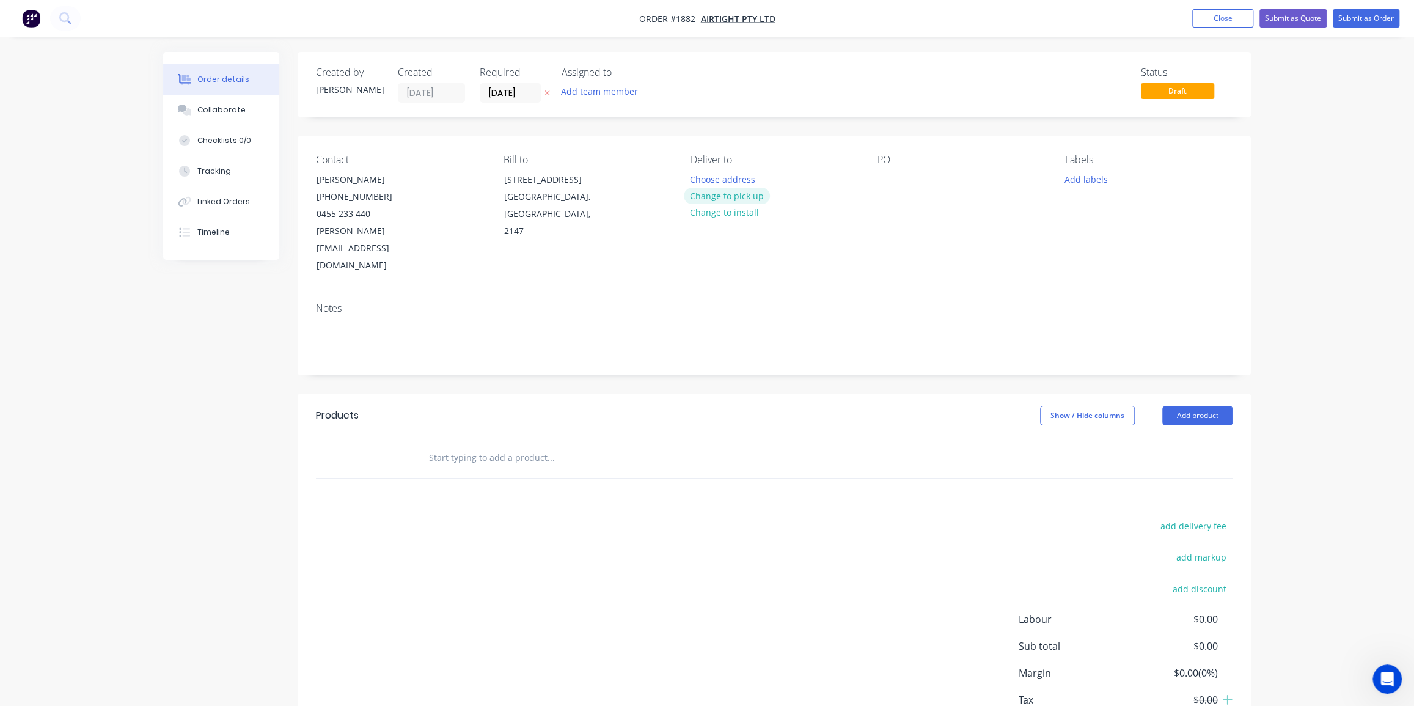
click at [721, 193] on button "Change to pick up" at bounding box center [727, 196] width 87 height 16
click at [887, 176] on div at bounding box center [887, 179] width 20 height 18
click at [953, 176] on div "Quote: Carbon odor filter and silencer for Scots College" at bounding box center [953, 185] width 153 height 31
click at [1078, 180] on button "Add labels" at bounding box center [1085, 178] width 56 height 16
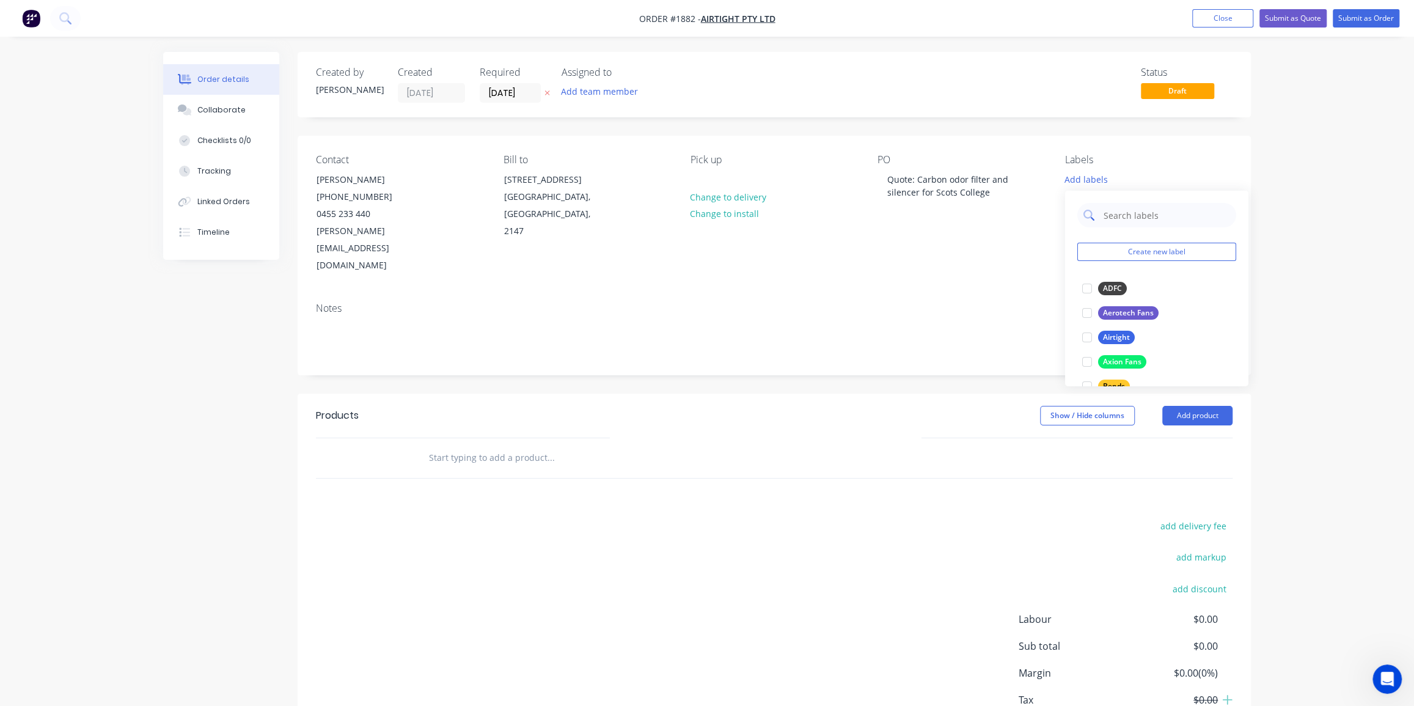
click at [1117, 220] on input "text" at bounding box center [1166, 215] width 128 height 24
click at [1116, 215] on input "fil" at bounding box center [1166, 215] width 128 height 24
click at [1105, 280] on button "Silencer" at bounding box center [1109, 288] width 64 height 17
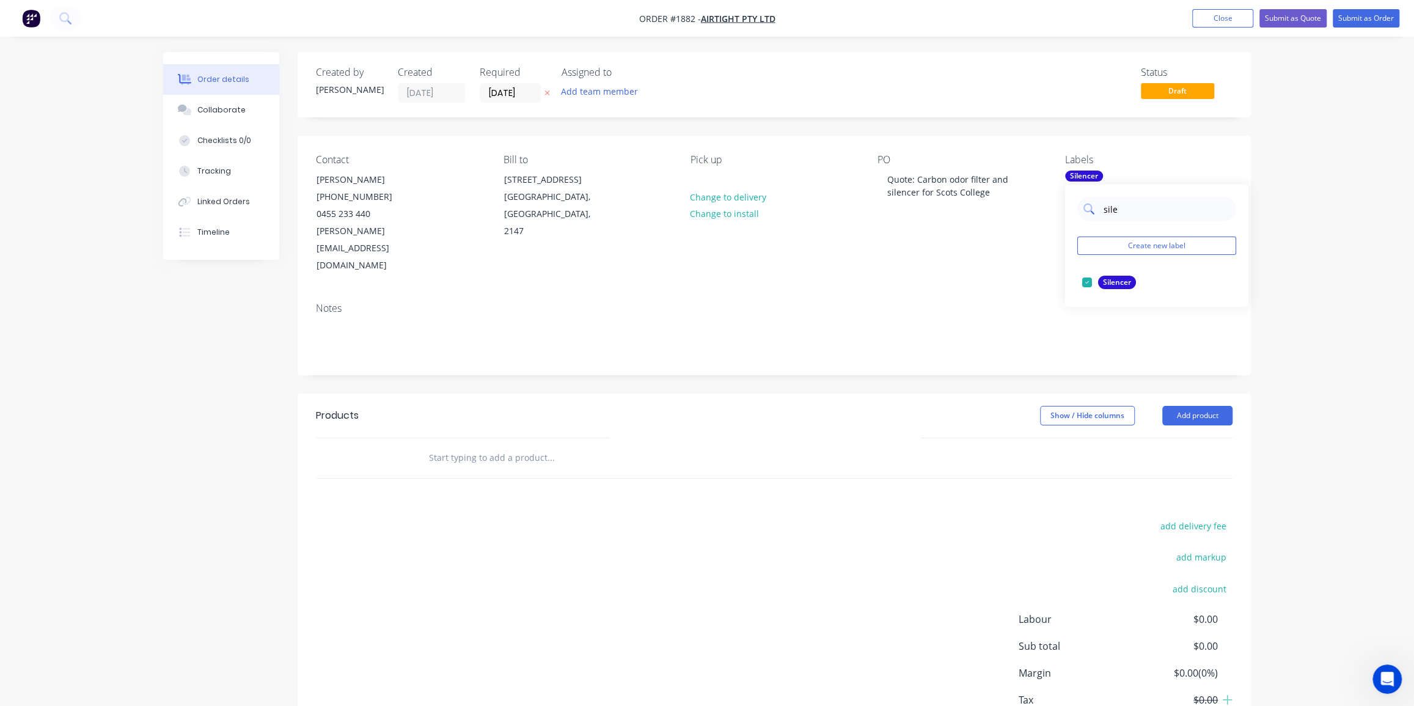
click at [1112, 209] on input "sile" at bounding box center [1166, 209] width 128 height 24
type input "duc"
click at [1083, 282] on div at bounding box center [1087, 282] width 24 height 24
click at [604, 445] on input "text" at bounding box center [550, 457] width 244 height 24
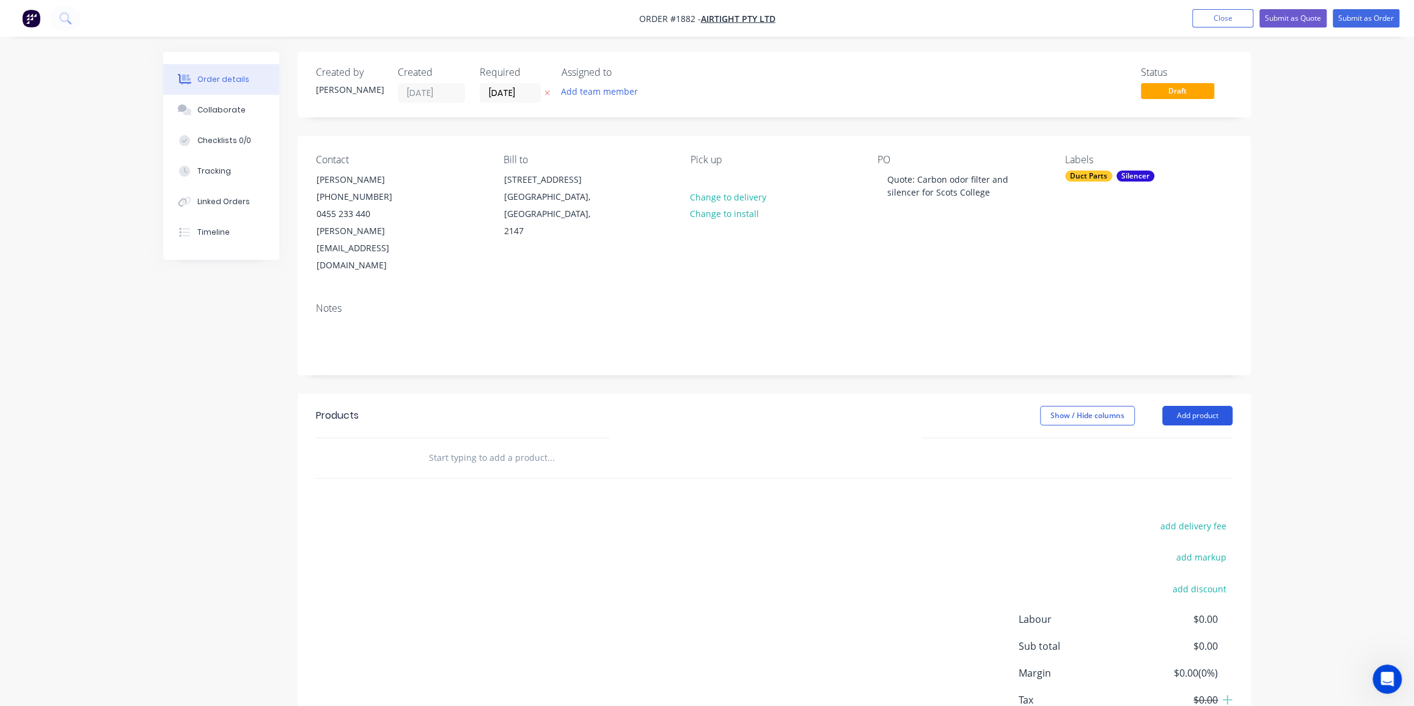
click at [1181, 406] on button "Add product" at bounding box center [1197, 416] width 70 height 20
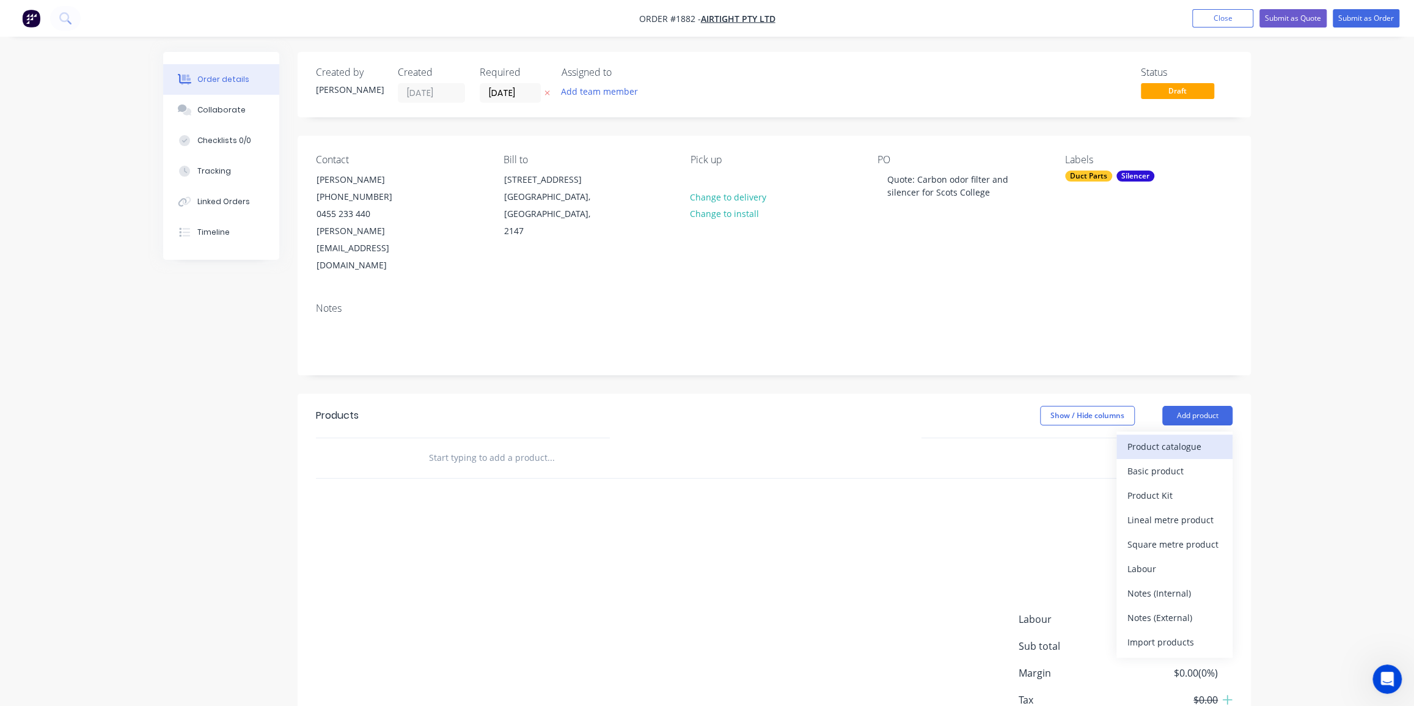
click at [1175, 437] on div "Product catalogue" at bounding box center [1174, 446] width 94 height 18
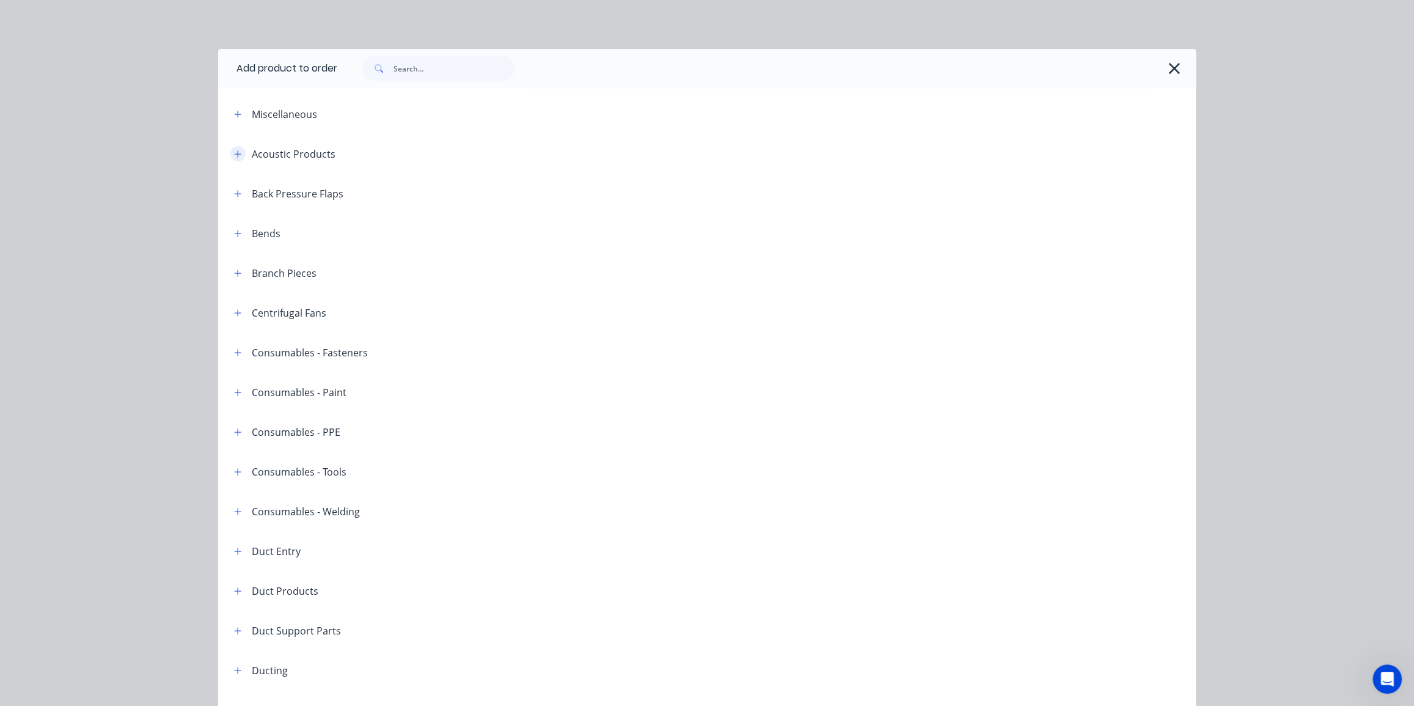
click at [237, 156] on icon "button" at bounding box center [237, 154] width 7 height 9
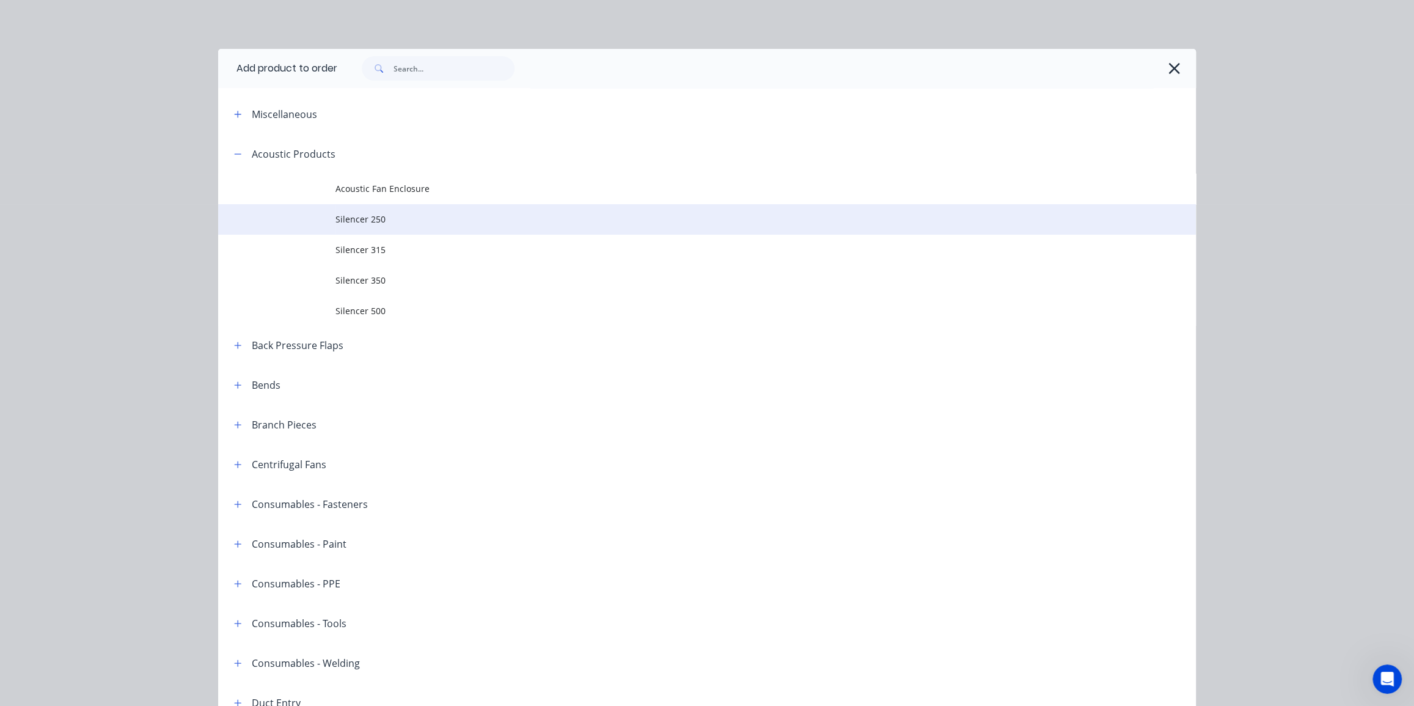
click at [409, 219] on span "Silencer 250" at bounding box center [679, 219] width 688 height 13
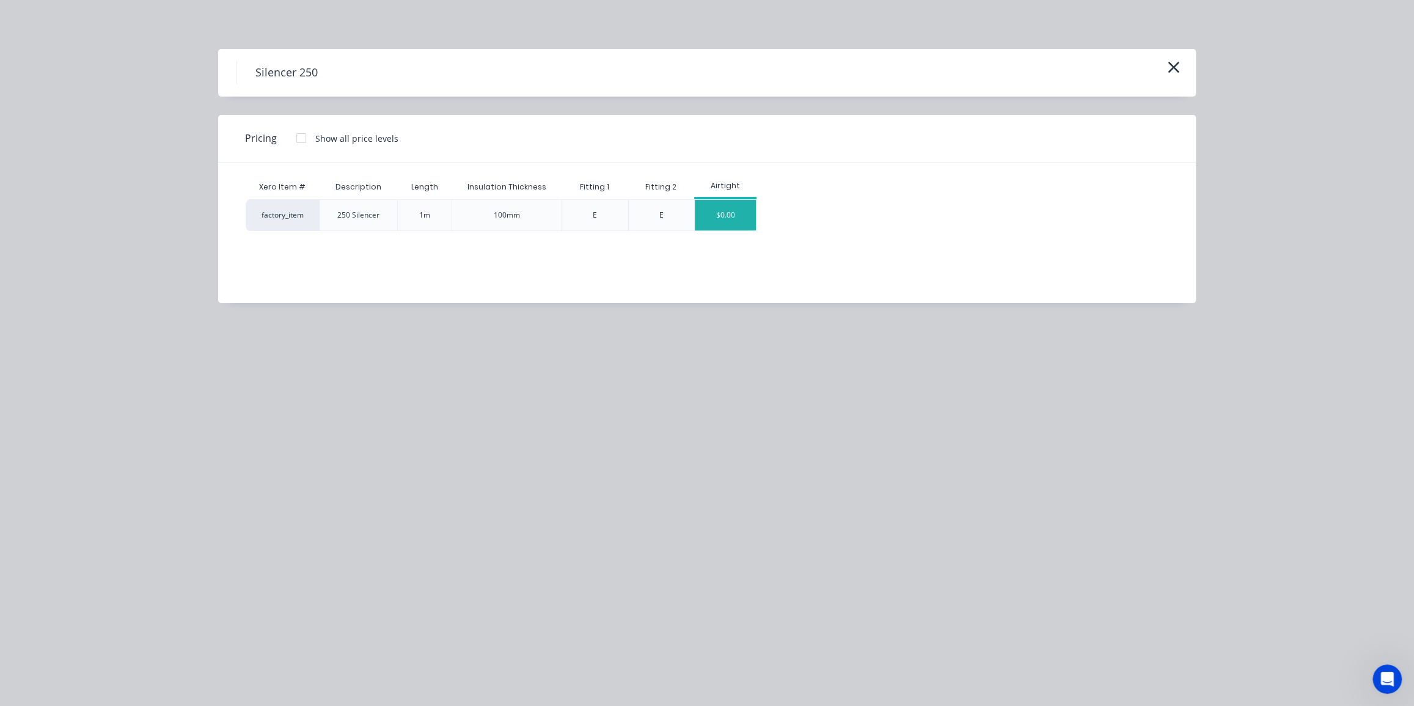
click at [727, 210] on div "$0.00" at bounding box center [725, 215] width 61 height 31
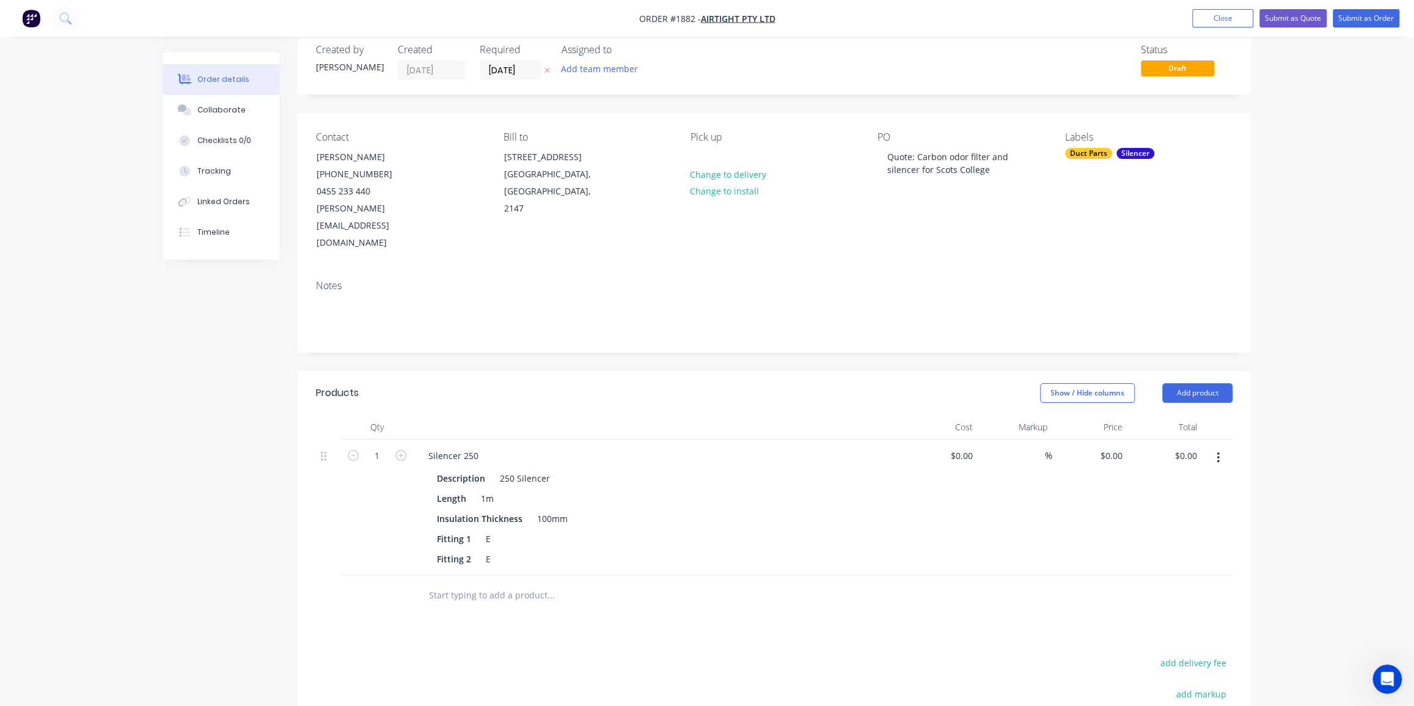
scroll to position [55, 0]
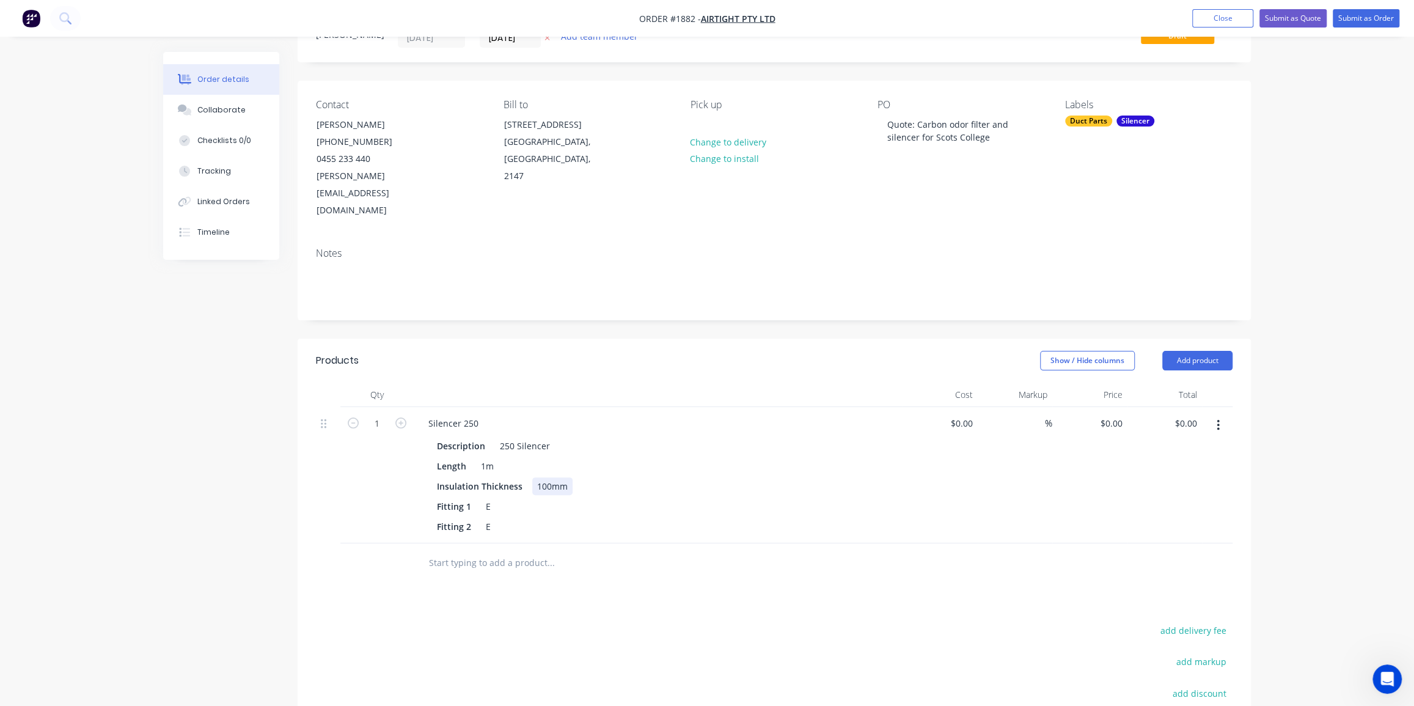
click at [545, 477] on div "100mm" at bounding box center [552, 486] width 40 height 18
click at [483, 497] on div "E" at bounding box center [490, 506] width 18 height 18
click at [487, 517] on div "E" at bounding box center [490, 526] width 18 height 18
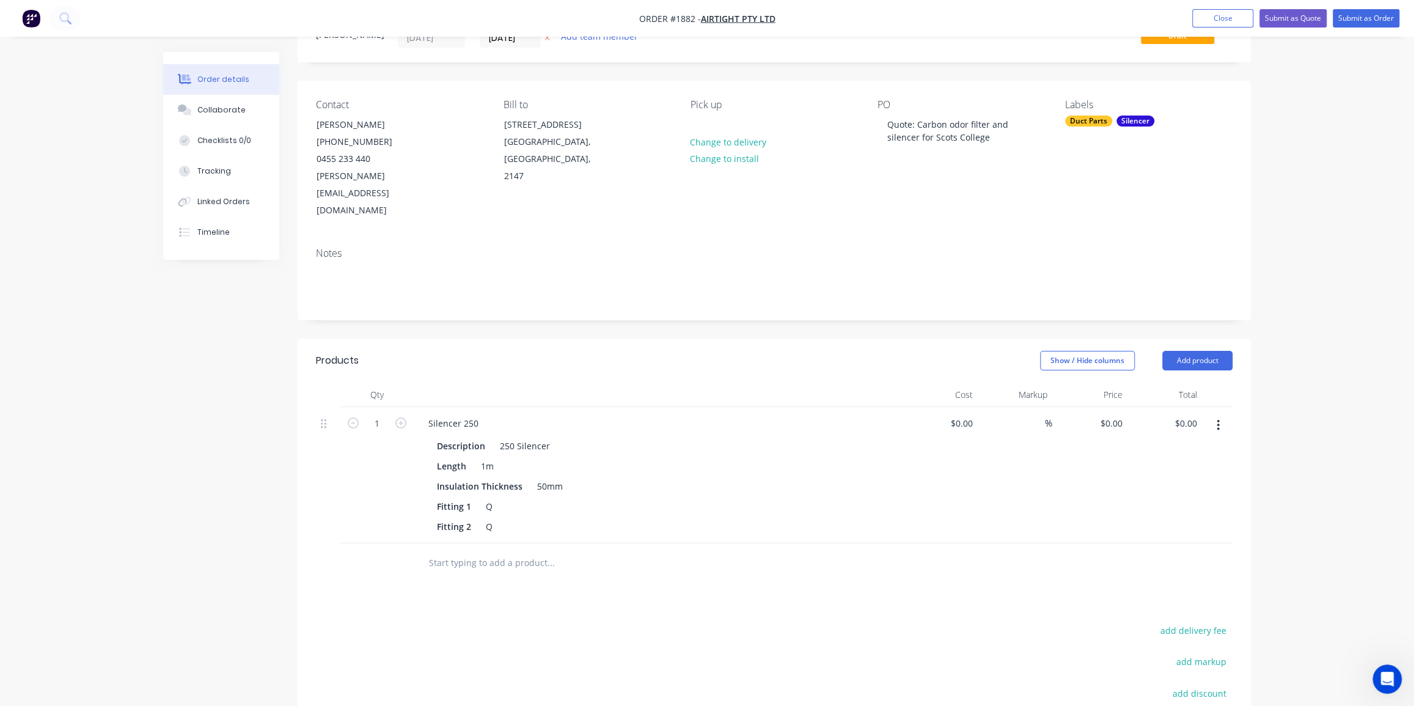
click at [692, 550] on div at bounding box center [601, 562] width 367 height 24
click at [1245, 338] on header "Products Show / Hide columns Add product" at bounding box center [774, 360] width 953 height 44
click at [1111, 414] on div "0 $0.00" at bounding box center [1110, 423] width 33 height 18
type input "$478.00"
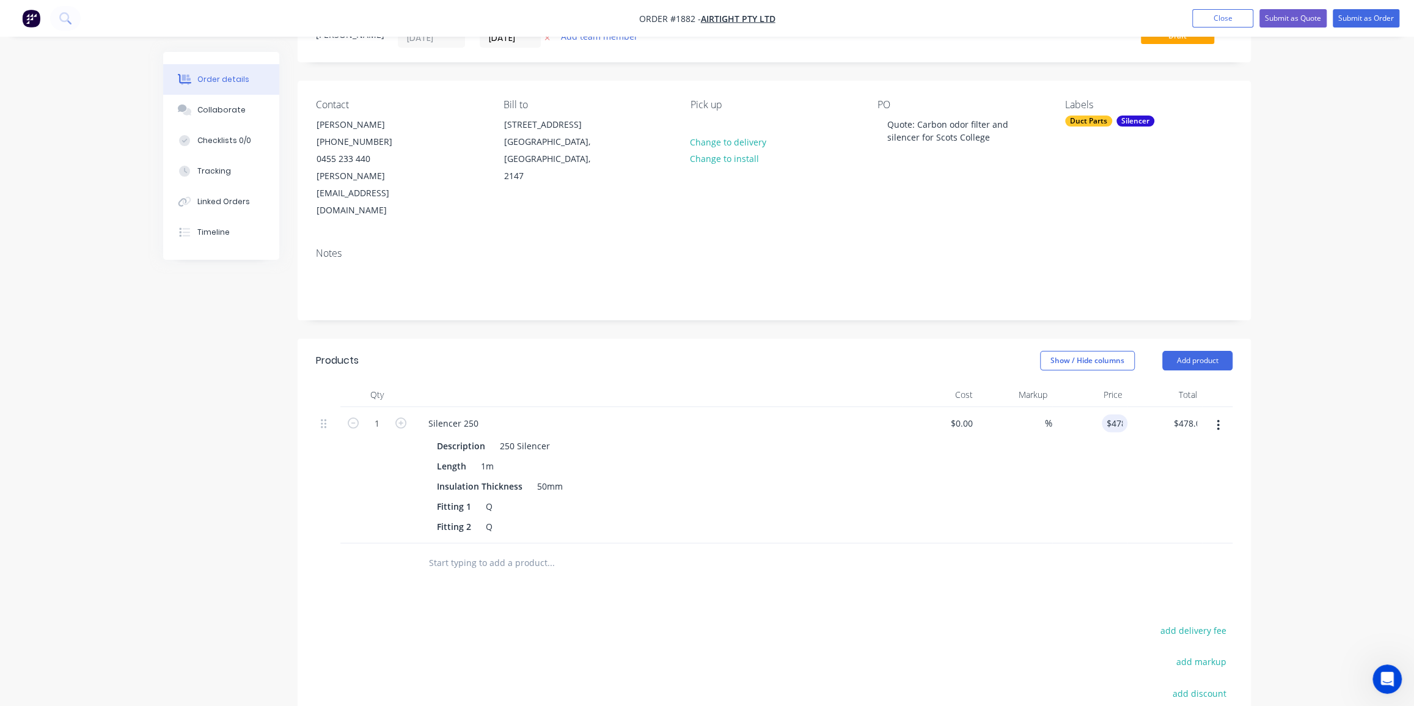
click at [1291, 372] on div "Order details Collaborate Checklists 0/0 Tracking Linked Orders Timeline Order …" at bounding box center [707, 419] width 1414 height 949
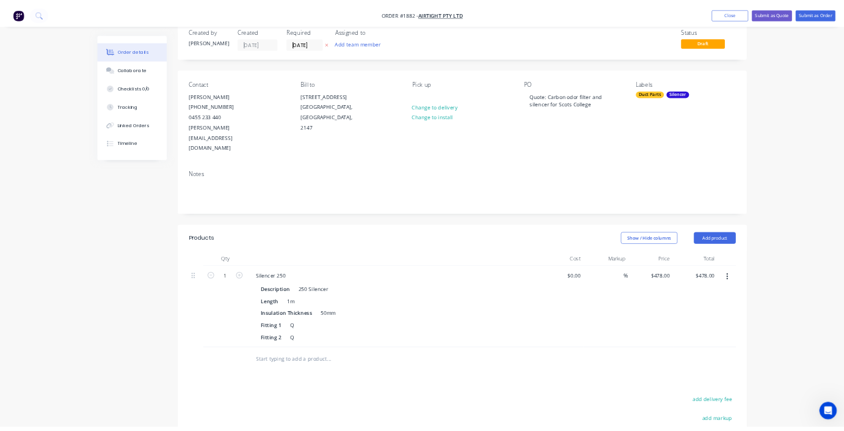
scroll to position [0, 0]
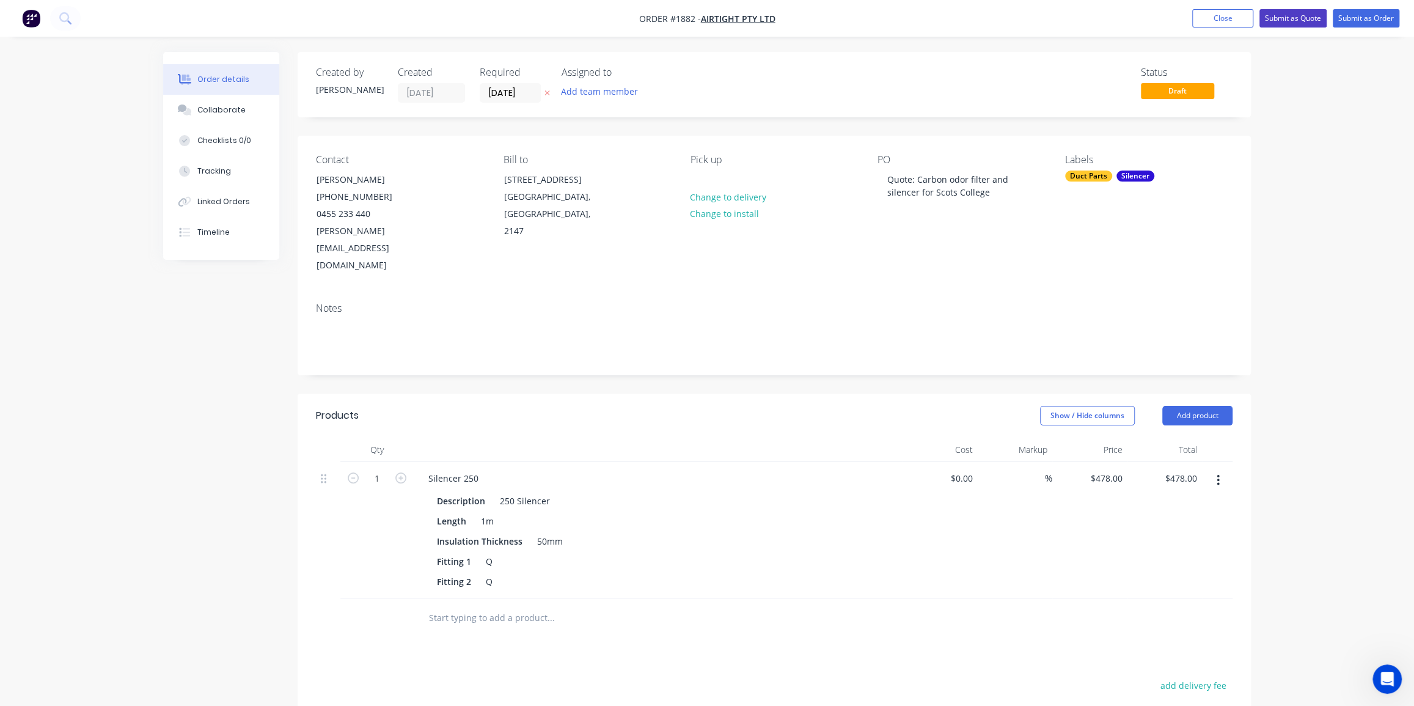
click at [1300, 23] on button "Submit as Quote" at bounding box center [1292, 18] width 67 height 18
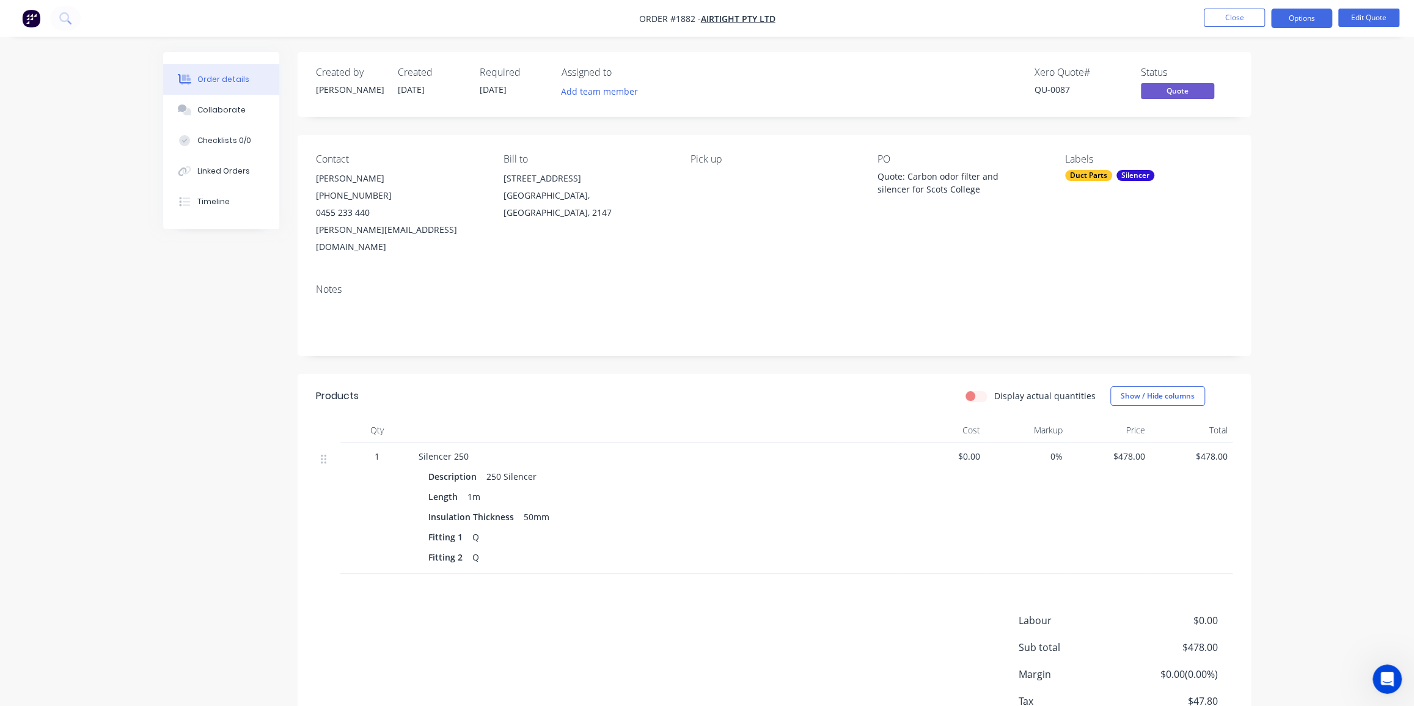
click at [1313, 211] on div "Order details Collaborate Checklists 0/0 Linked Orders Timeline Order details C…" at bounding box center [707, 395] width 1414 height 791
click at [1300, 98] on div "Order details Collaborate Checklists 0/0 Linked Orders Timeline Order details C…" at bounding box center [707, 395] width 1414 height 791
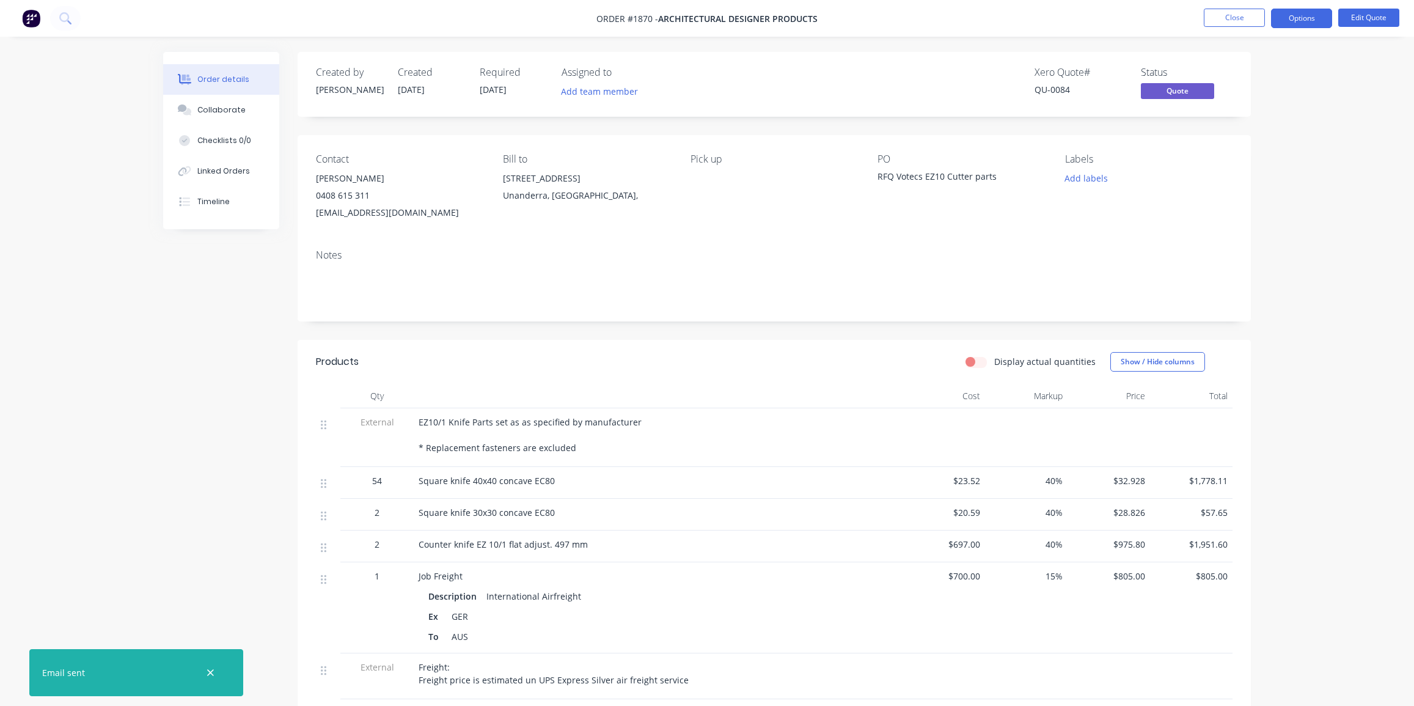
scroll to position [50, 0]
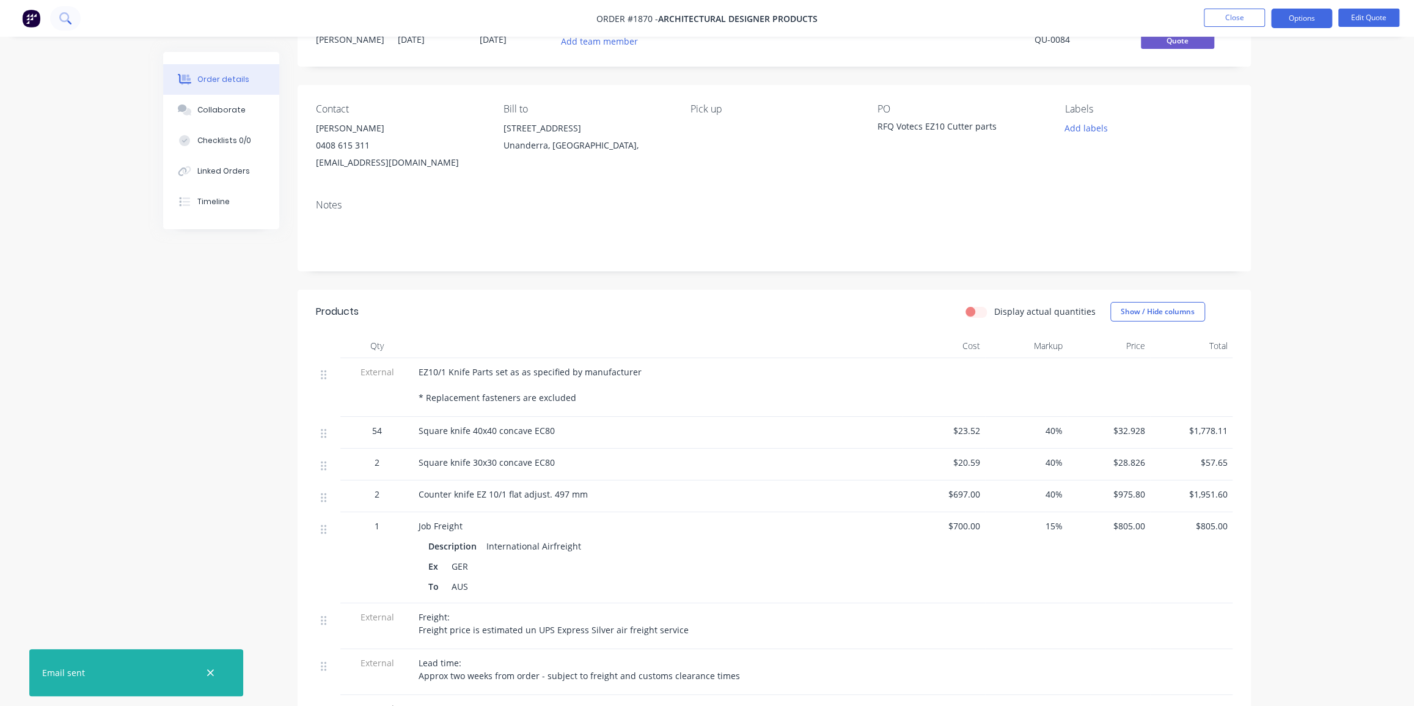
click at [60, 18] on icon at bounding box center [64, 17] width 10 height 10
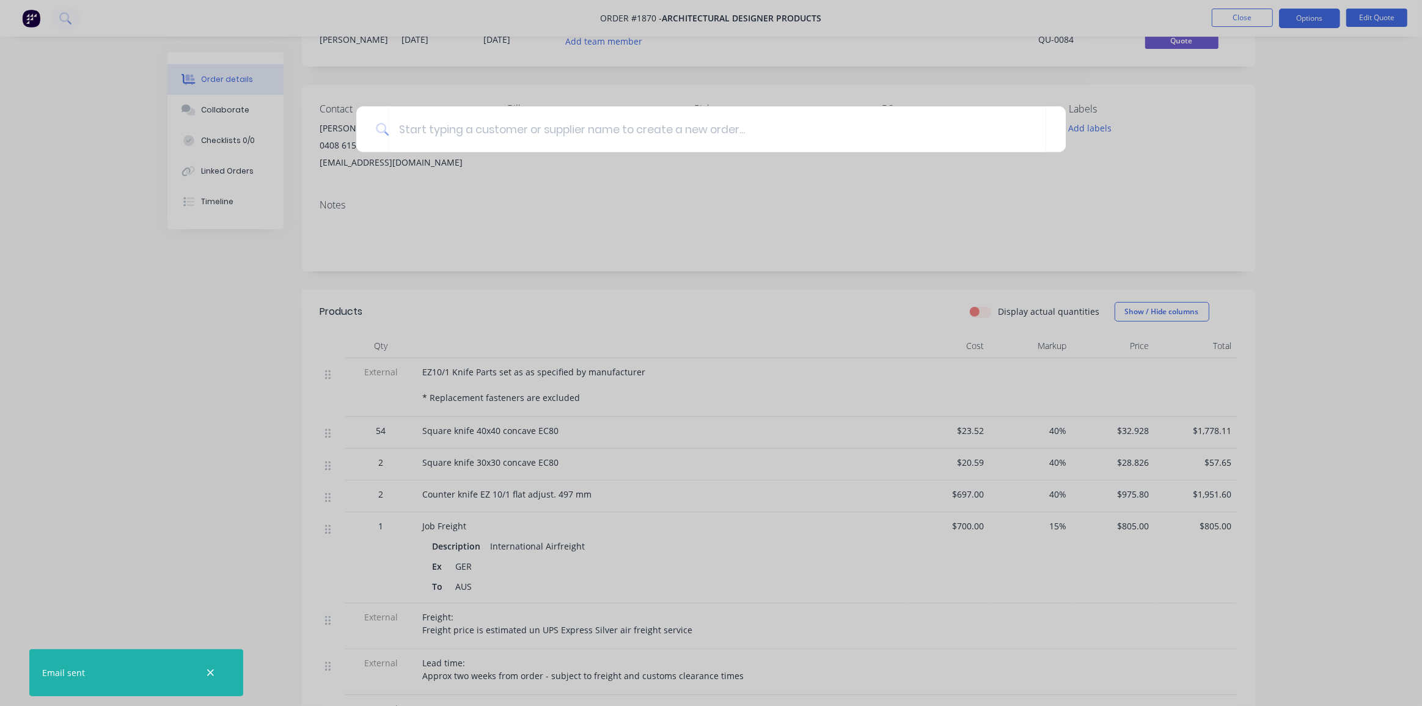
click at [1372, 188] on div at bounding box center [711, 353] width 1422 height 706
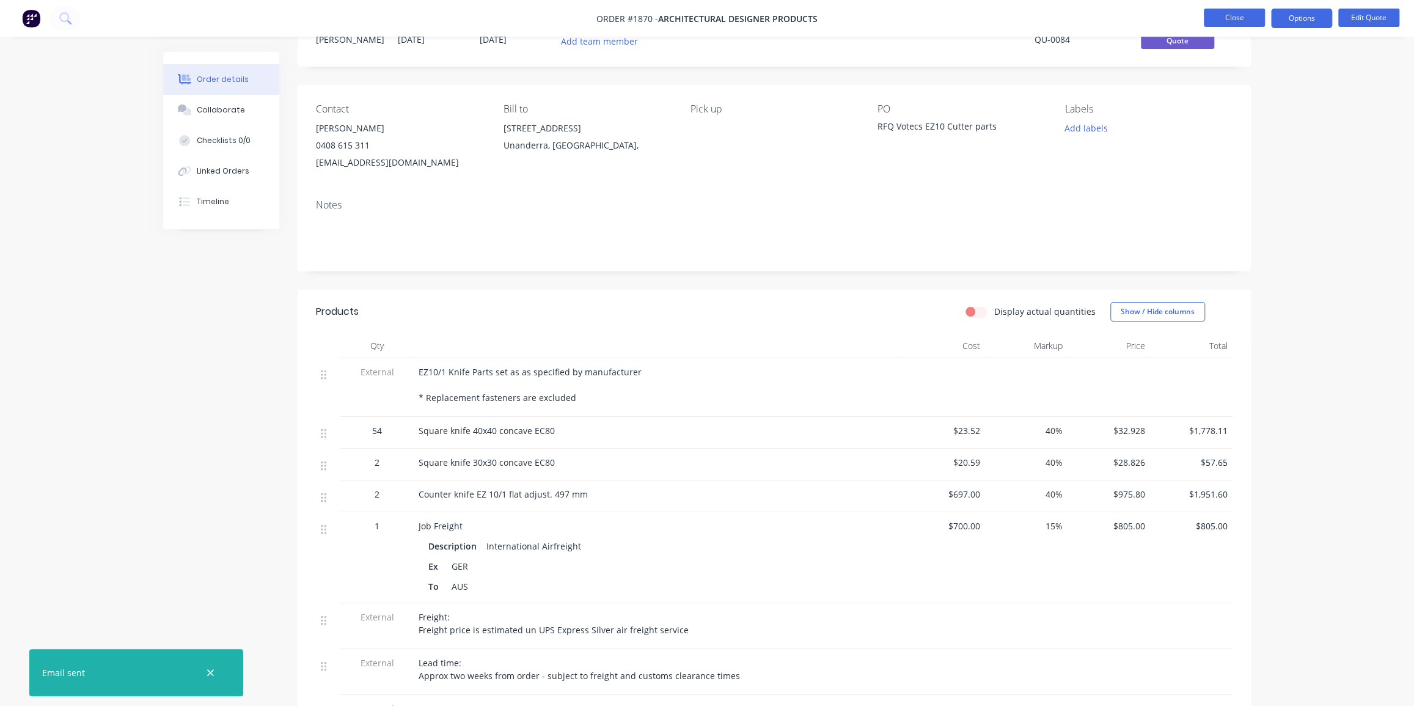
click at [1235, 15] on button "Close" at bounding box center [1234, 18] width 61 height 18
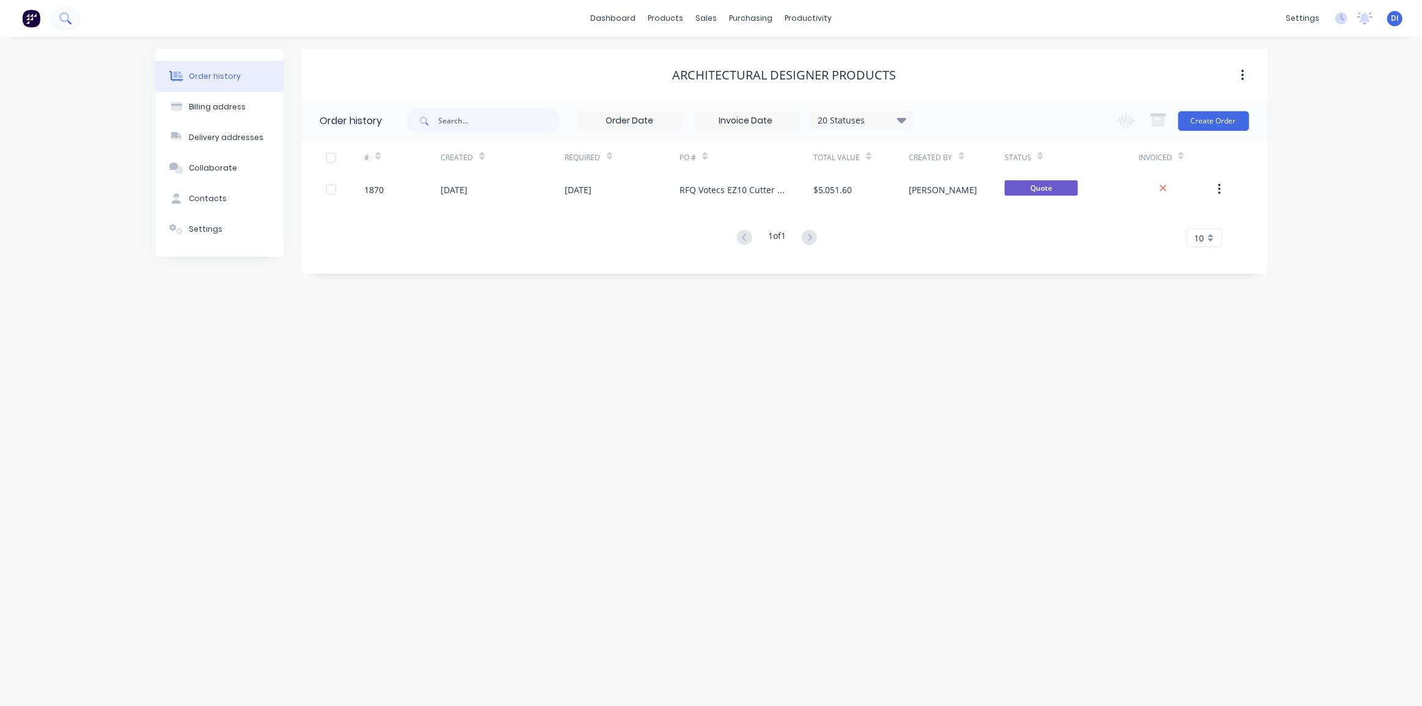
click at [73, 16] on button at bounding box center [65, 18] width 31 height 24
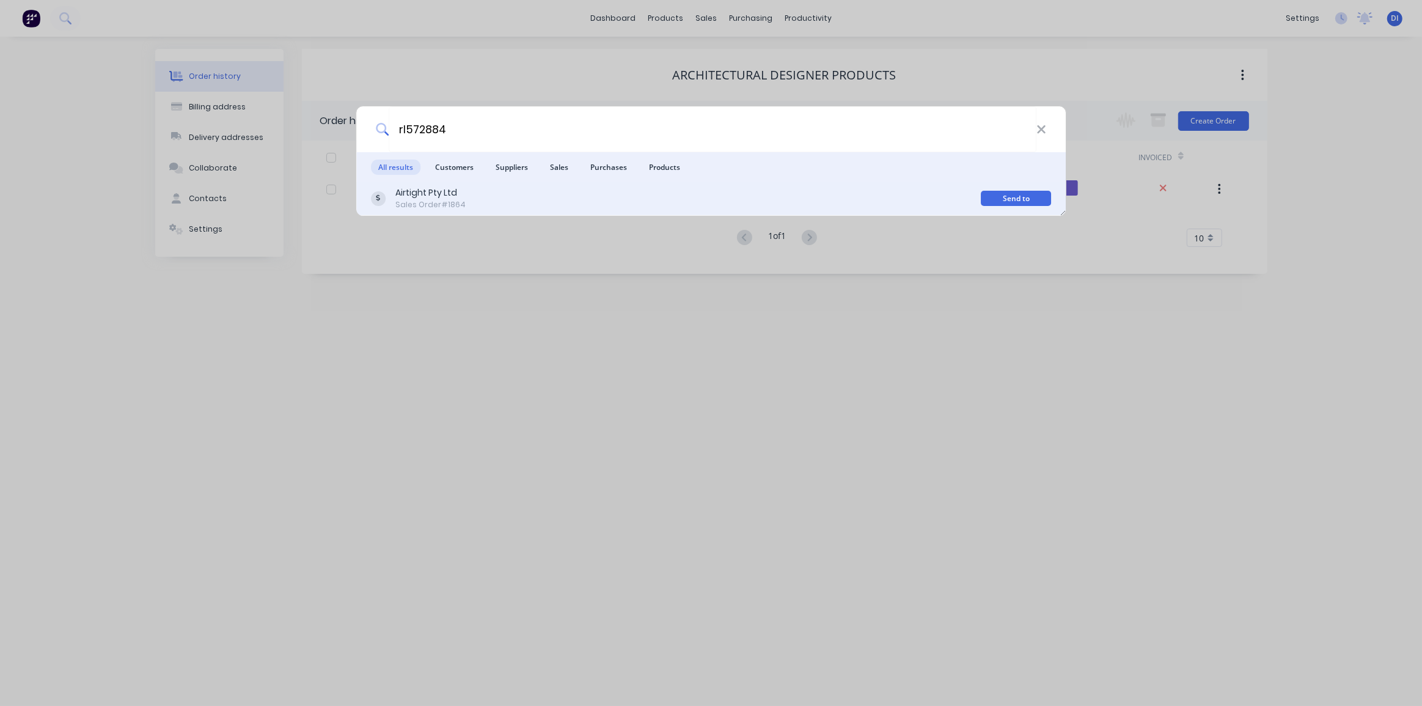
type input "rl572884"
click at [525, 191] on div "Airtight Pty Ltd Sales Order #1864" at bounding box center [676, 198] width 610 height 24
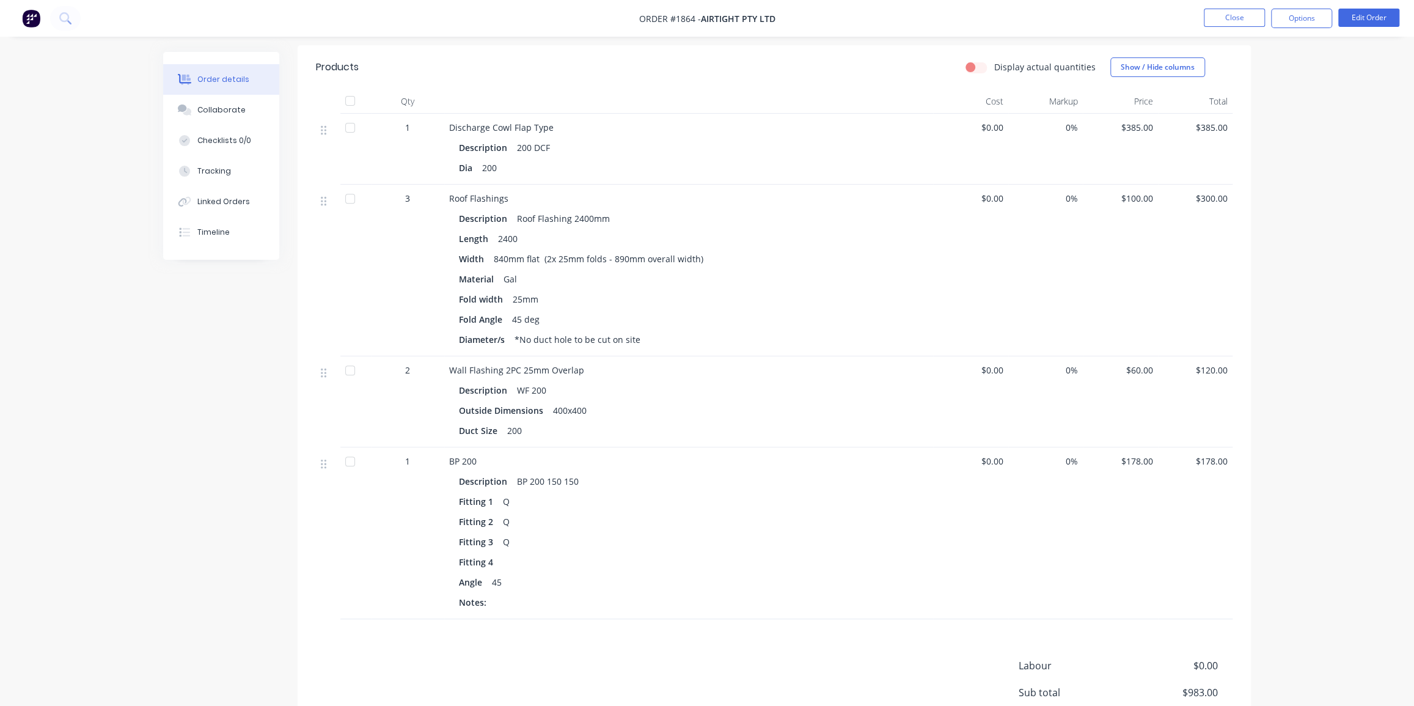
scroll to position [333, 0]
click at [1312, 18] on button "Options" at bounding box center [1301, 19] width 61 height 20
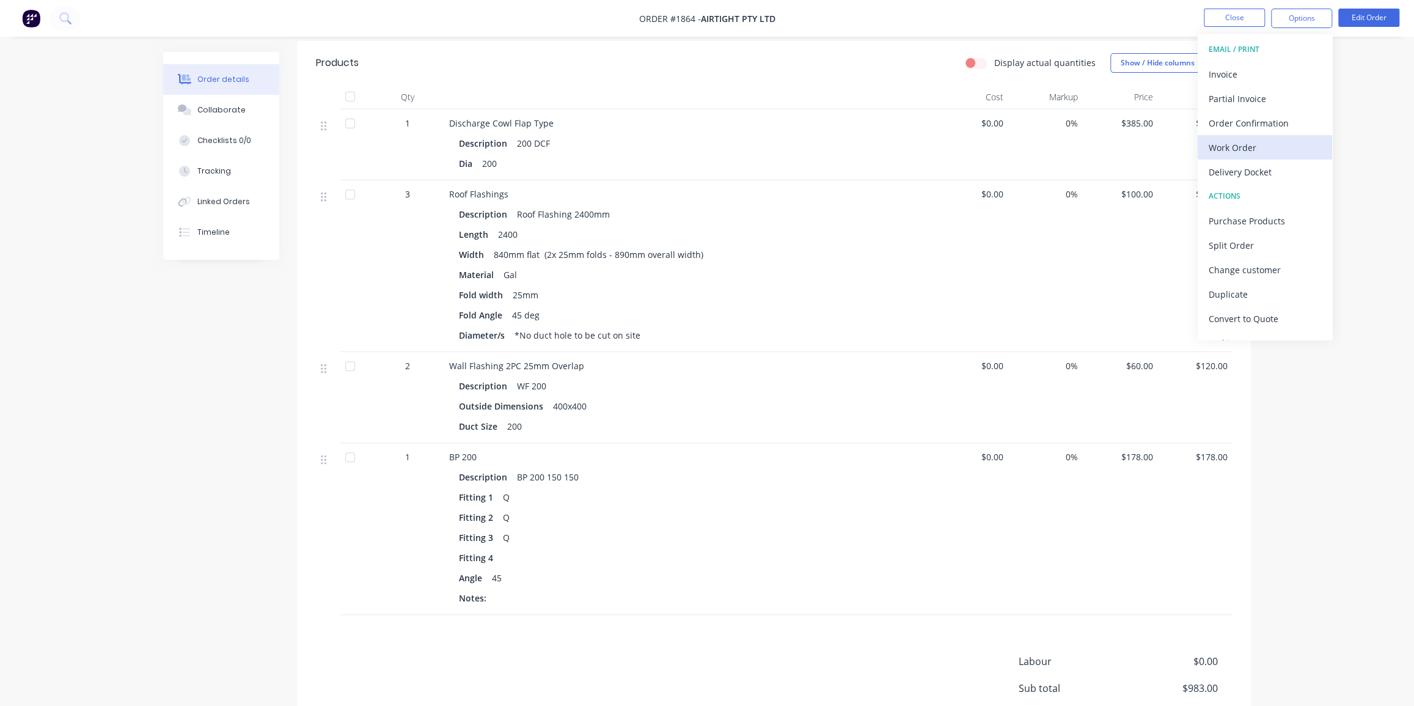
click at [1243, 150] on div "Work Order" at bounding box center [1264, 148] width 112 height 18
click at [1362, 177] on div "Order details Collaborate Checklists 0/0 Tracking Linked Orders Timeline Order …" at bounding box center [707, 249] width 1414 height 1165
click at [347, 182] on div at bounding box center [350, 194] width 24 height 24
click at [348, 374] on div at bounding box center [355, 397] width 31 height 91
click at [351, 363] on div at bounding box center [350, 366] width 24 height 24
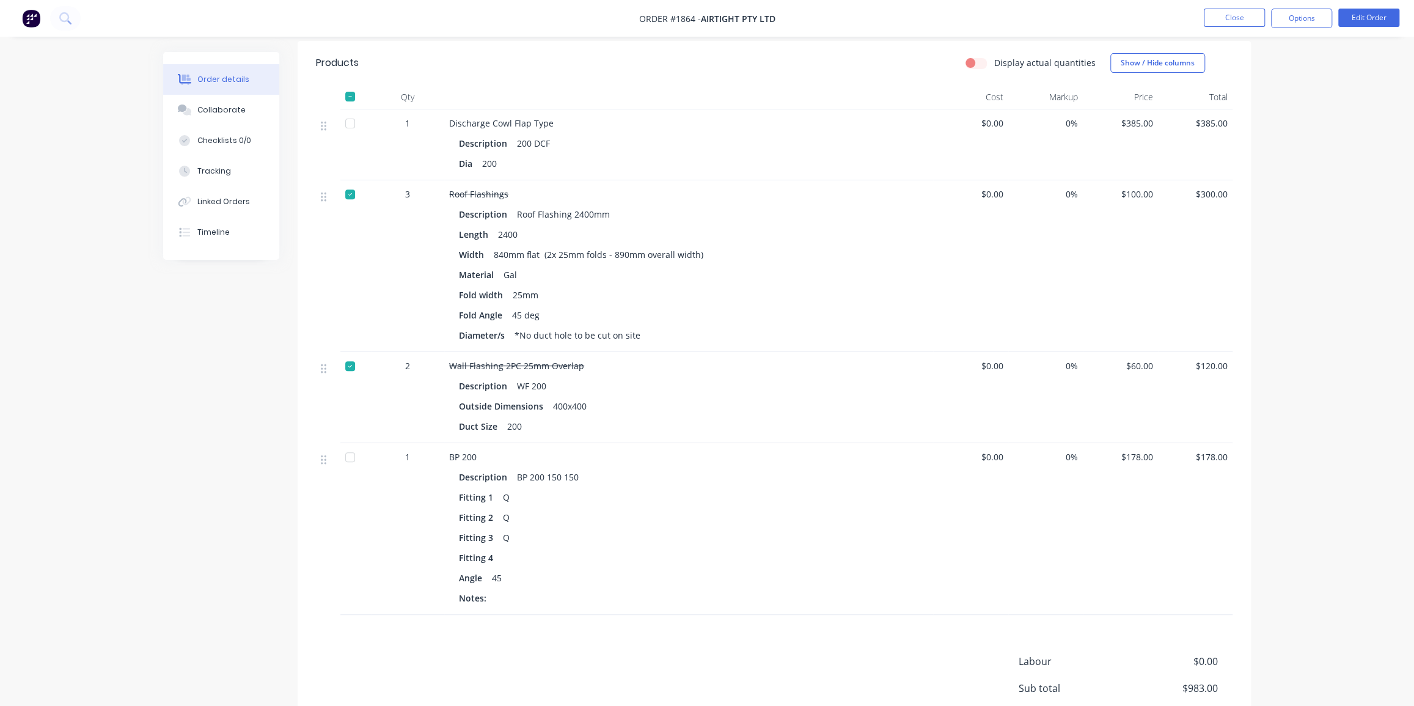
click at [348, 454] on div at bounding box center [350, 457] width 24 height 24
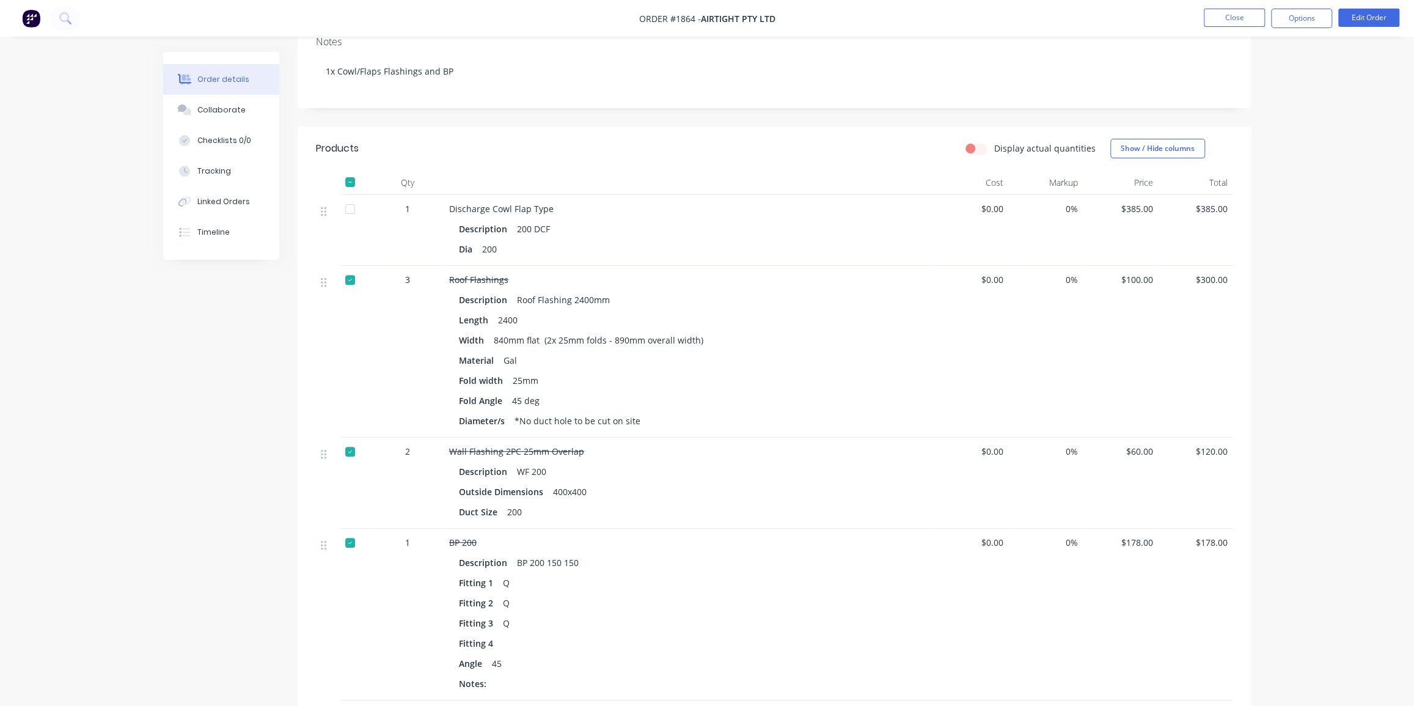
scroll to position [277, 0]
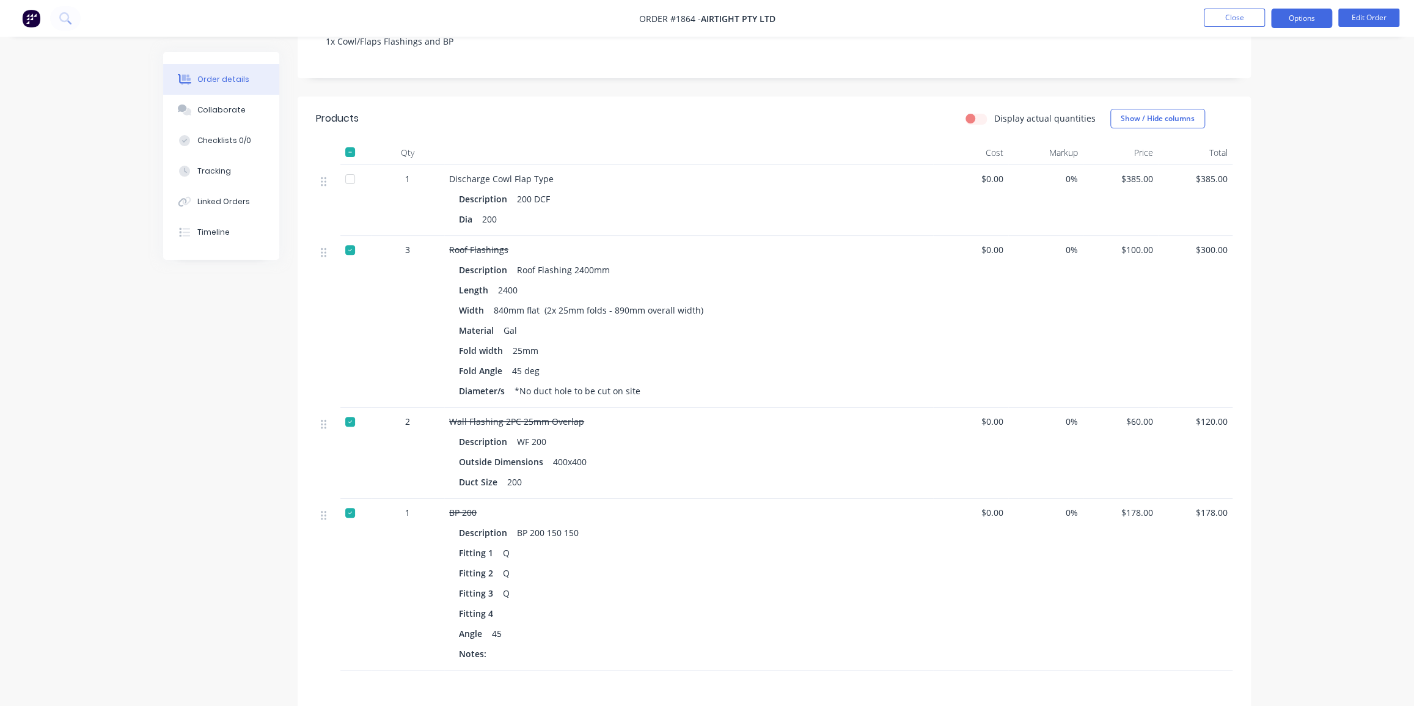
click at [1303, 16] on button "Options" at bounding box center [1301, 19] width 61 height 20
click at [1265, 119] on div "Without pricing" at bounding box center [1264, 123] width 112 height 18
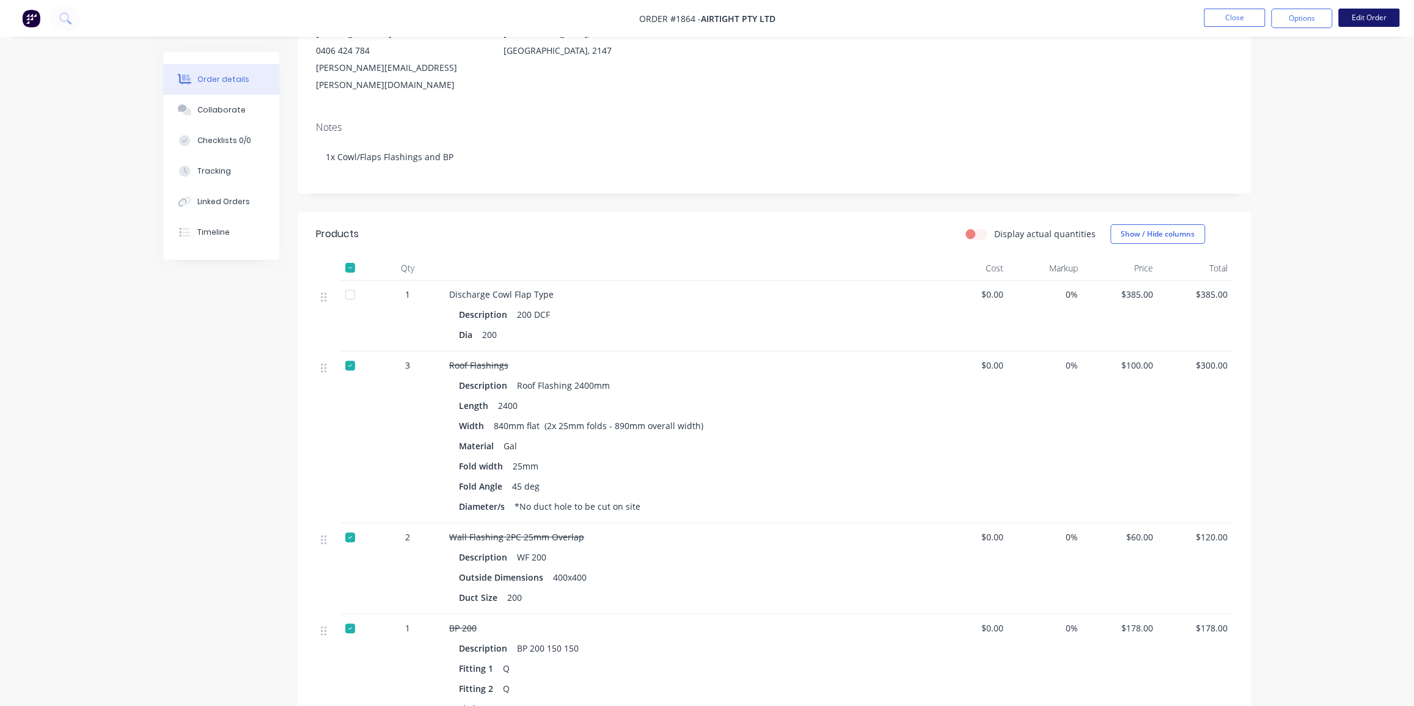
scroll to position [111, 0]
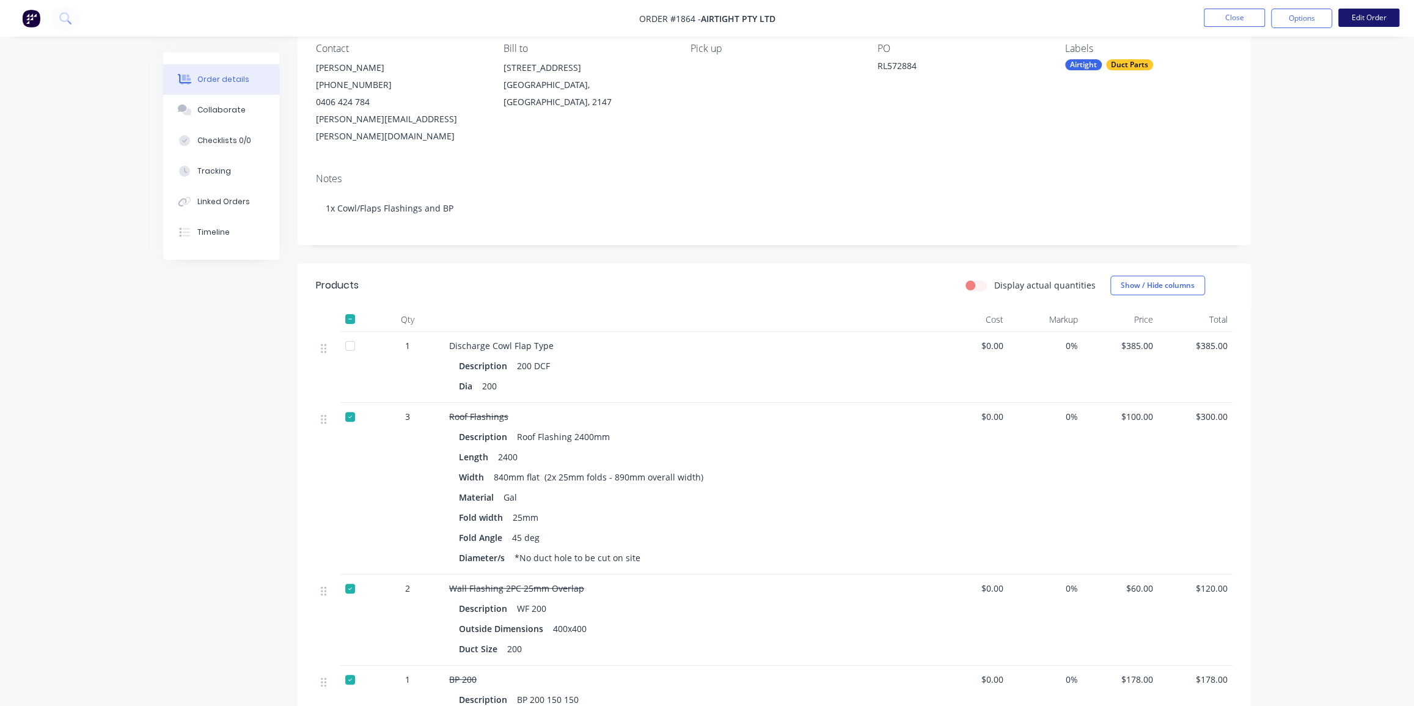
click at [1364, 17] on button "Edit Order" at bounding box center [1368, 18] width 61 height 18
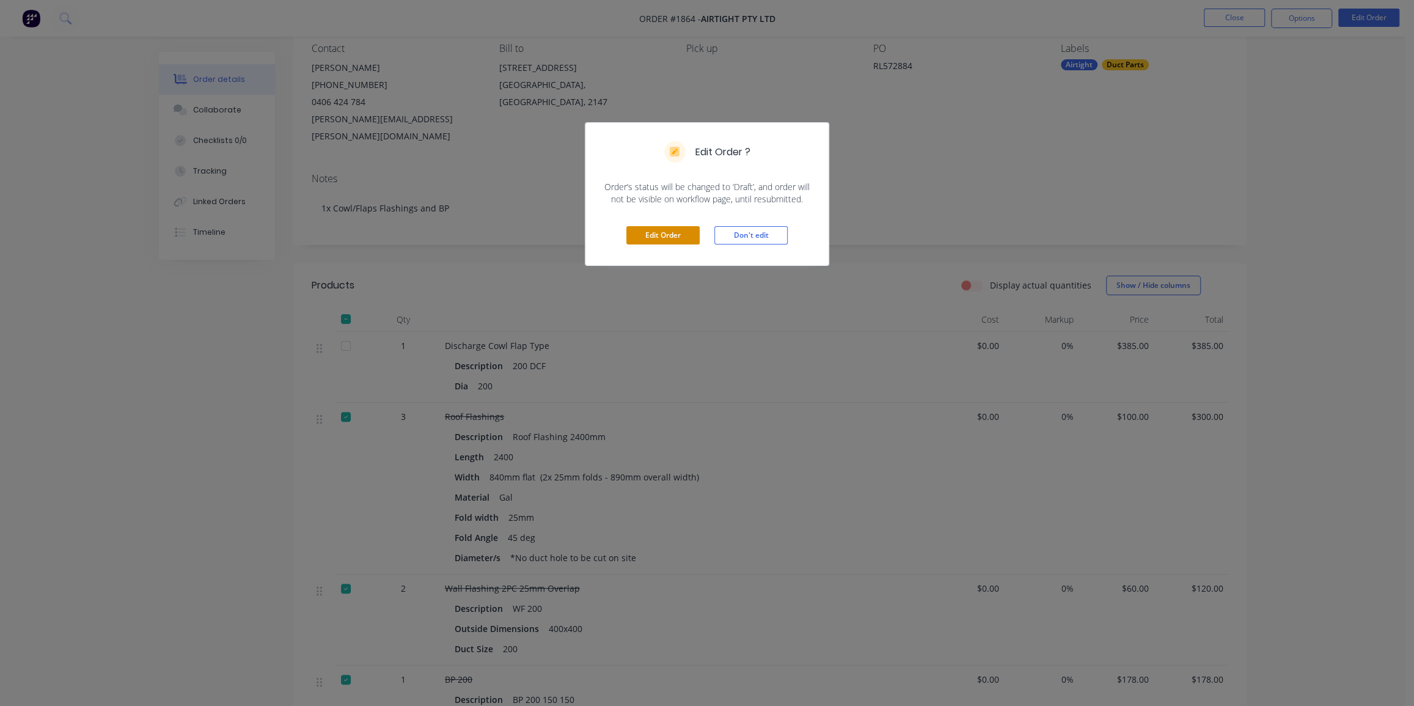
click at [666, 232] on button "Edit Order" at bounding box center [662, 235] width 73 height 18
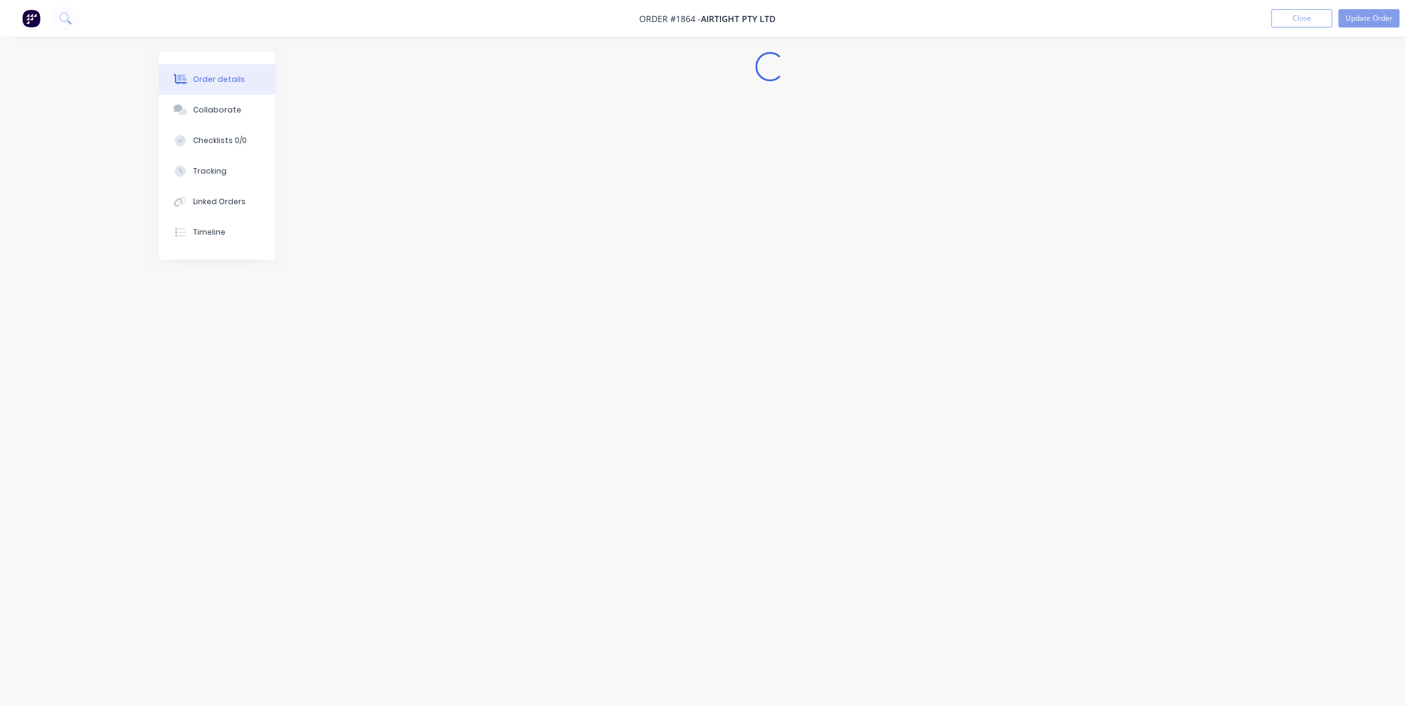
scroll to position [0, 0]
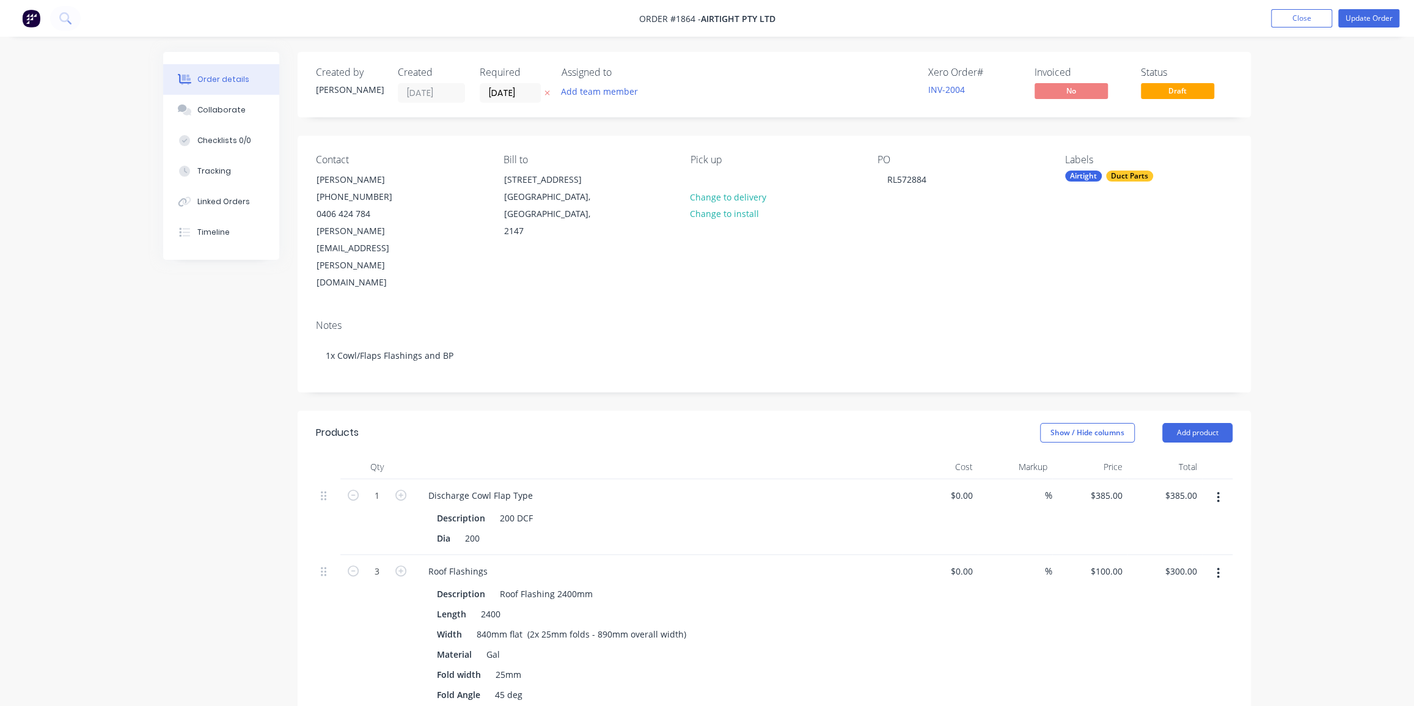
click at [1304, 258] on div "Order details Collaborate Checklists 0/0 Tracking Linked Orders Timeline Order …" at bounding box center [707, 677] width 1414 height 1355
click at [1189, 423] on button "Add product" at bounding box center [1197, 433] width 70 height 20
click at [1158, 601] on div "Notes (Internal)" at bounding box center [1174, 610] width 94 height 18
drag, startPoint x: 1202, startPoint y: 384, endPoint x: 1201, endPoint y: 395, distance: 10.4
click at [1201, 423] on button "Add product" at bounding box center [1197, 433] width 70 height 20
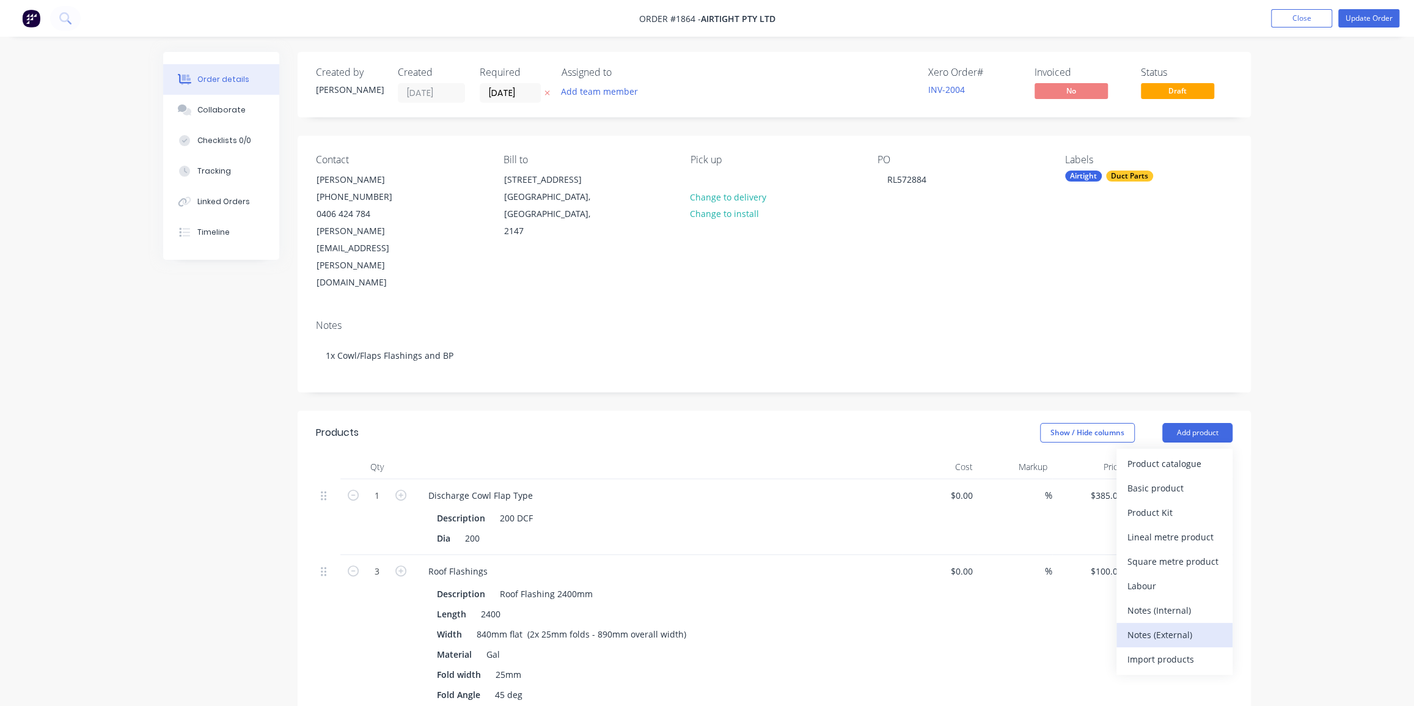
click at [1155, 626] on div "Notes (External)" at bounding box center [1174, 635] width 94 height 18
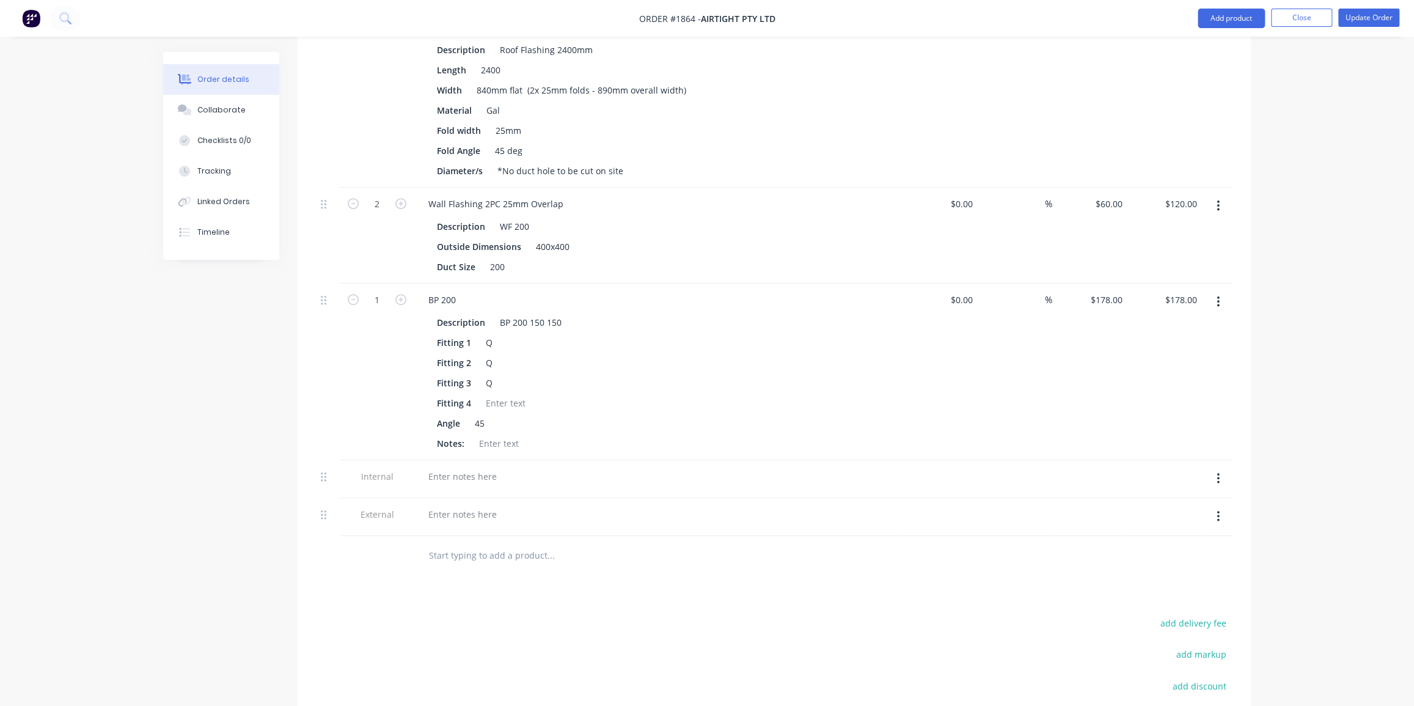
scroll to position [611, 0]
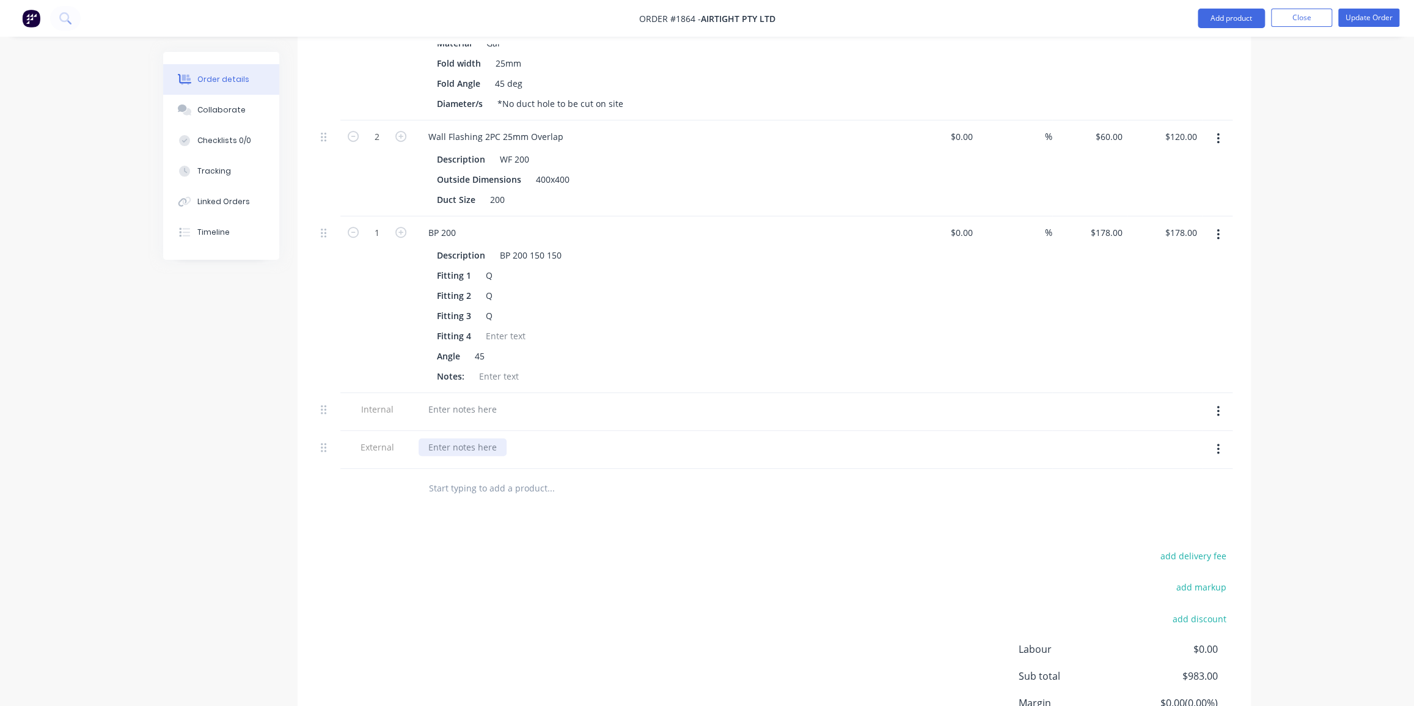
drag, startPoint x: 472, startPoint y: 415, endPoint x: 478, endPoint y: 417, distance: 7.2
click at [472, 438] on div at bounding box center [462, 447] width 88 height 18
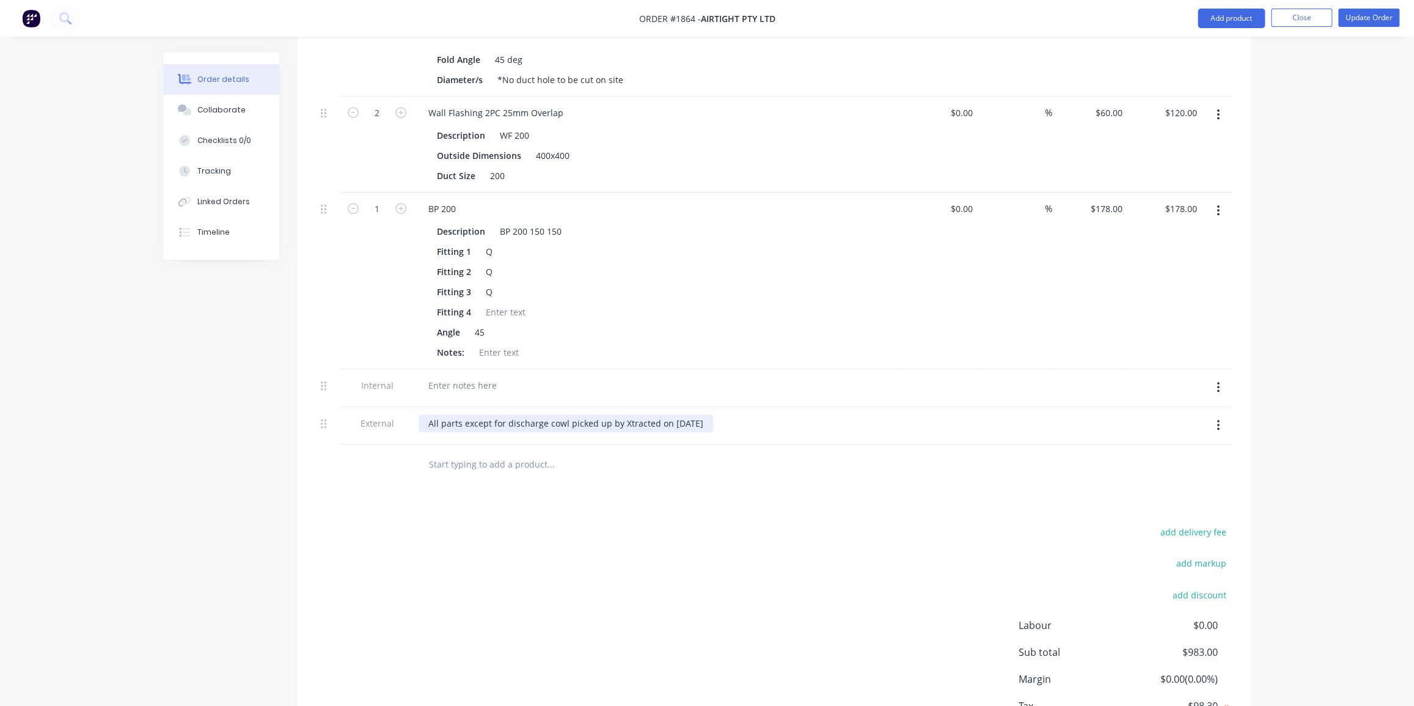
scroll to position [666, 0]
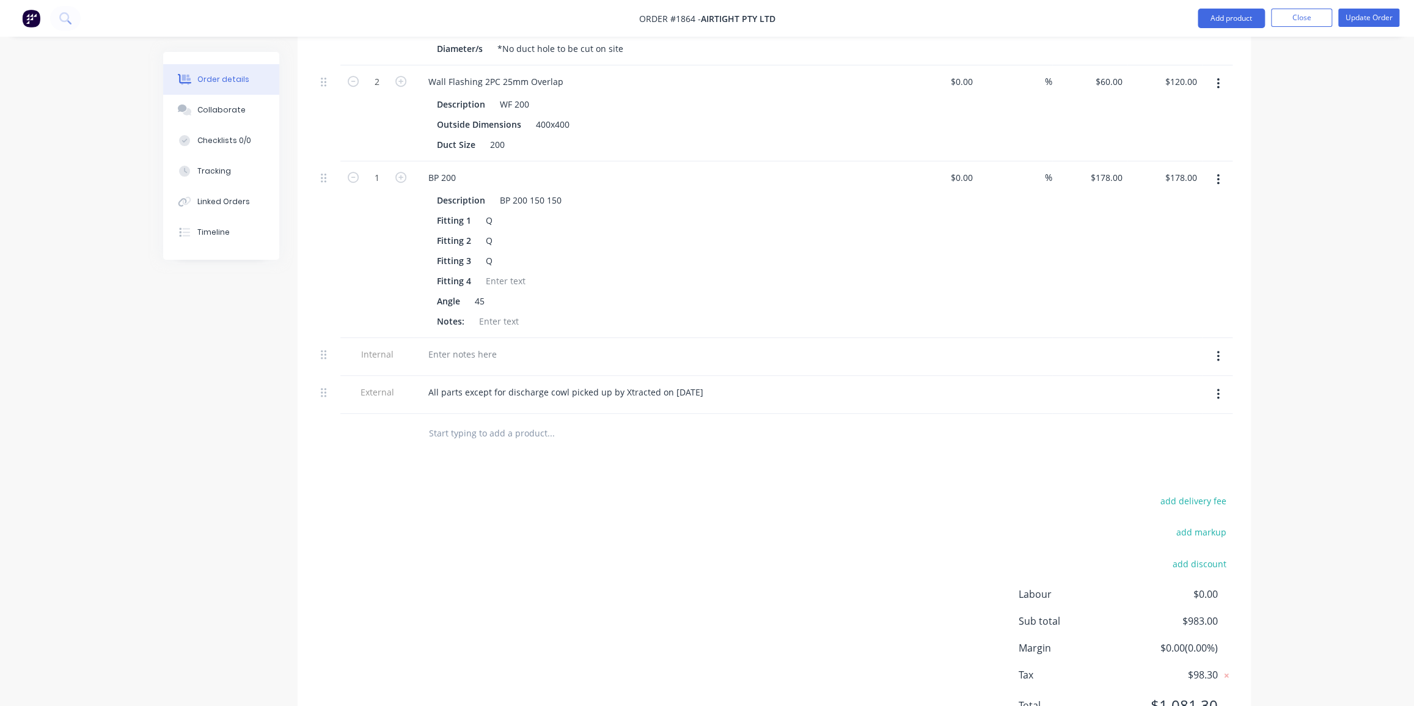
click at [671, 422] on div "Products Show / Hide columns Add product Qty Cost Markup Price Total 1 Discharg…" at bounding box center [774, 246] width 953 height 1002
click at [1216, 349] on icon "button" at bounding box center [1217, 355] width 3 height 13
click at [1160, 404] on div "Delete" at bounding box center [1174, 413] width 94 height 18
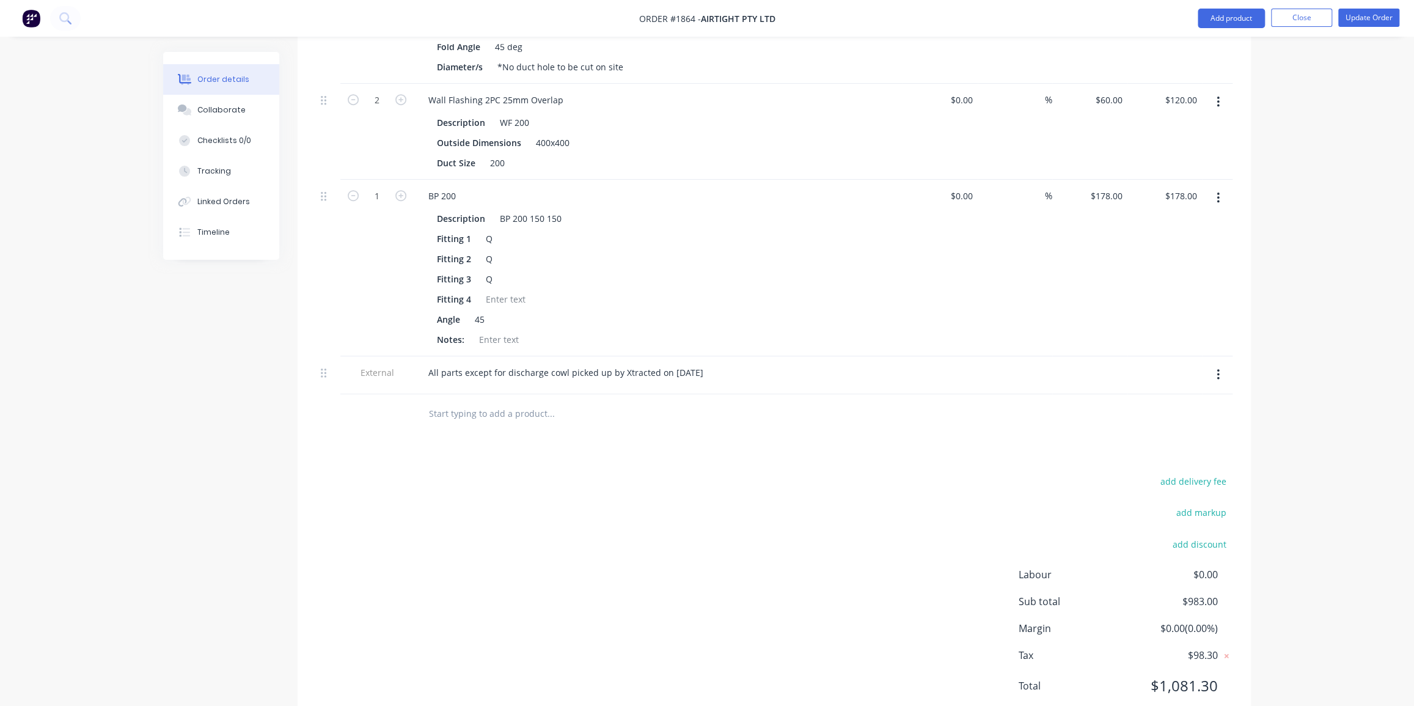
click at [1255, 274] on div "Order details Collaborate Checklists 0/0 Tracking Linked Orders Timeline Order …" at bounding box center [707, 74] width 1112 height 1341
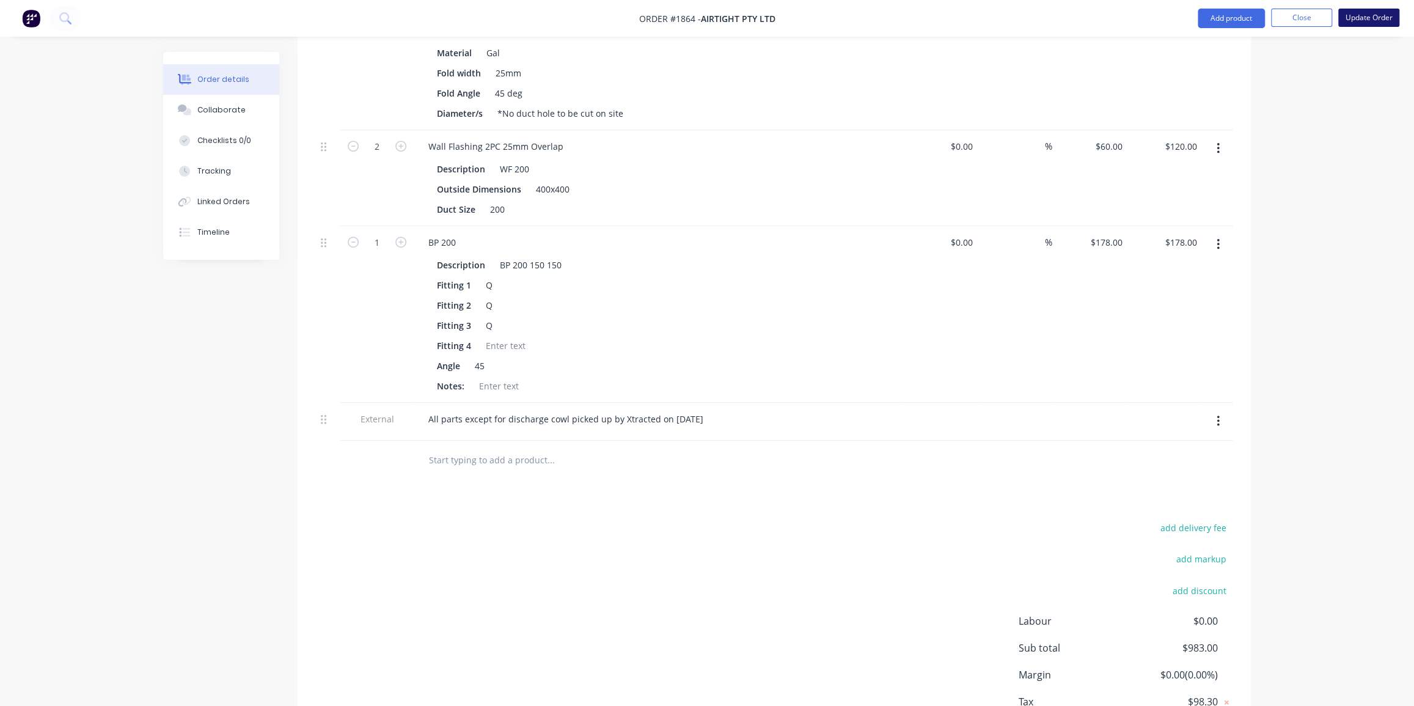
scroll to position [481, 0]
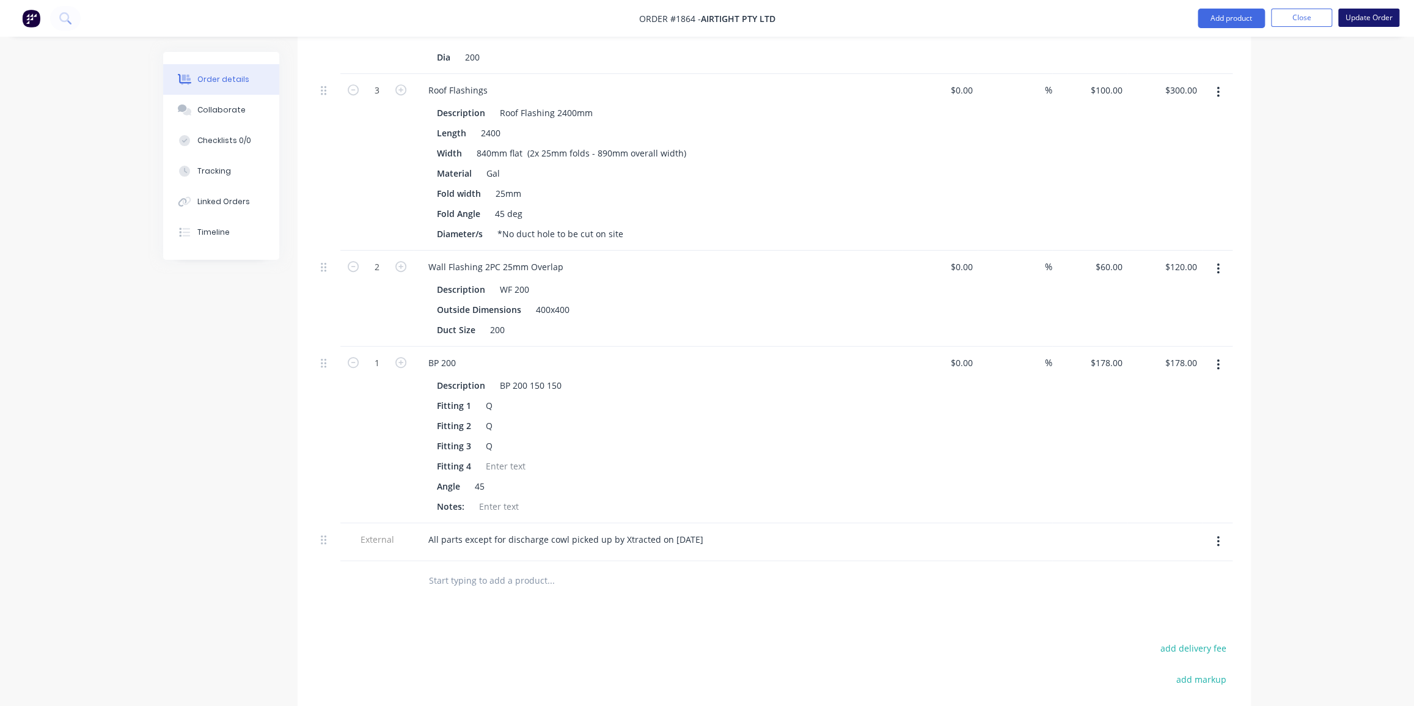
click at [1360, 13] on button "Update Order" at bounding box center [1368, 18] width 61 height 18
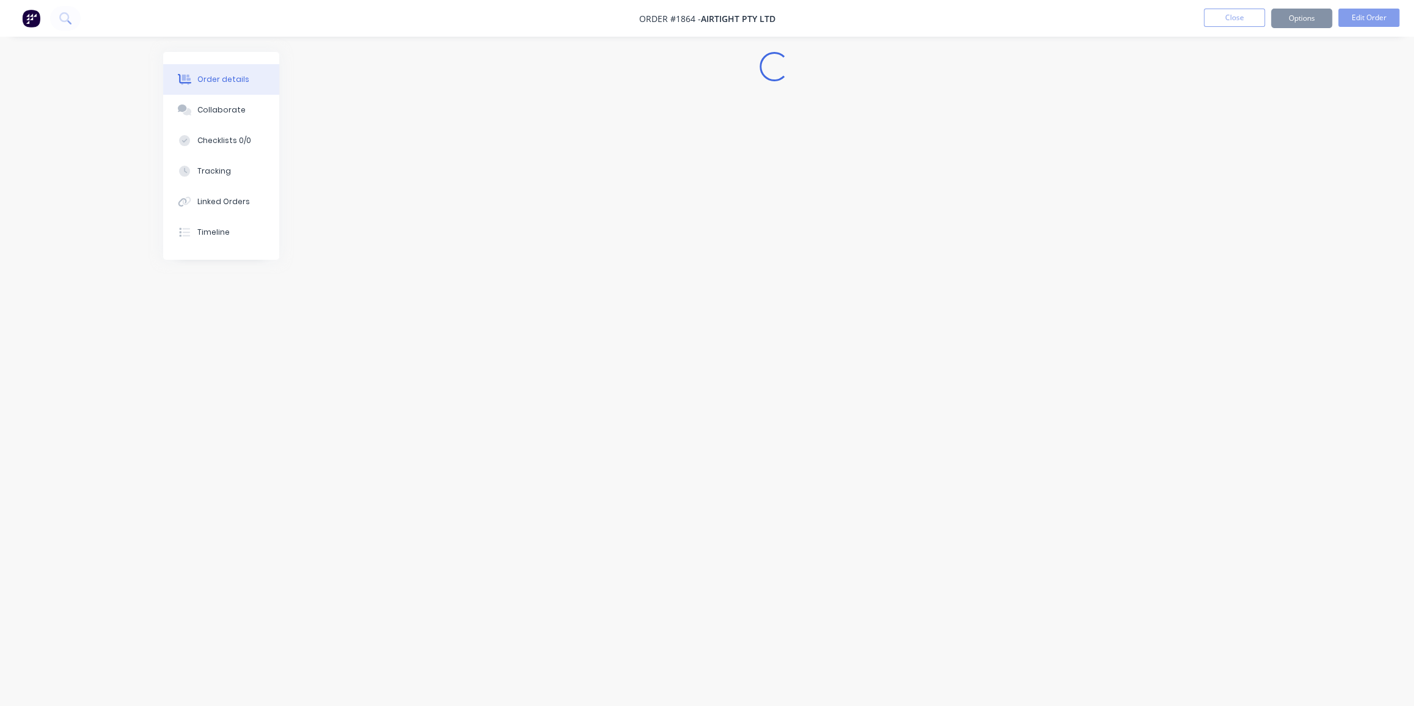
scroll to position [0, 0]
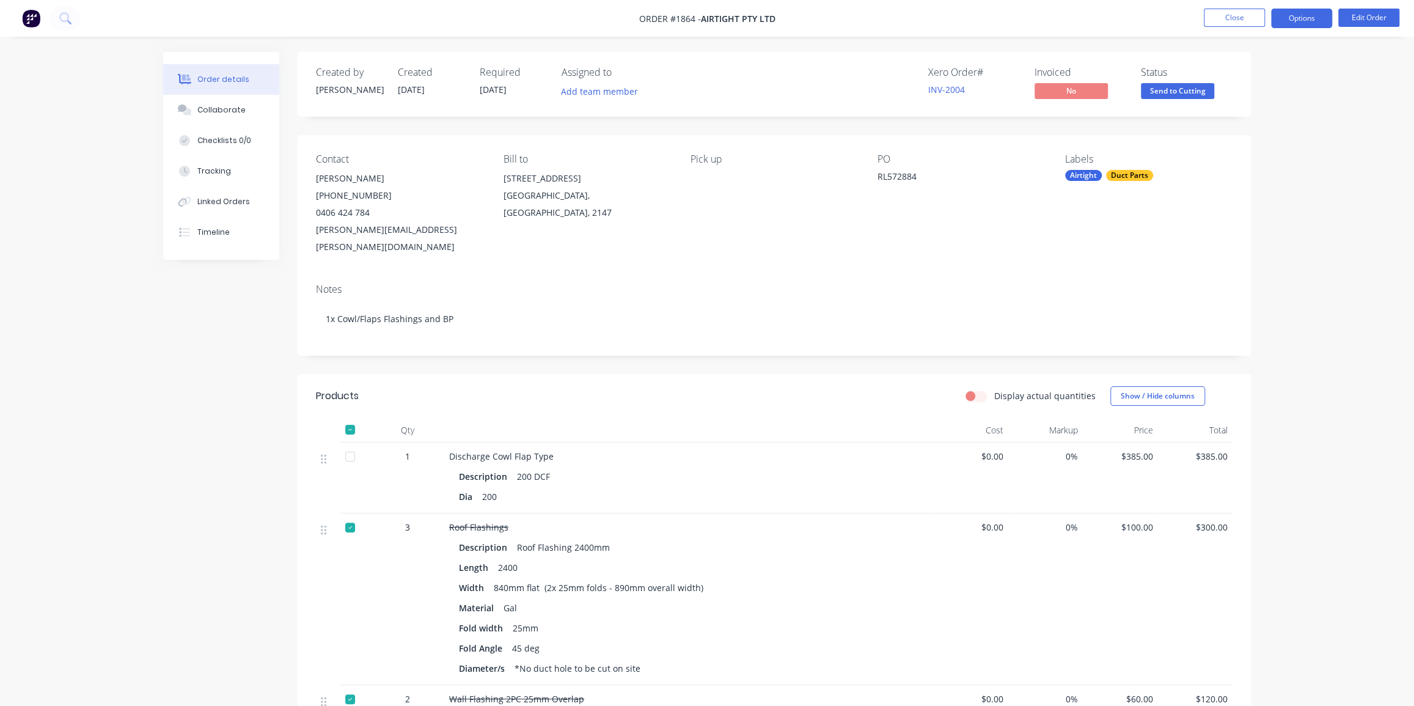
click at [1301, 24] on button "Options" at bounding box center [1301, 19] width 61 height 20
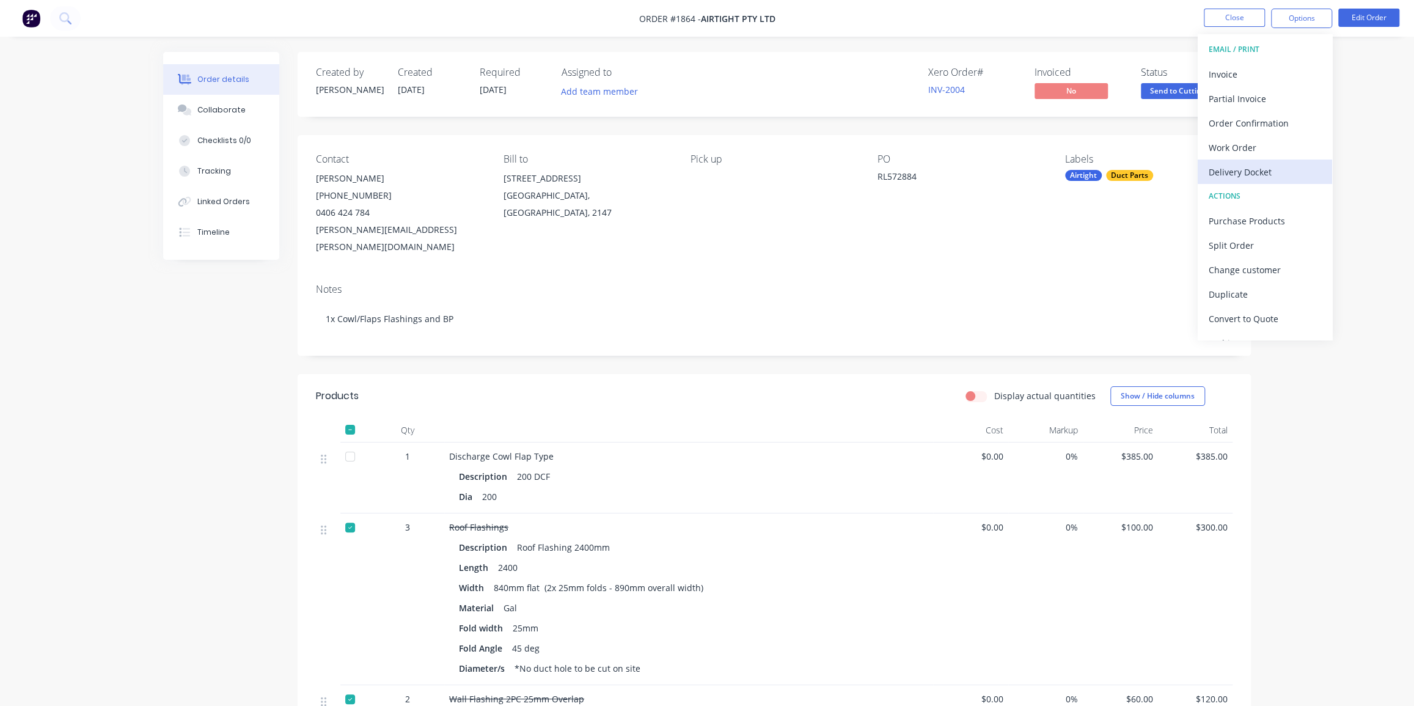
click at [1273, 166] on div "Delivery Docket" at bounding box center [1264, 172] width 112 height 18
click at [1257, 114] on div "Without pricing" at bounding box center [1264, 123] width 112 height 18
click at [1141, 24] on nav "Order #1864 - Airtight Pty Ltd Close Options Edit Order" at bounding box center [707, 18] width 1414 height 37
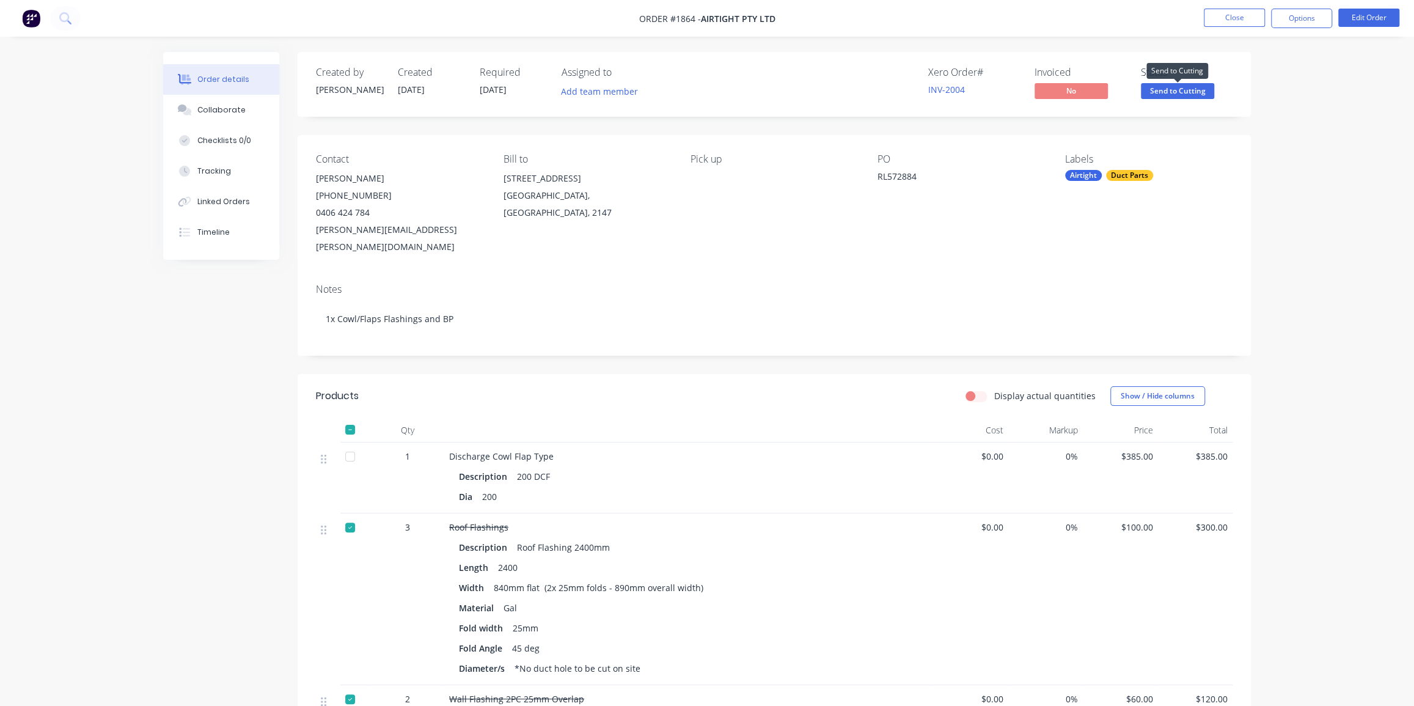
click at [1160, 84] on span "Send to Cutting" at bounding box center [1177, 90] width 73 height 15
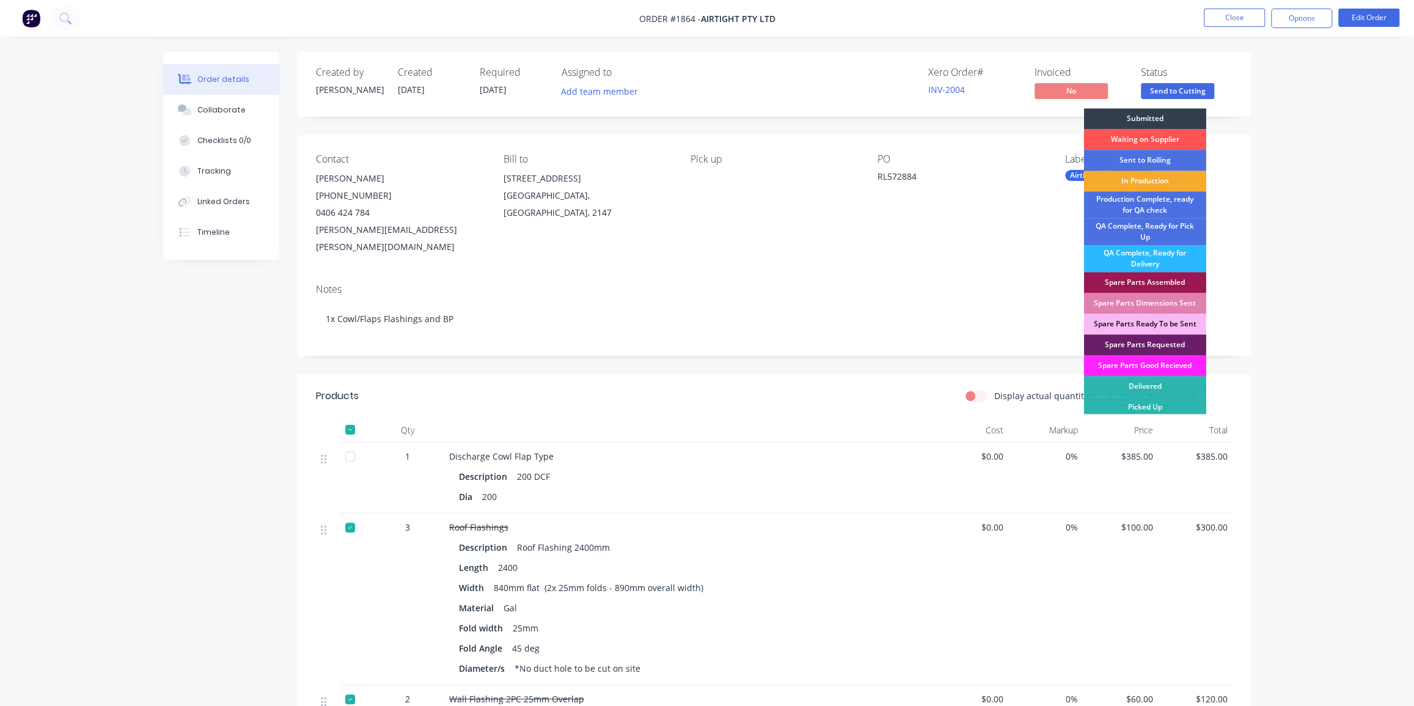
click at [1142, 177] on div "In Production" at bounding box center [1145, 180] width 122 height 21
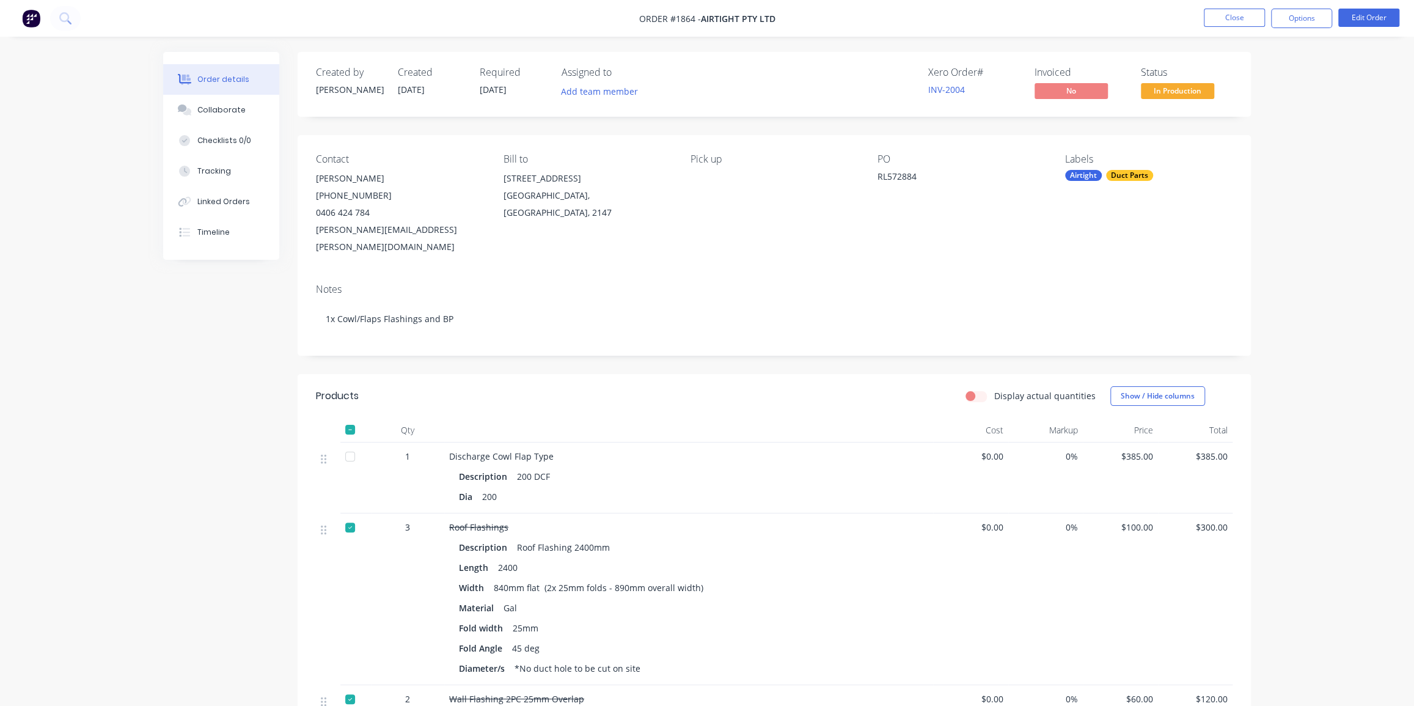
drag, startPoint x: 1294, startPoint y: 219, endPoint x: 1298, endPoint y: 214, distance: 7.0
click at [1295, 219] on div "Order details Collaborate Checklists 0/0 Tracking Linked Orders Timeline Order …" at bounding box center [707, 599] width 1414 height 1198
click at [347, 417] on div at bounding box center [350, 429] width 24 height 24
click at [348, 417] on div at bounding box center [350, 429] width 24 height 24
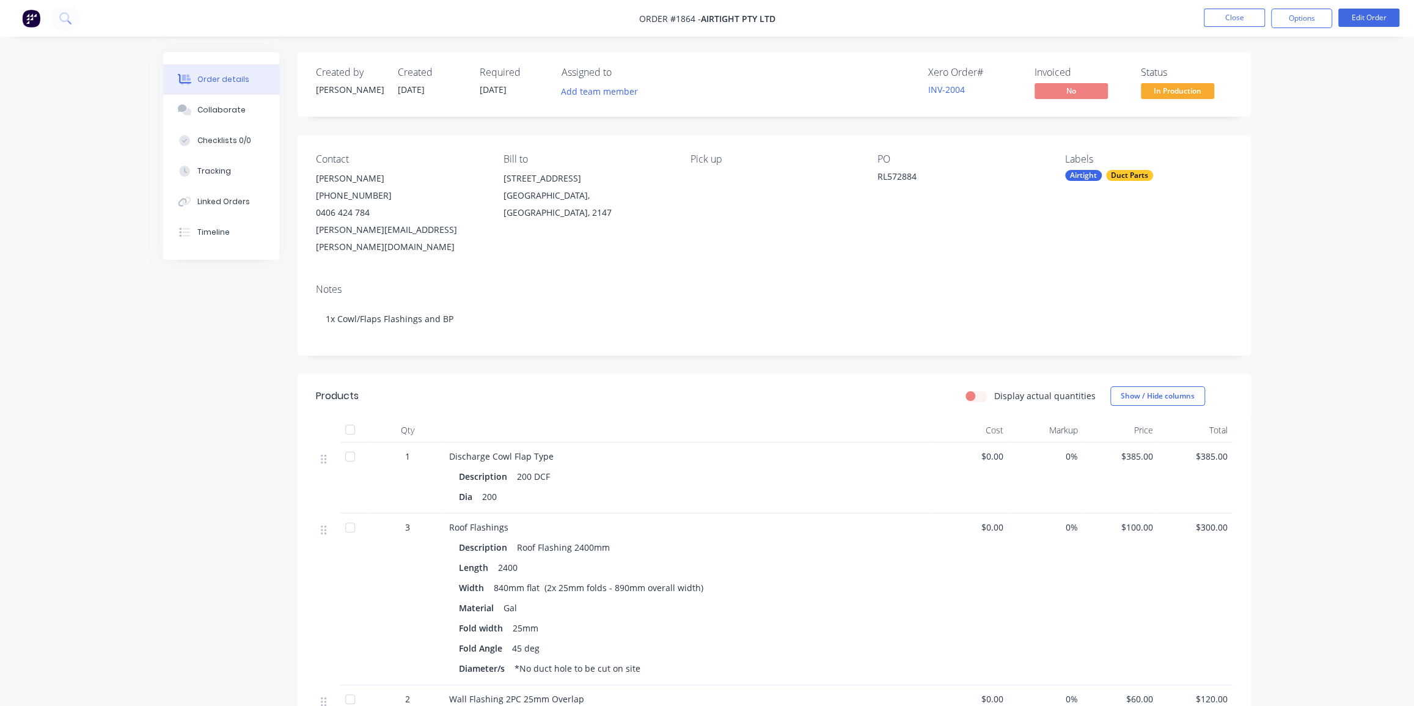
click at [347, 444] on div at bounding box center [350, 456] width 24 height 24
click at [1295, 17] on button "Options" at bounding box center [1301, 19] width 61 height 20
click at [1251, 177] on div "Delivery Docket" at bounding box center [1264, 172] width 112 height 18
drag, startPoint x: 1299, startPoint y: 288, endPoint x: 1101, endPoint y: 266, distance: 199.2
click at [1298, 285] on div "Order details Collaborate Checklists 0/0 Tracking Linked Orders Timeline Order …" at bounding box center [707, 599] width 1414 height 1198
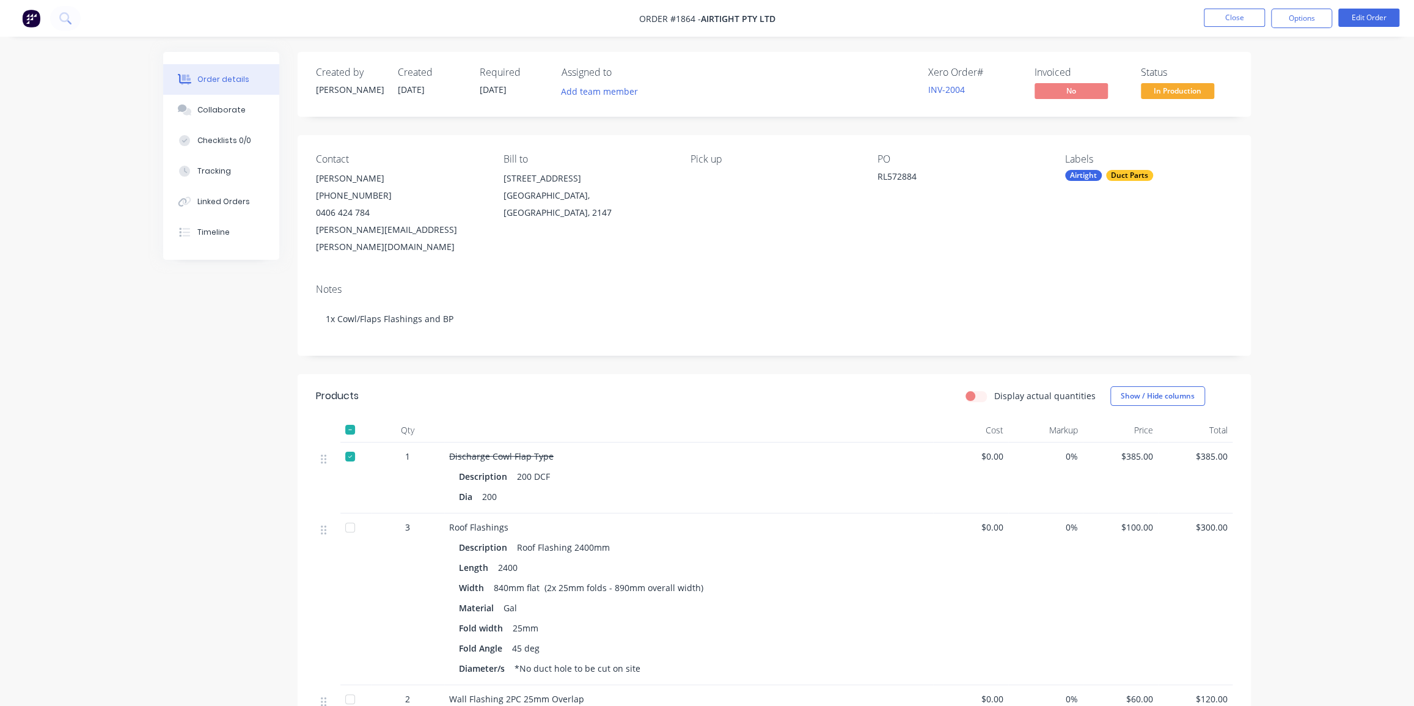
click at [349, 444] on div at bounding box center [350, 456] width 24 height 24
click at [1304, 20] on button "Options" at bounding box center [1301, 19] width 61 height 20
click at [1249, 122] on div "Without pricing" at bounding box center [1264, 123] width 112 height 18
click at [764, 48] on div "Order details Collaborate Checklists 0/0 Tracking Linked Orders Timeline Order …" at bounding box center [707, 599] width 1414 height 1198
click at [1228, 17] on button "Close" at bounding box center [1234, 18] width 61 height 18
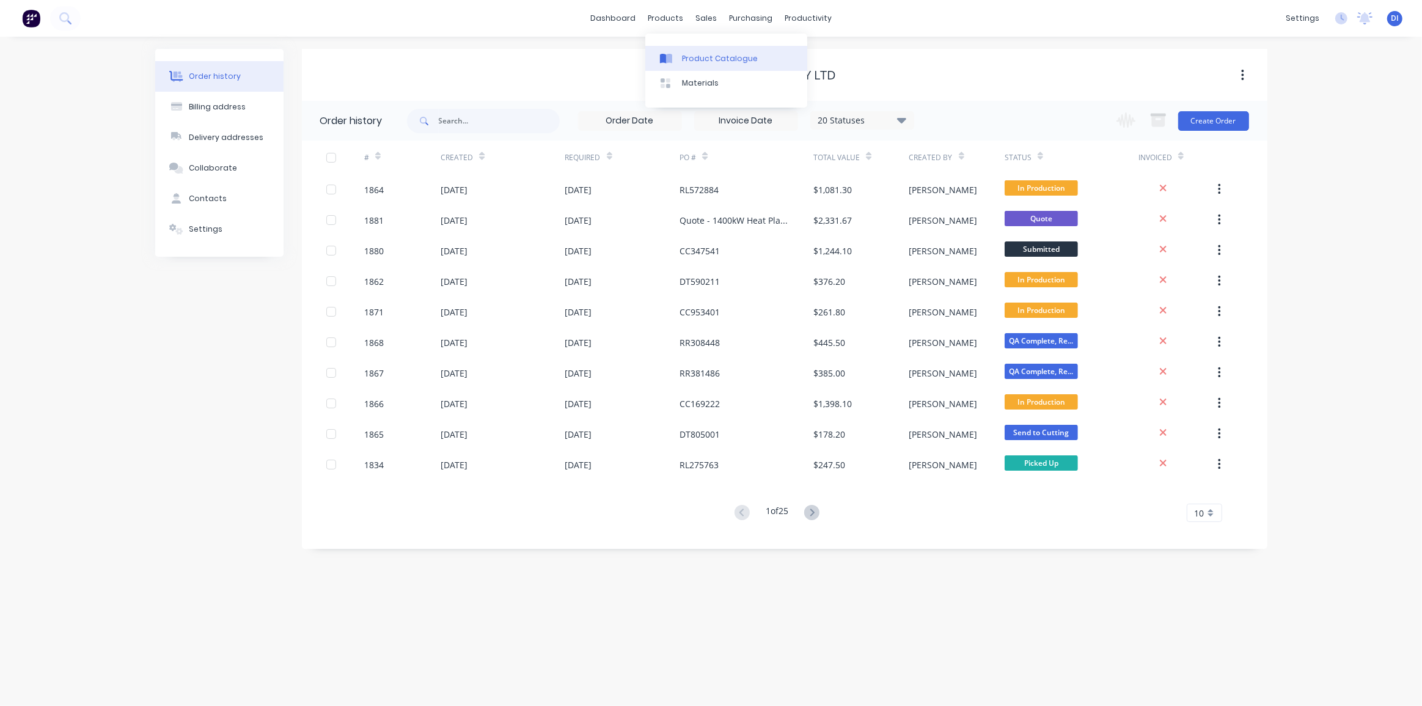
click at [703, 56] on div "Product Catalogue" at bounding box center [720, 58] width 76 height 11
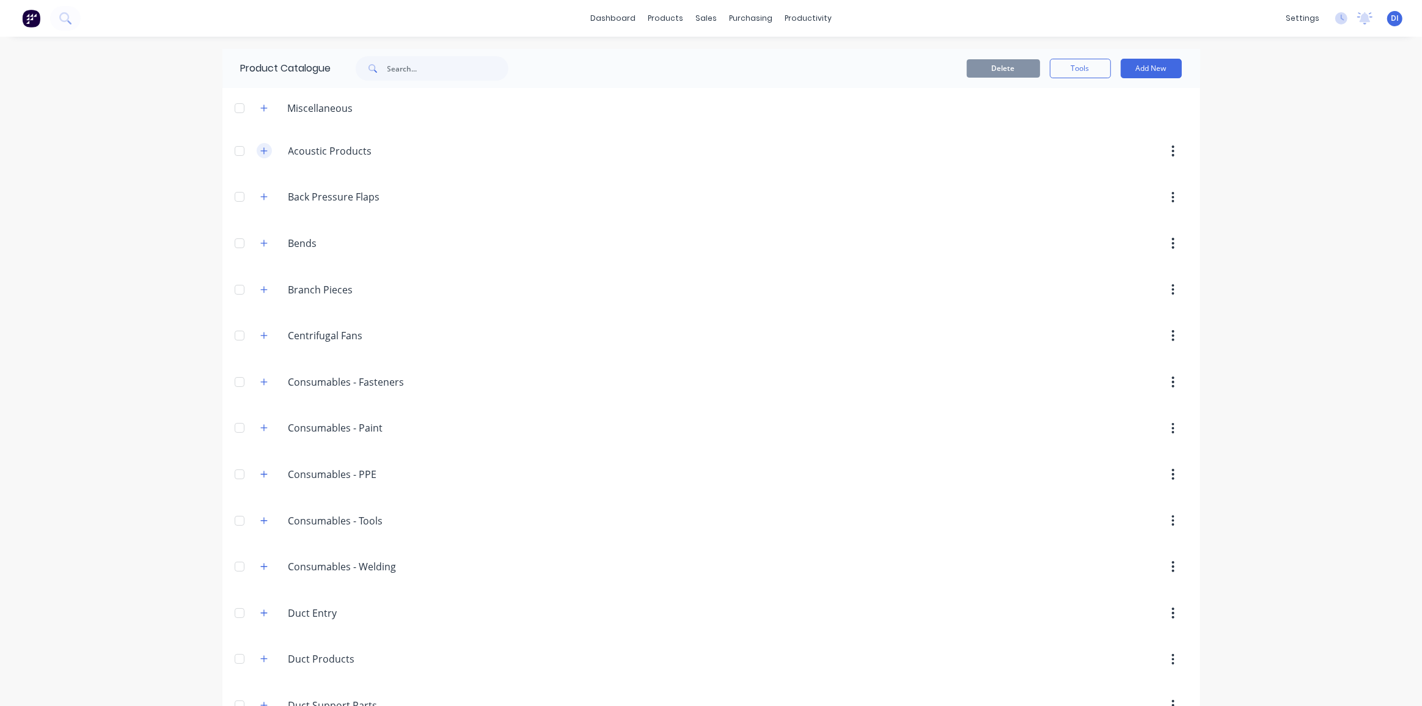
click at [262, 155] on button "button" at bounding box center [264, 150] width 15 height 15
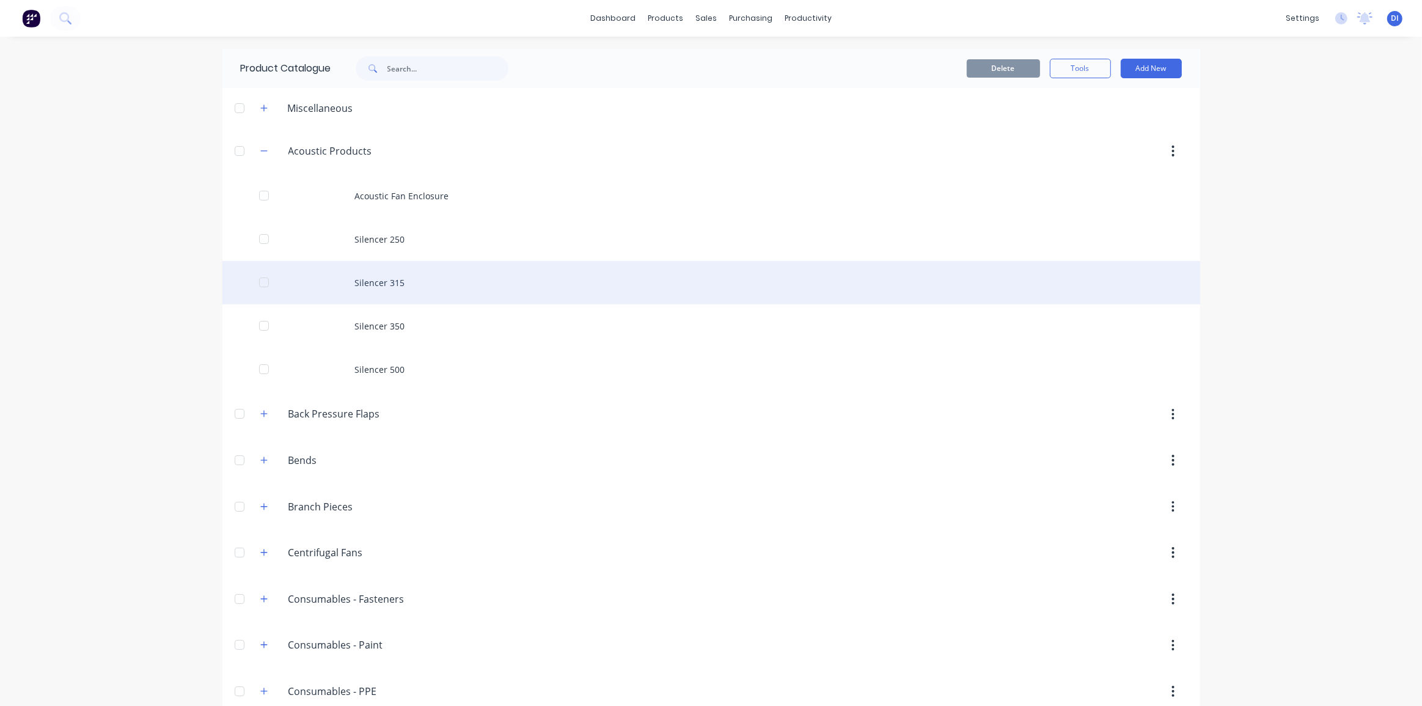
click at [434, 287] on div "Silencer 315" at bounding box center [710, 282] width 977 height 43
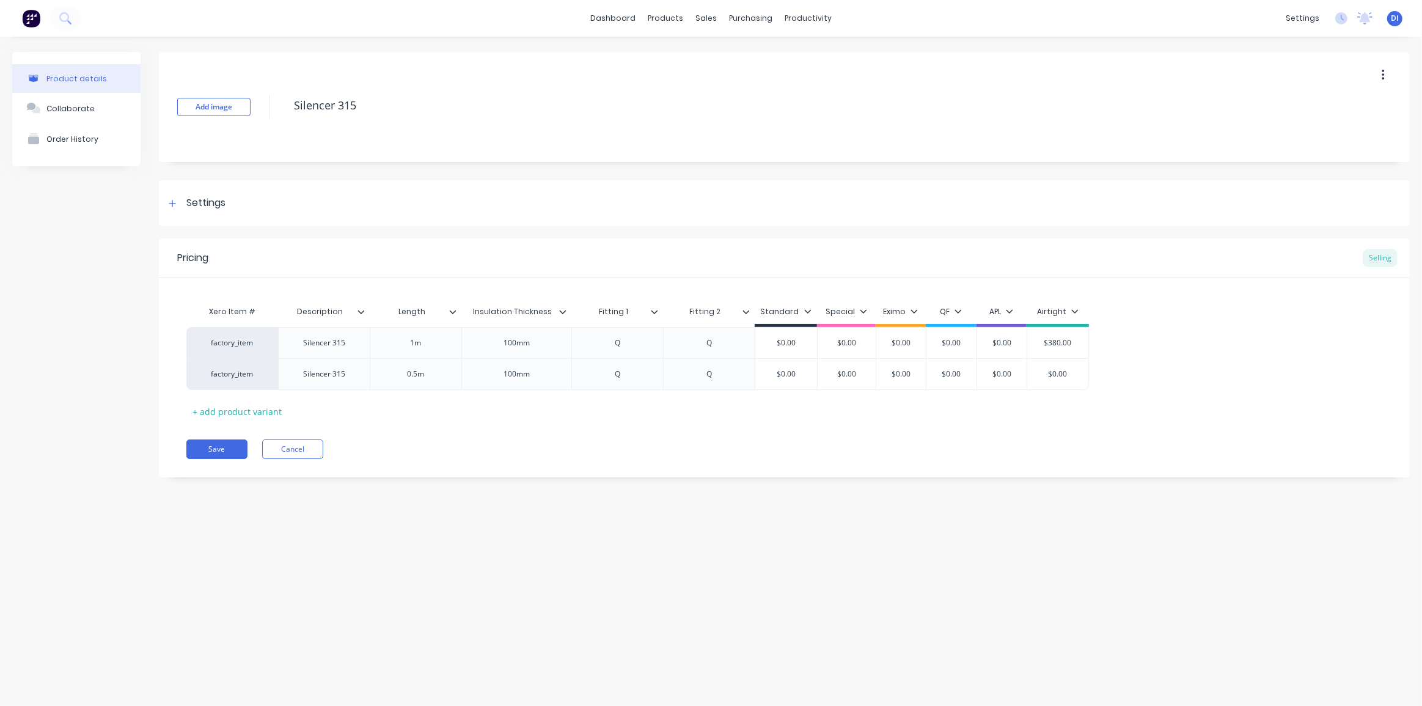
click at [396, 60] on div "Add image Silencer 315" at bounding box center [784, 107] width 1251 height 110
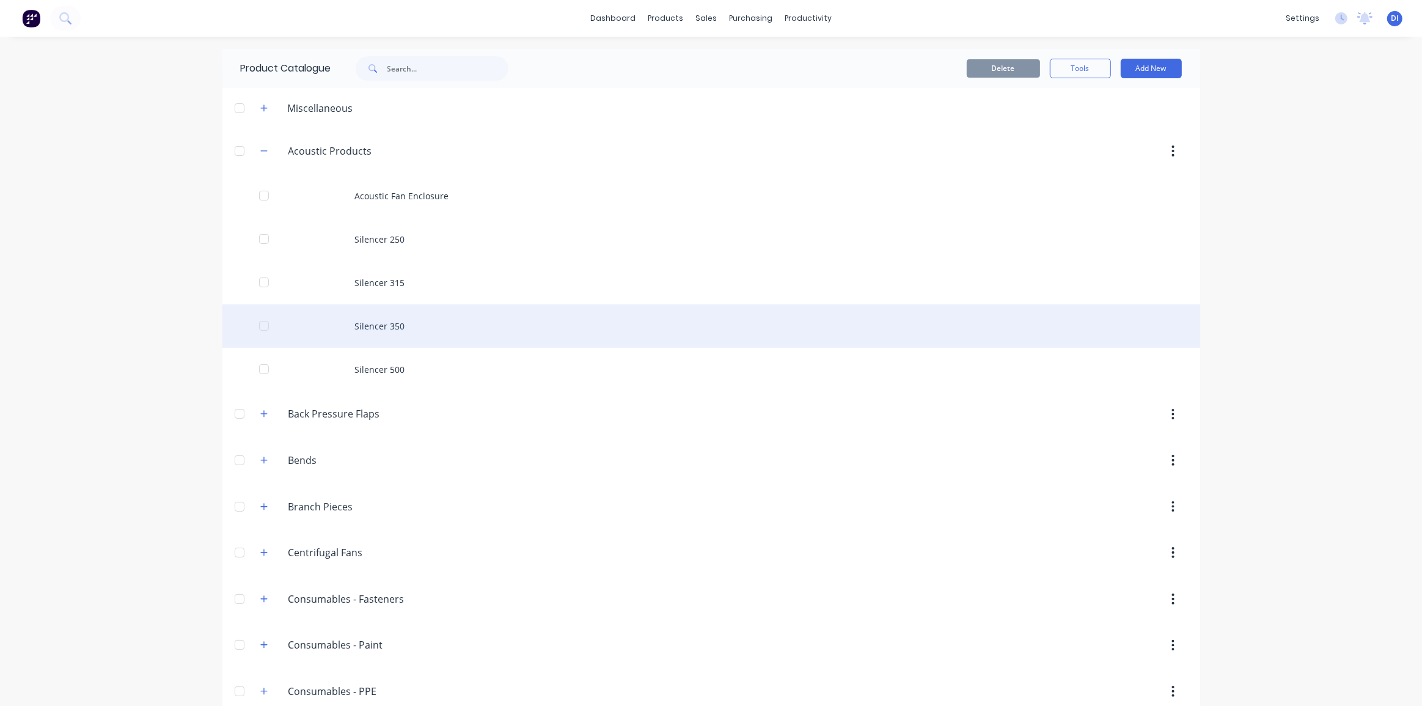
click at [426, 328] on div "Silencer 350" at bounding box center [710, 325] width 977 height 43
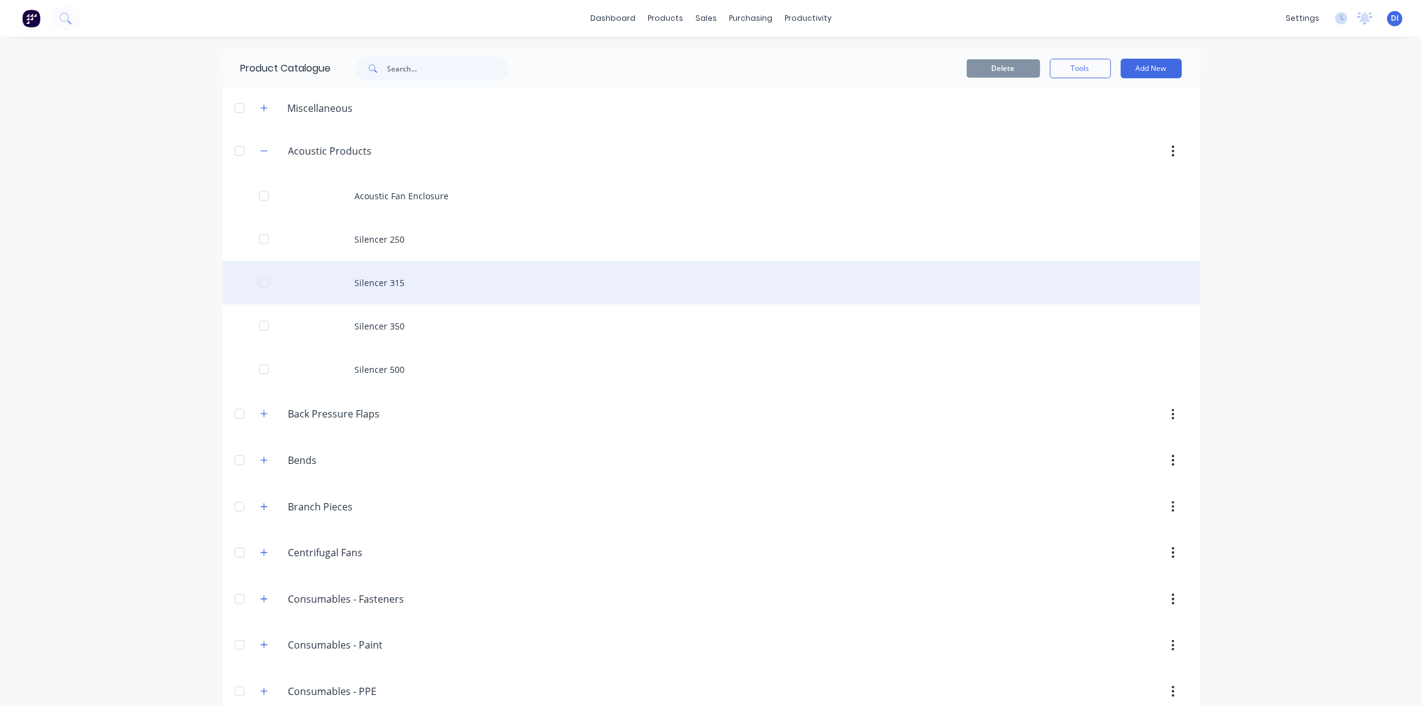
click at [476, 282] on div "Silencer 315" at bounding box center [710, 282] width 977 height 43
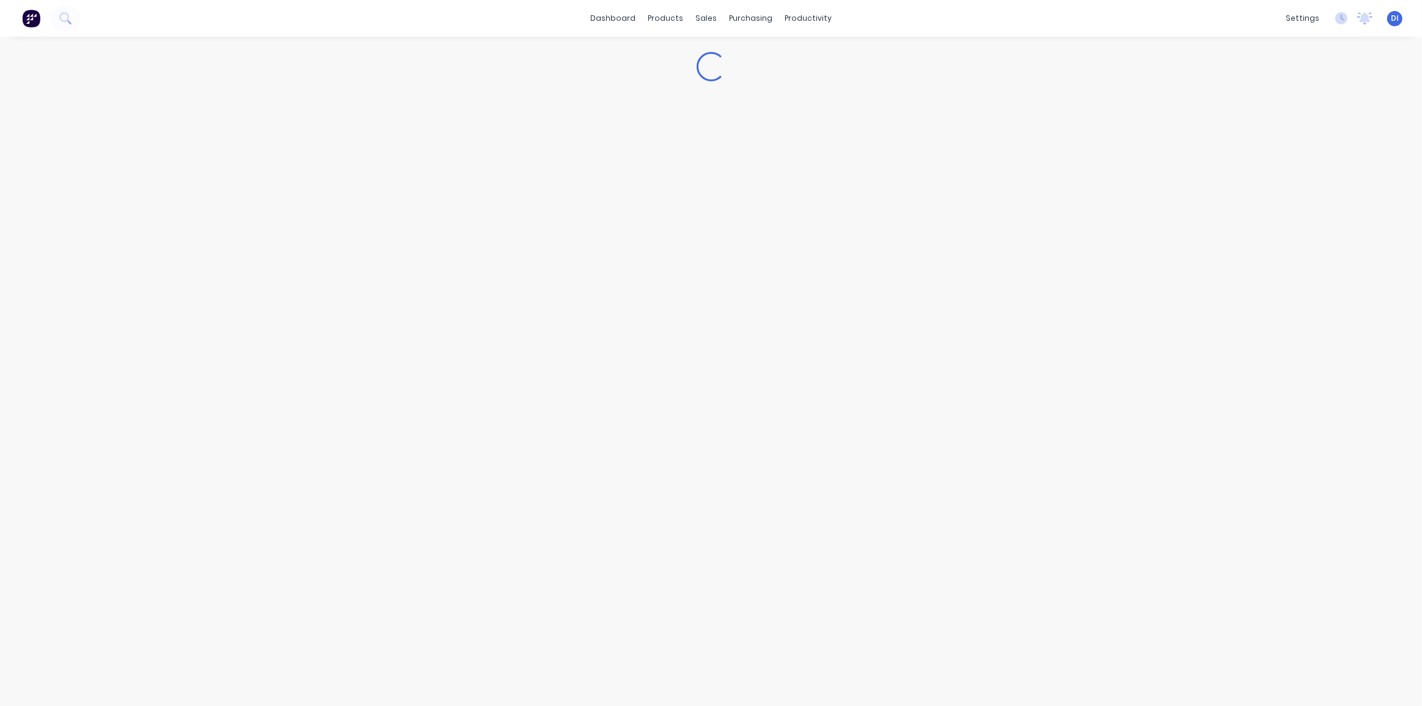
type textarea "x"
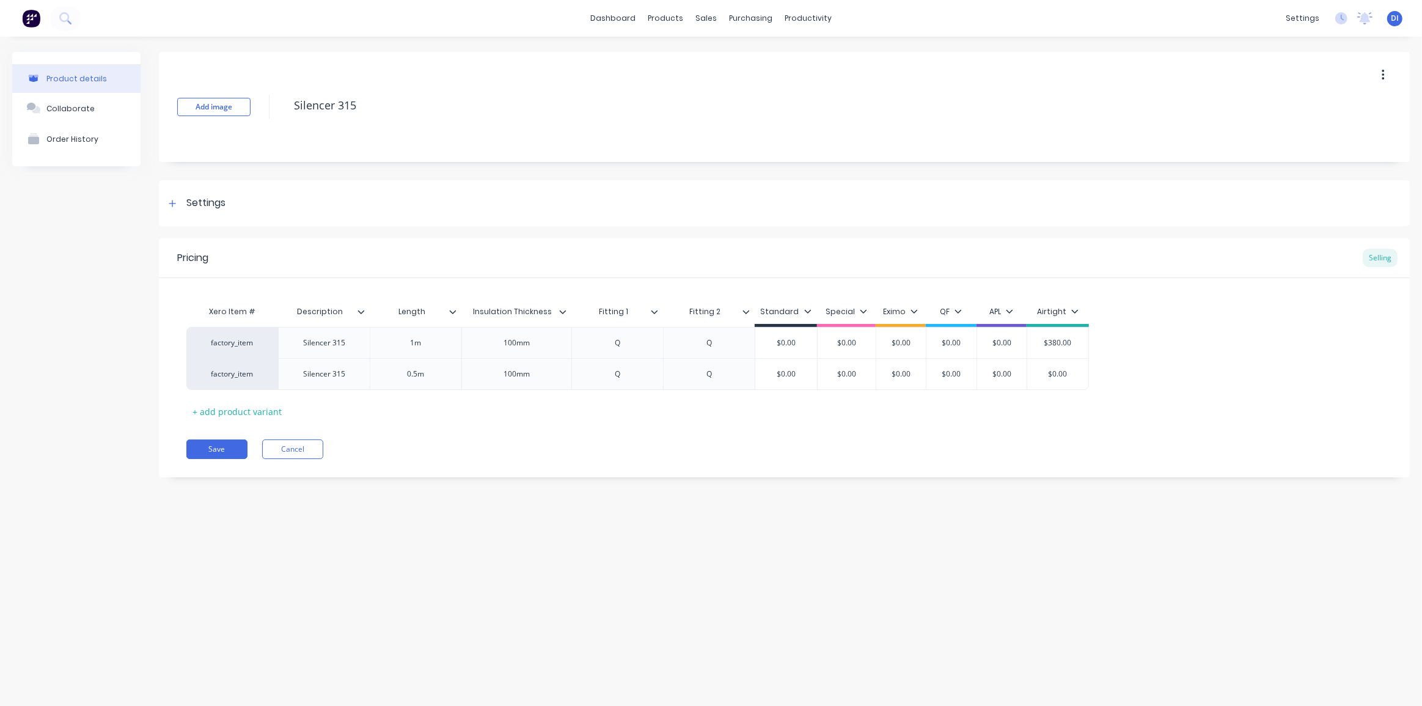
click at [426, 437] on div "Pricing Selling Xero Item # Description Length Insulation Thickness Fitting 1 F…" at bounding box center [784, 357] width 1251 height 239
click at [431, 422] on div "Pricing Selling Xero Item # Description Length Insulation Thickness Fitting 1 F…" at bounding box center [784, 357] width 1251 height 239
click at [491, 444] on div "Save Cancel" at bounding box center [797, 449] width 1223 height 20
click at [1260, 327] on div "factory_item Silencer 315 1m 100mm Q Q $0.00 $0.00 $0.00 $0.00 $0.00 $380.00 fa…" at bounding box center [784, 358] width 1196 height 63
click at [64, 24] on icon at bounding box center [65, 18] width 12 height 12
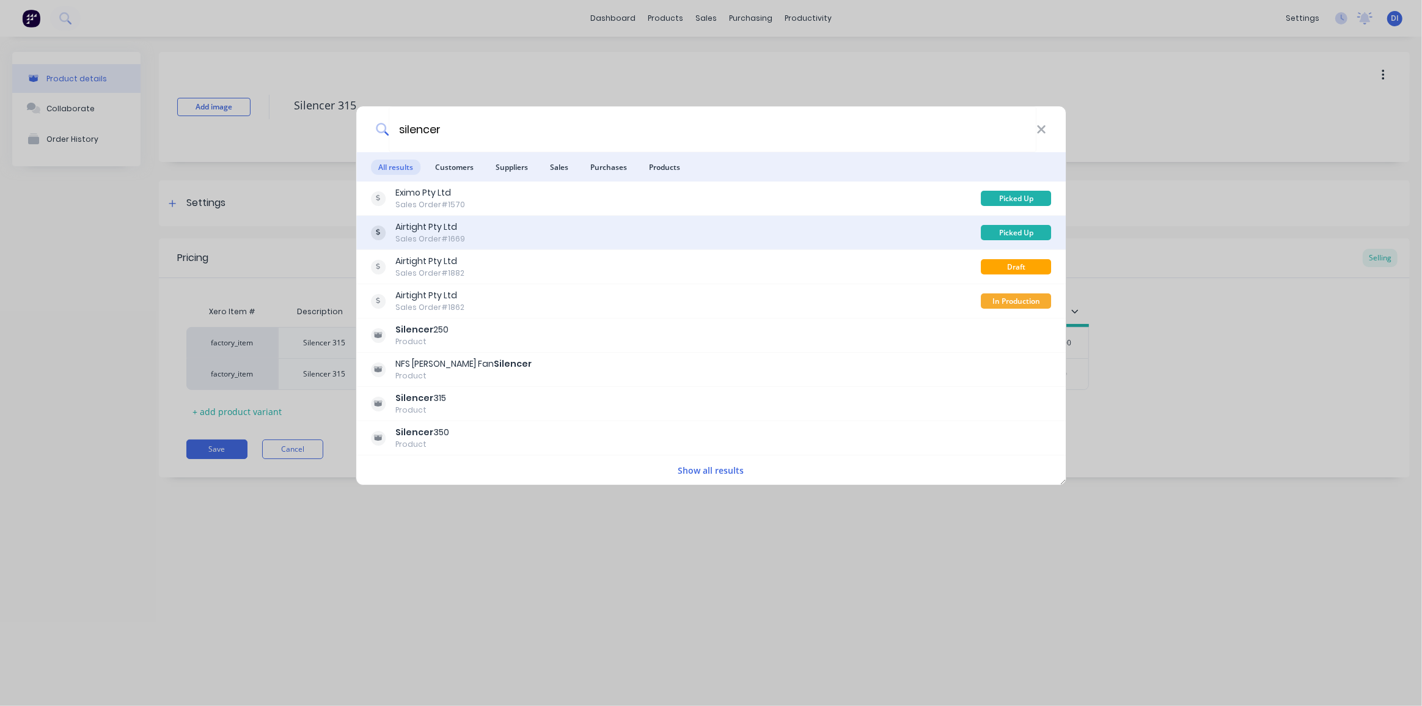
type input "silencer"
click at [595, 235] on div "Airtight Pty Ltd Sales Order #1669" at bounding box center [676, 233] width 610 height 24
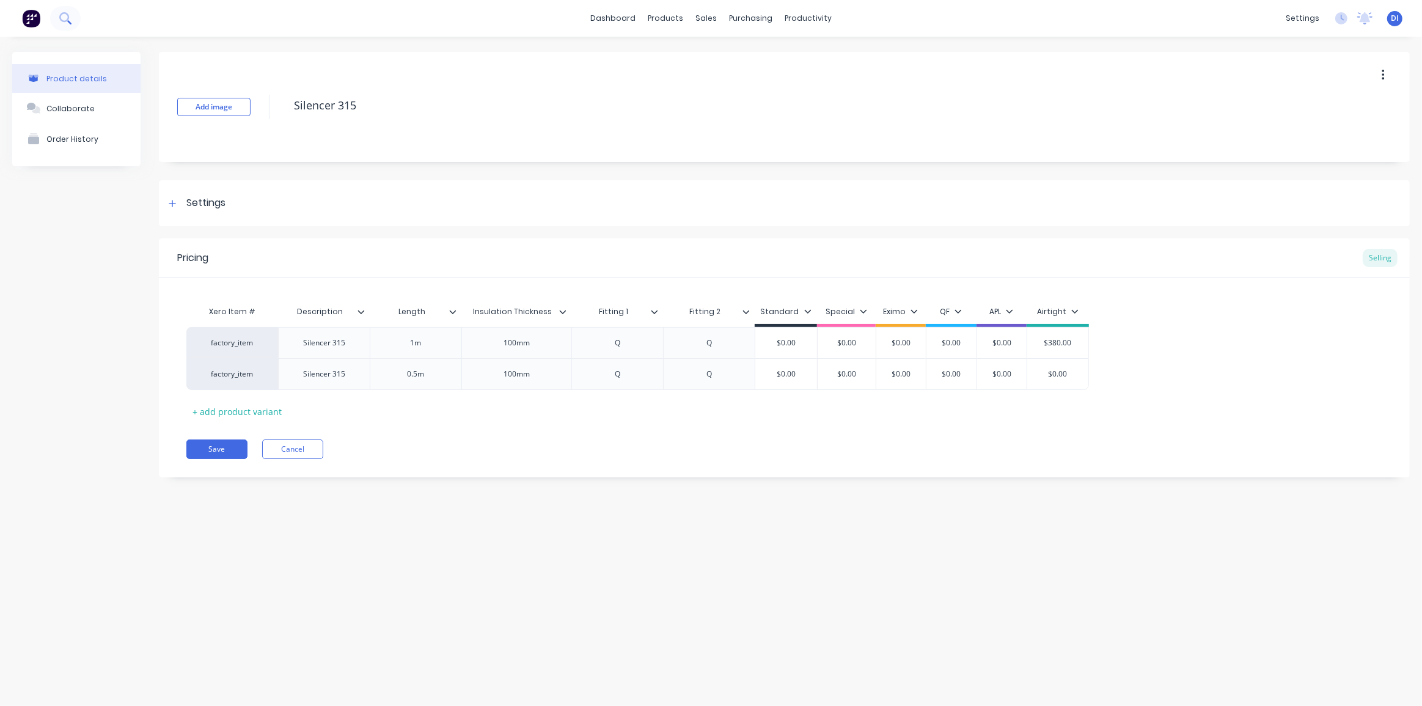
click at [72, 23] on button at bounding box center [65, 18] width 31 height 24
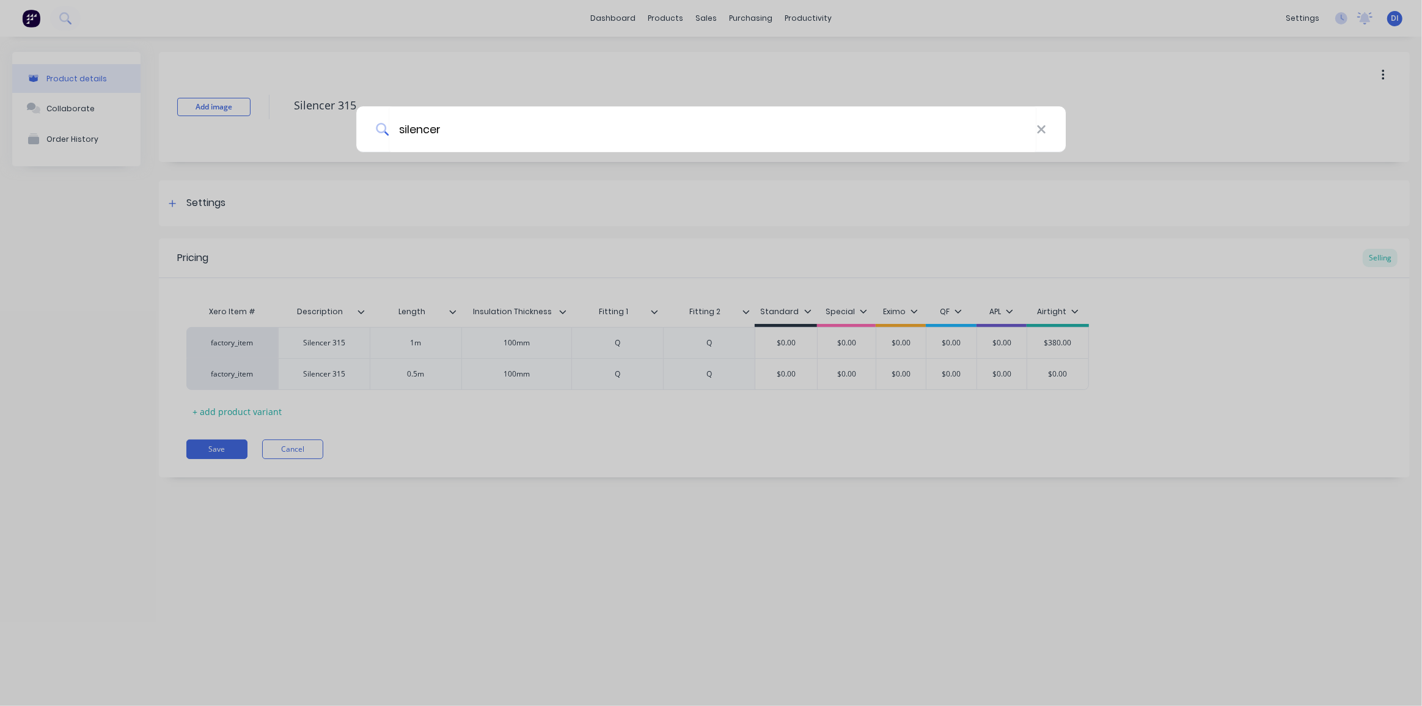
type input "silencer"
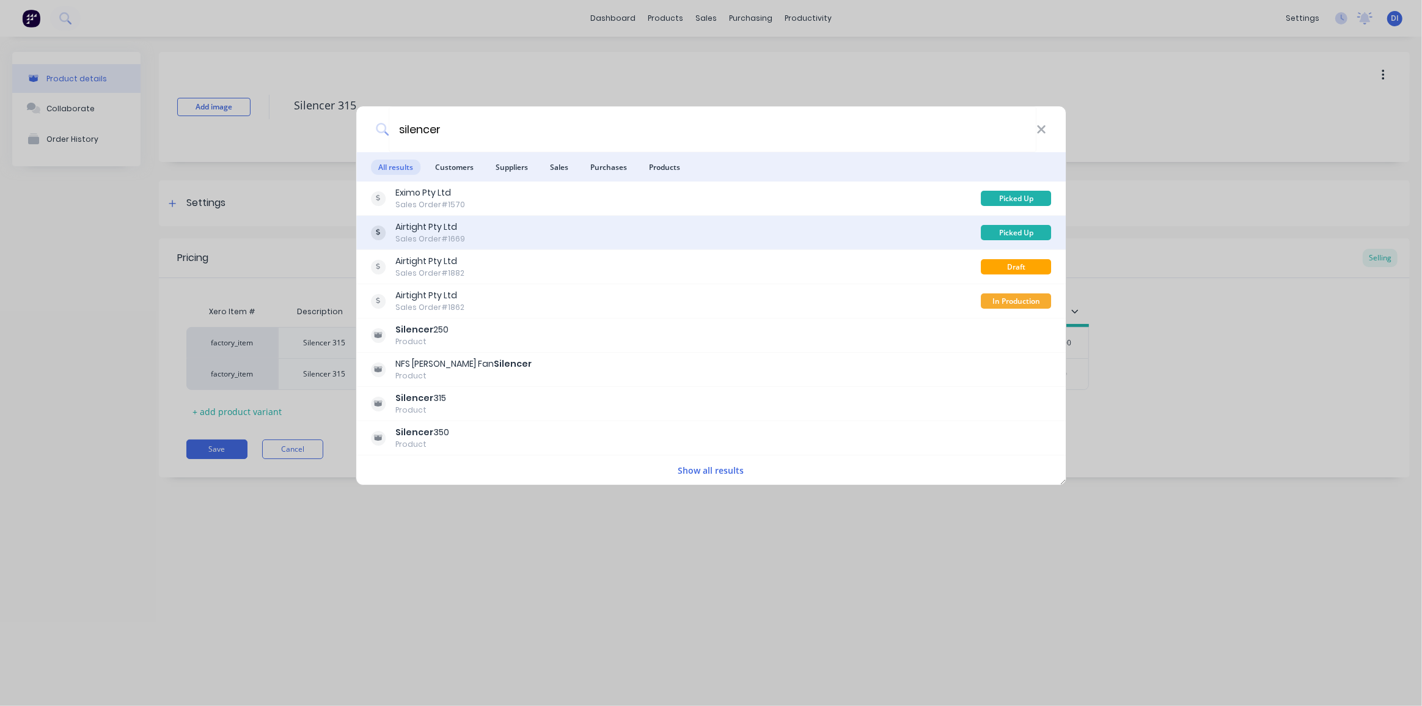
click at [474, 231] on div "Airtight Pty Ltd Sales Order #1669" at bounding box center [676, 233] width 610 height 24
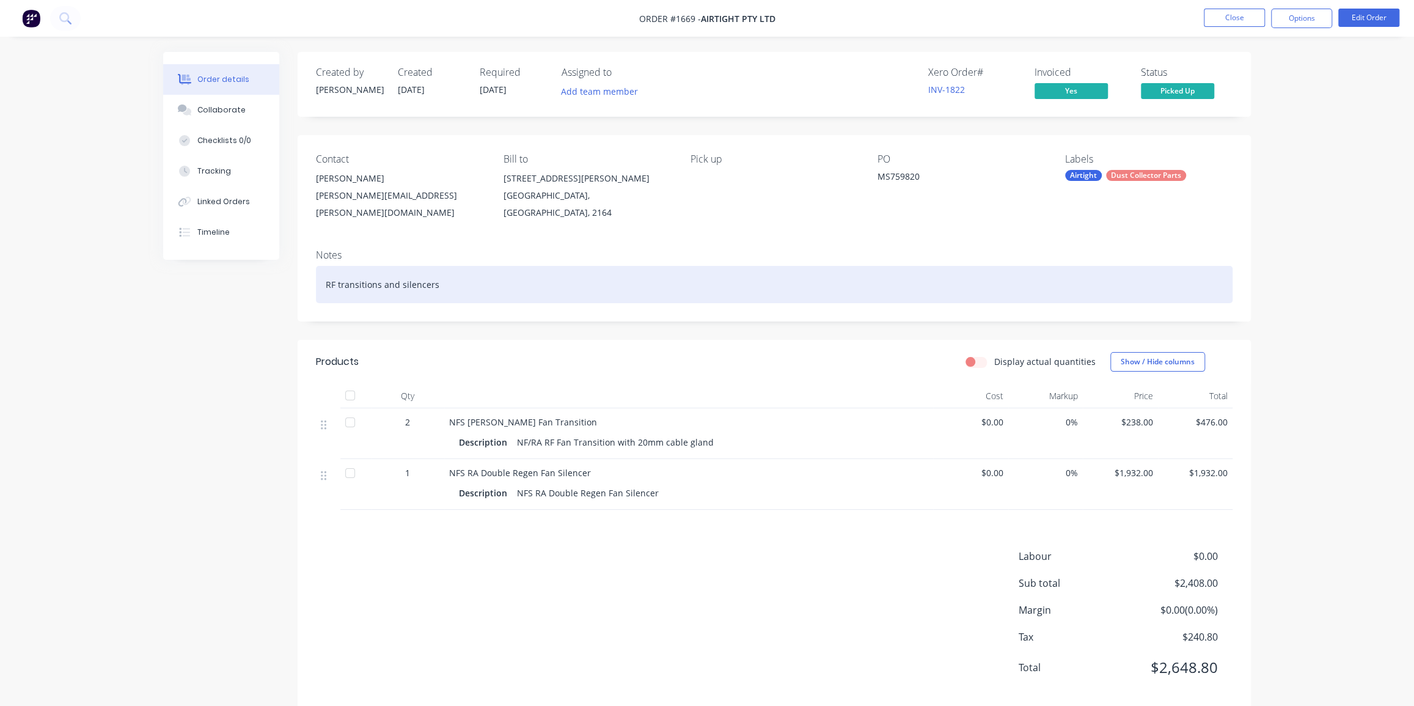
drag, startPoint x: 480, startPoint y: 273, endPoint x: 525, endPoint y: 262, distance: 46.5
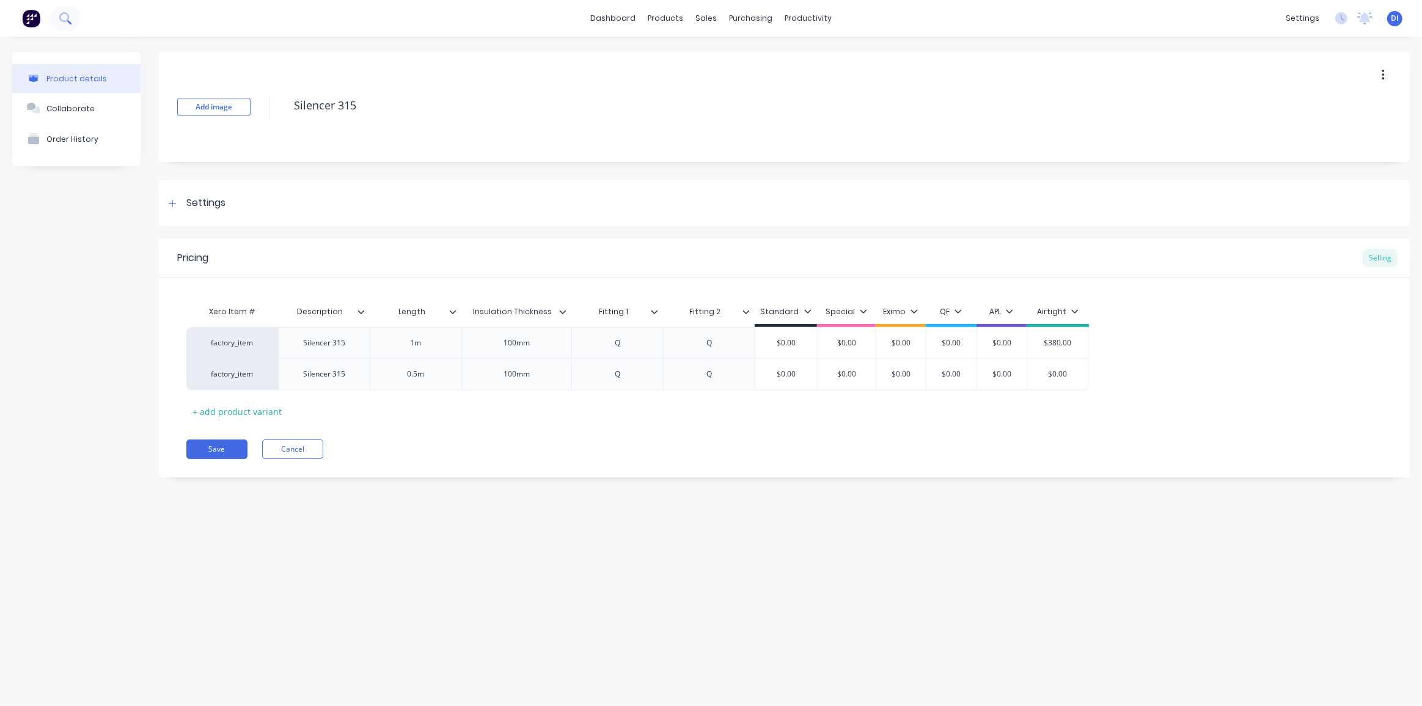
click at [67, 13] on button at bounding box center [65, 18] width 31 height 24
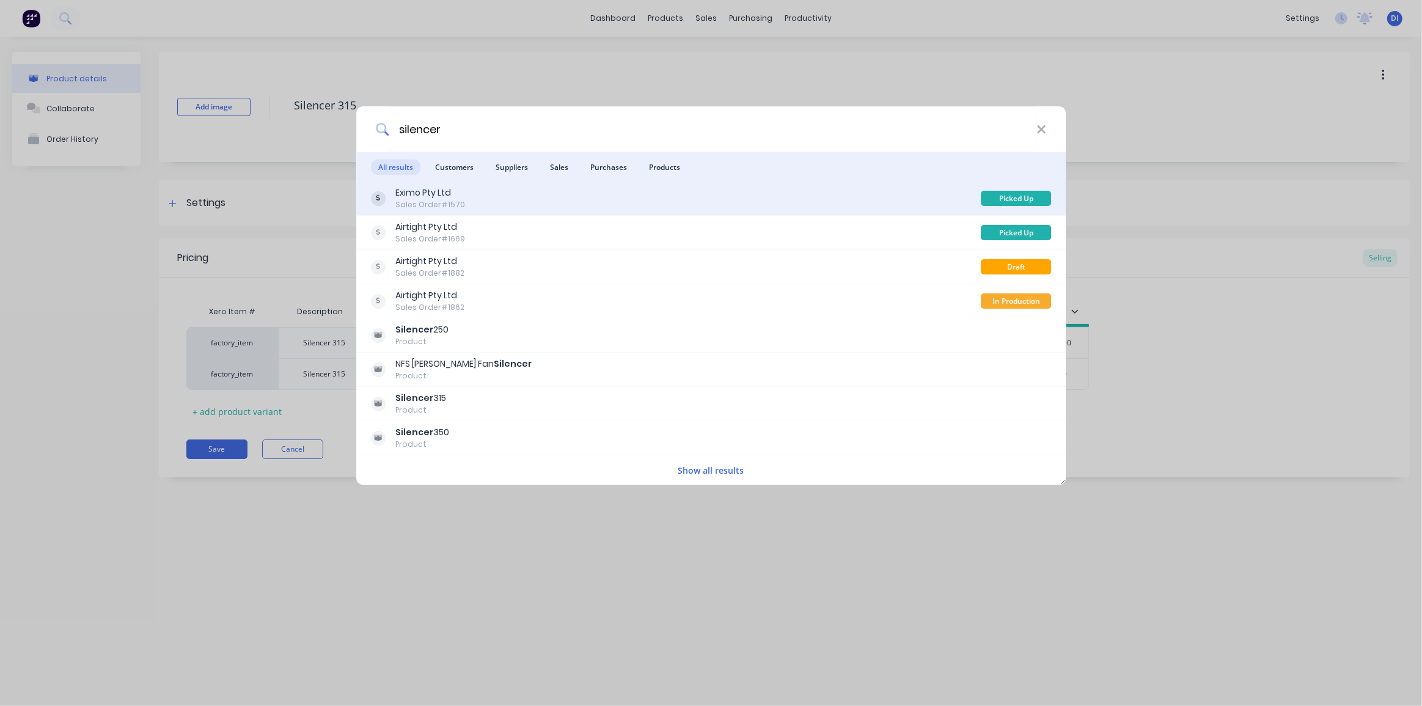
type input "silencer"
click at [481, 201] on div "Eximo Pty Ltd Sales Order #1570" at bounding box center [676, 198] width 610 height 24
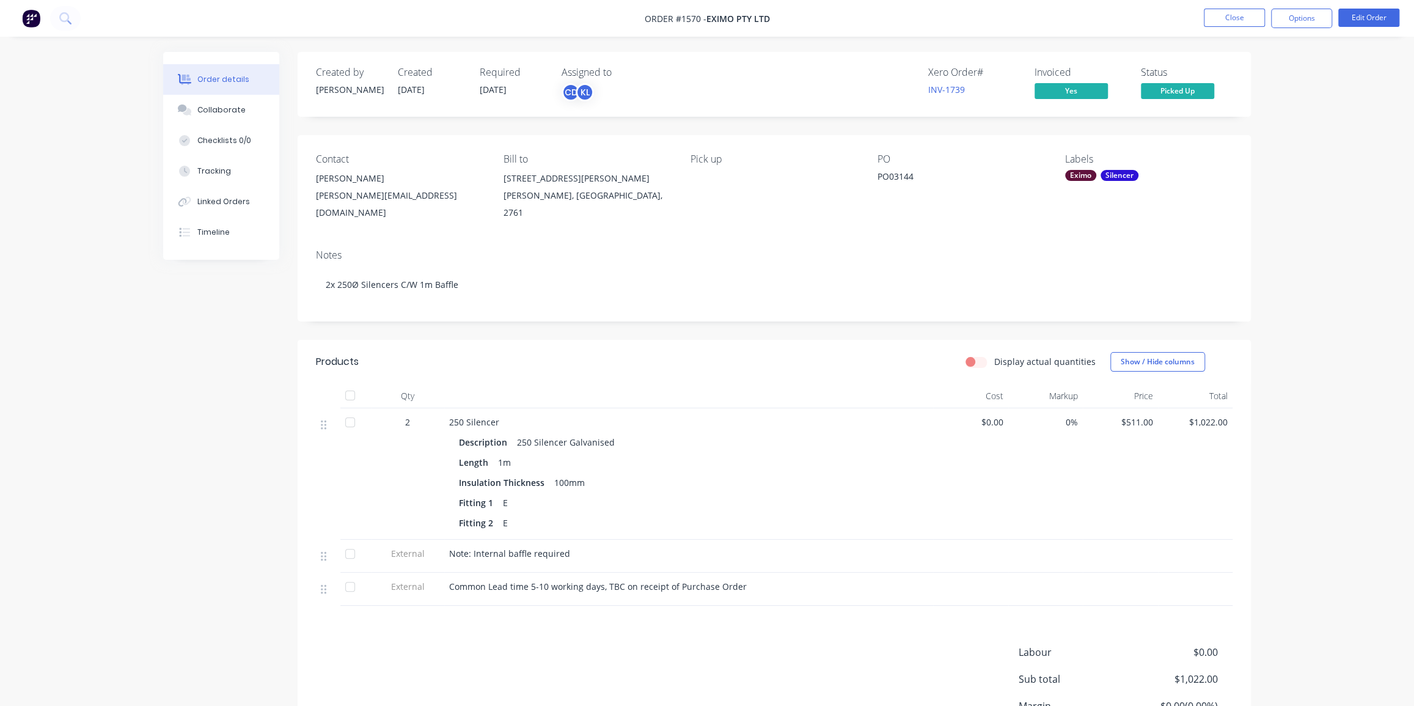
click at [1295, 413] on div "Order details Collaborate Checklists 0/0 Tracking Linked Orders Timeline Order …" at bounding box center [707, 411] width 1414 height 823
click at [1269, 397] on div "Order details Collaborate Checklists 0/0 Tracking Linked Orders Timeline Order …" at bounding box center [707, 411] width 1414 height 823
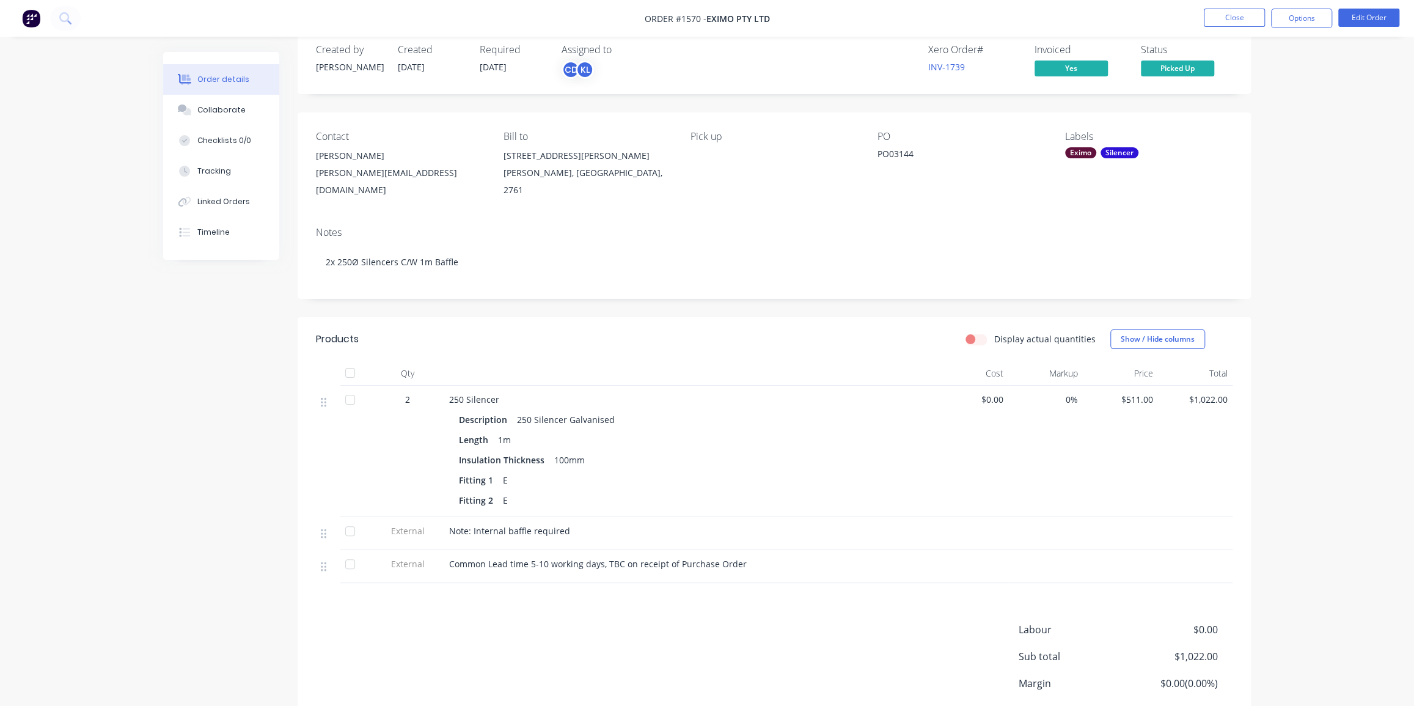
scroll to position [55, 0]
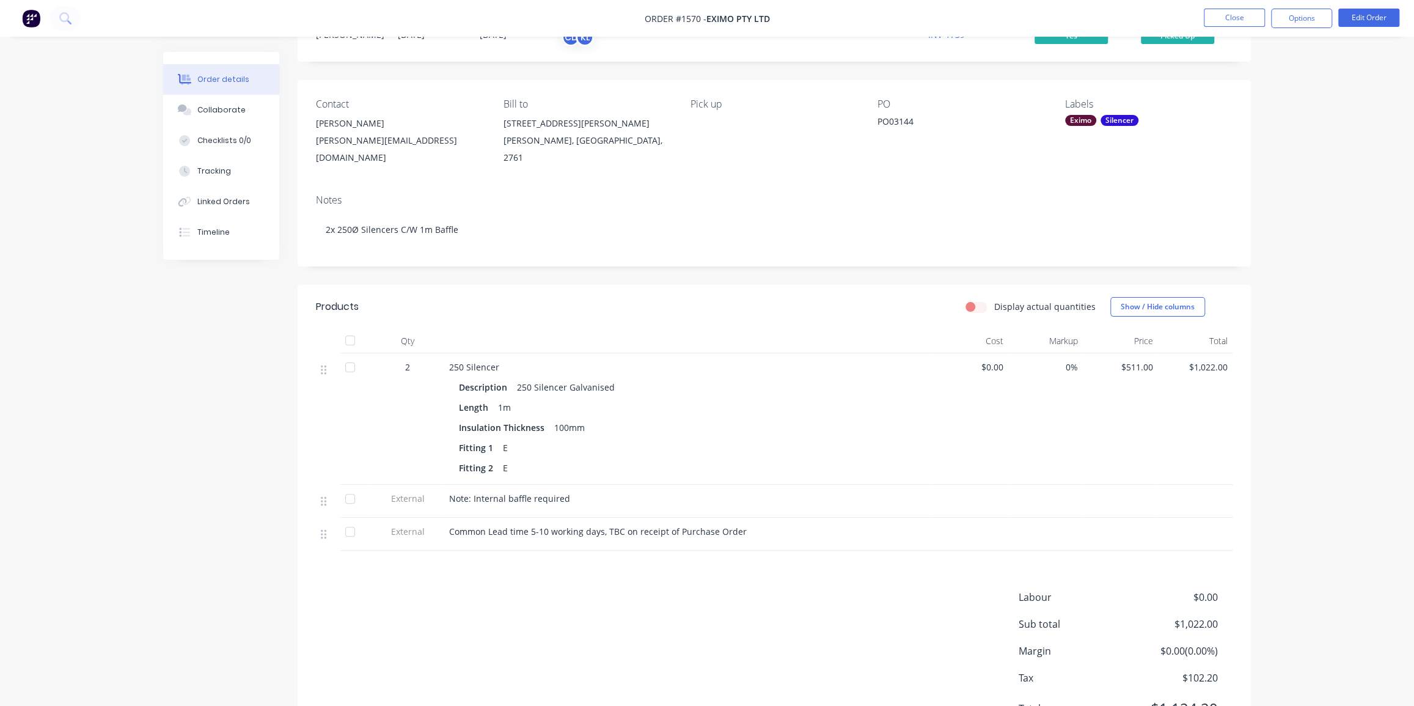
click at [1144, 360] on span "$511.00" at bounding box center [1119, 366] width 65 height 13
click at [1141, 360] on span "$511.00" at bounding box center [1119, 366] width 65 height 13
click at [1321, 285] on div "Order details Collaborate Checklists 0/0 Tracking Linked Orders Timeline Order …" at bounding box center [707, 356] width 1414 height 823
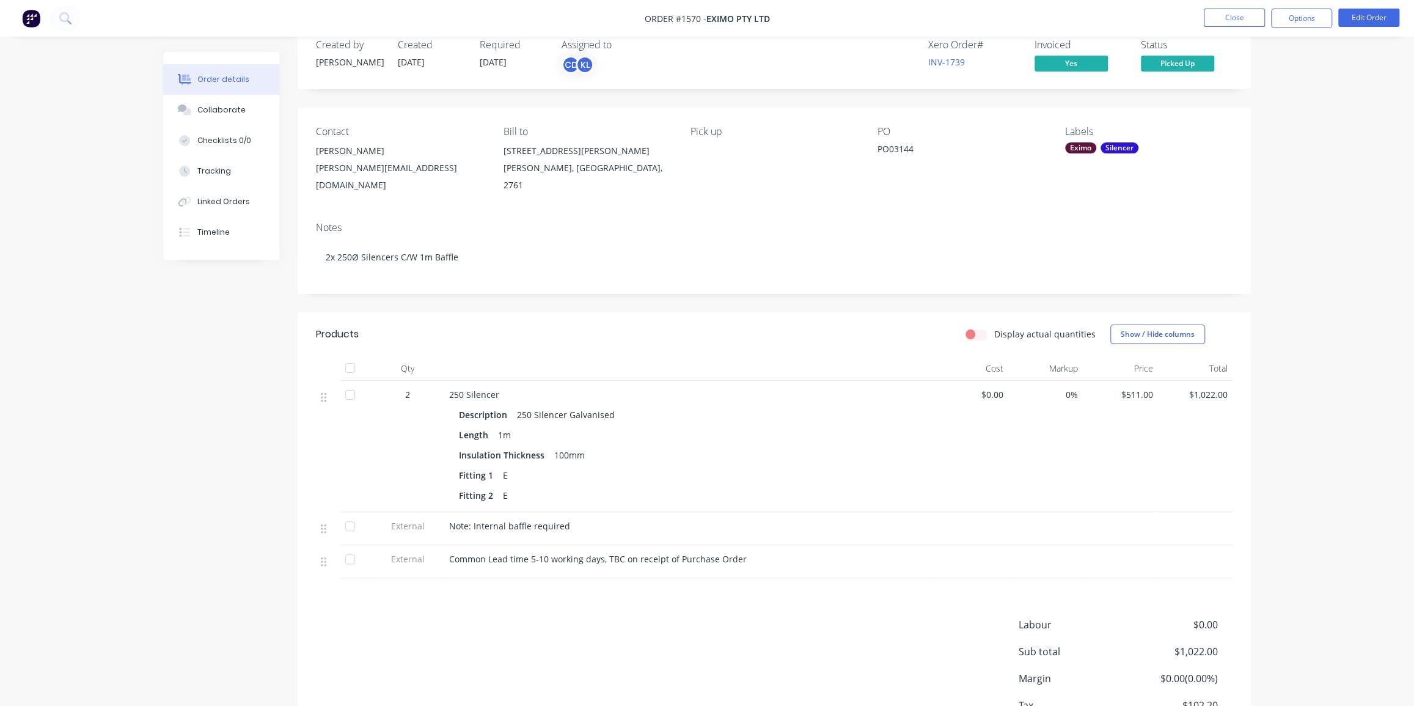
scroll to position [0, 0]
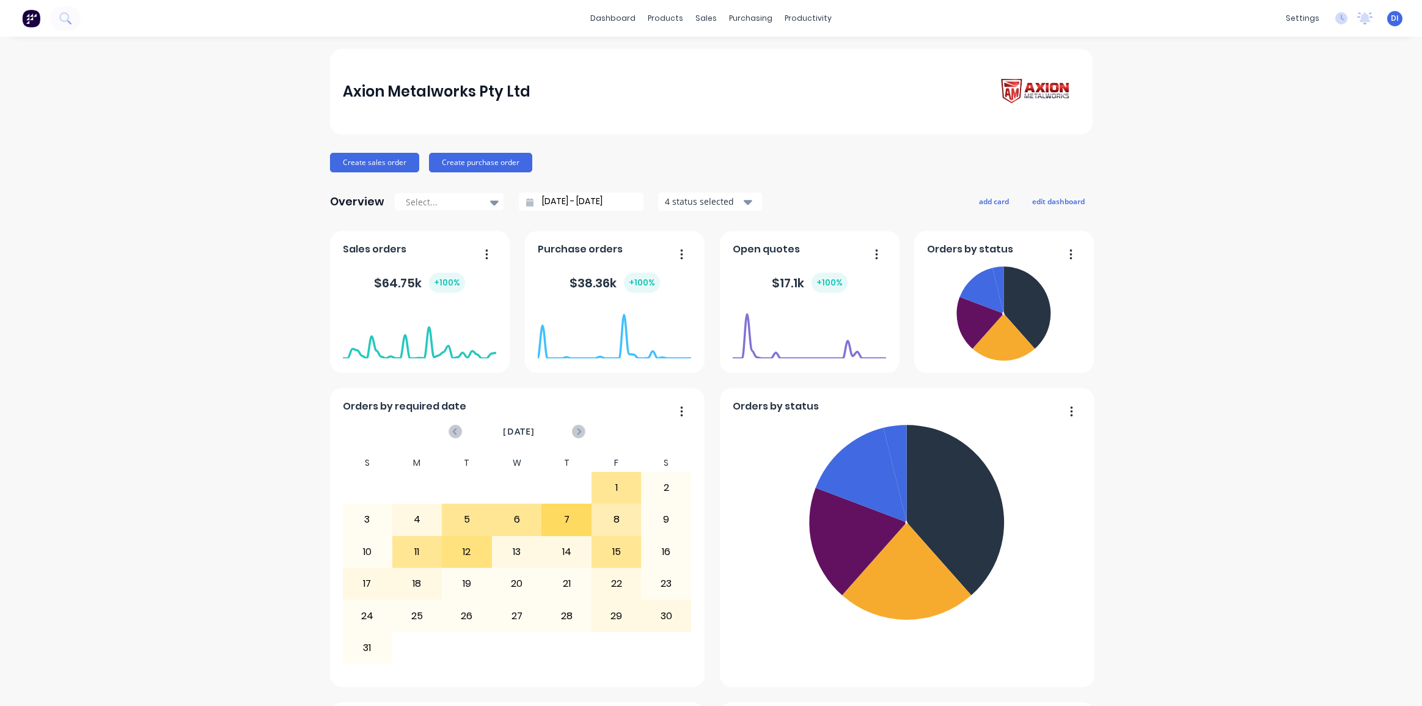
click at [67, 25] on button at bounding box center [65, 18] width 31 height 24
click at [65, 18] on icon at bounding box center [65, 18] width 12 height 12
